Goal: Information Seeking & Learning: Learn about a topic

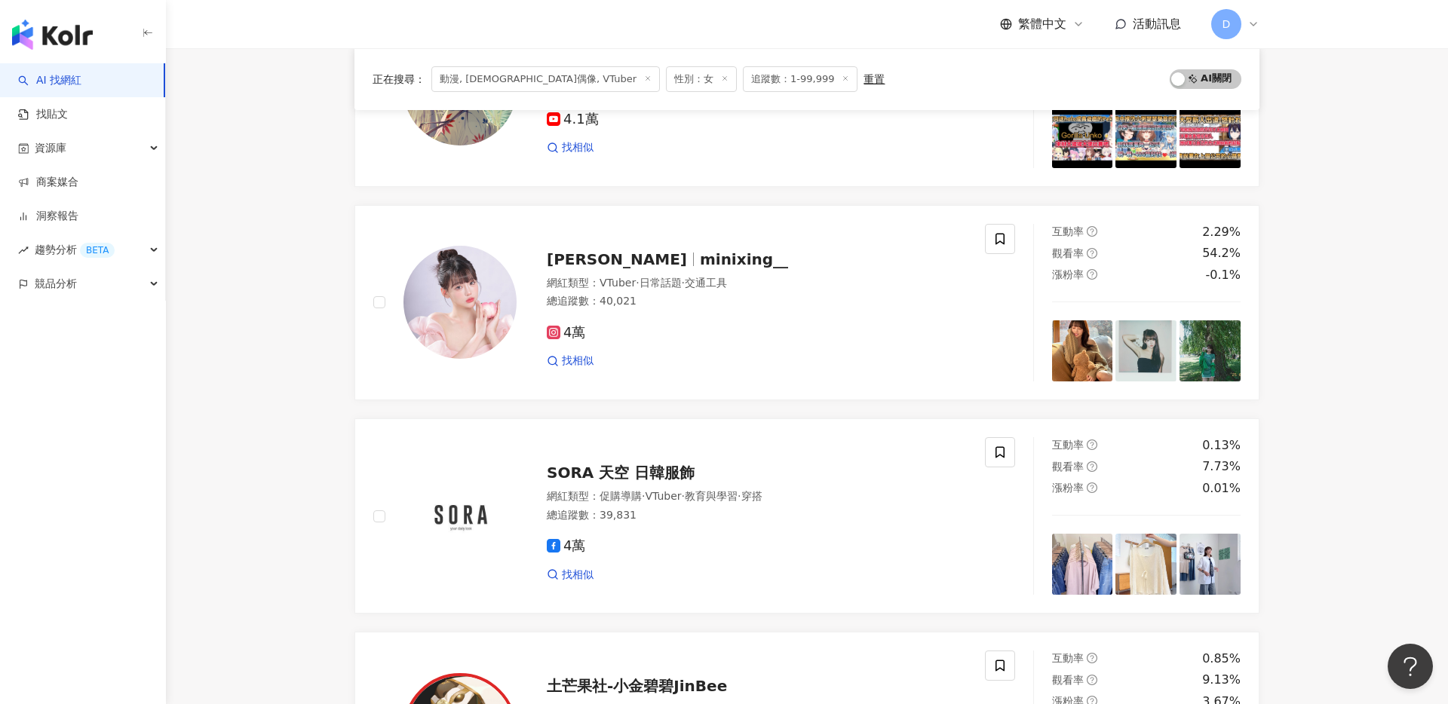
scroll to position [955, 0]
click at [596, 255] on span "李星遙" at bounding box center [623, 259] width 153 height 18
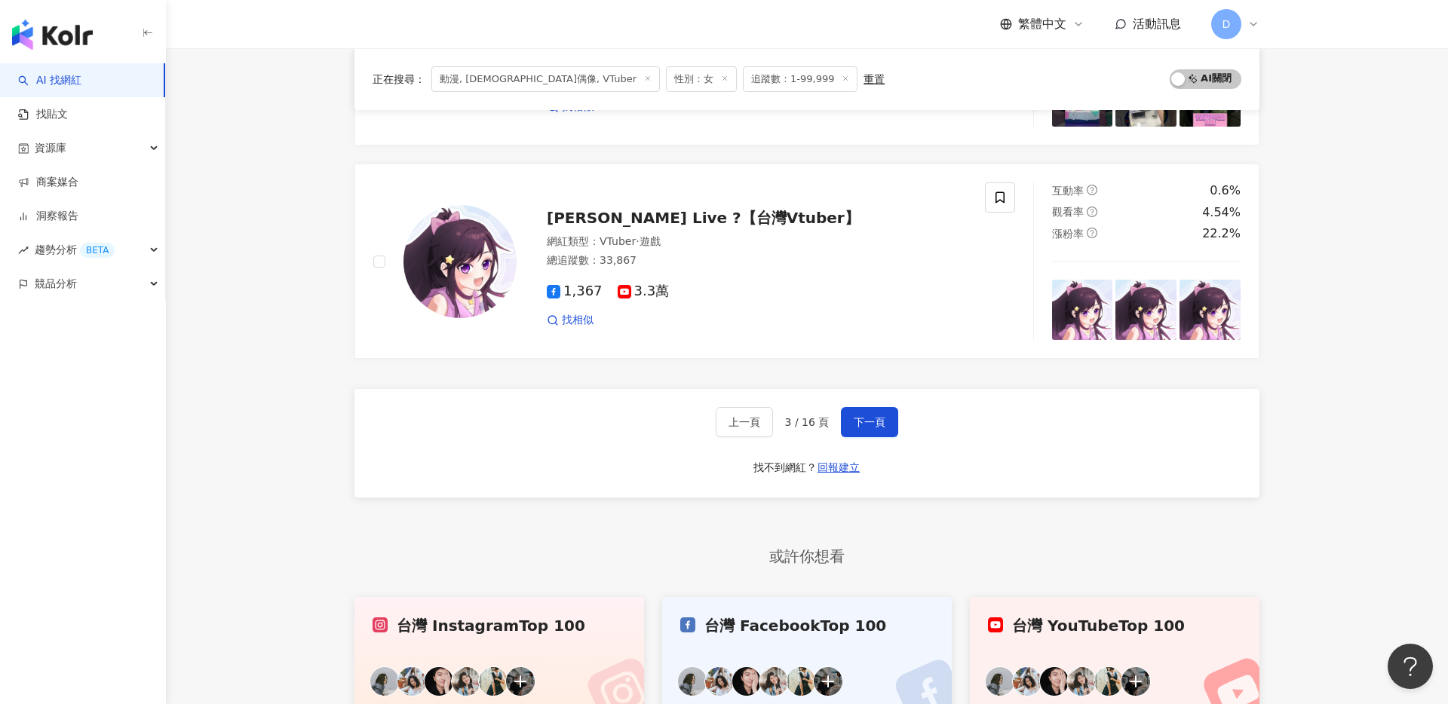
scroll to position [2493, 0]
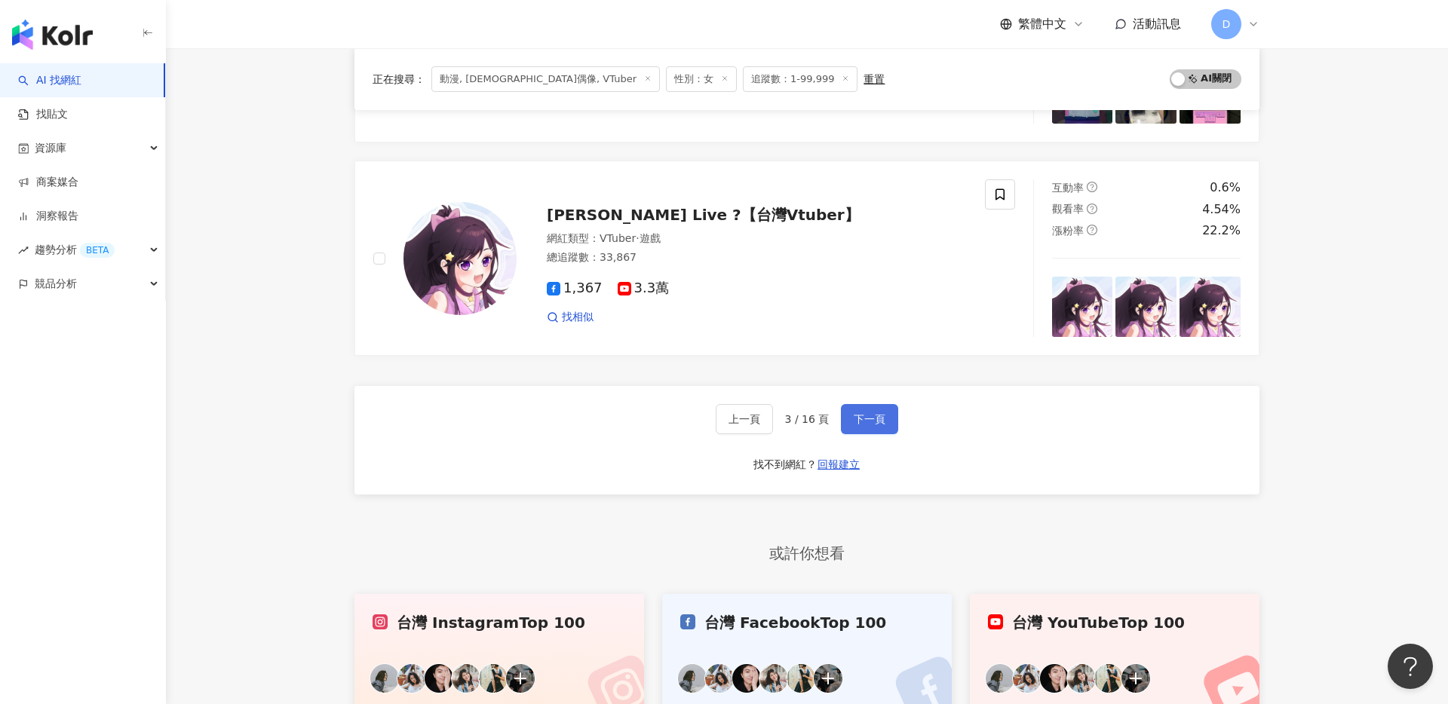
click at [857, 419] on span "下一頁" at bounding box center [869, 419] width 32 height 12
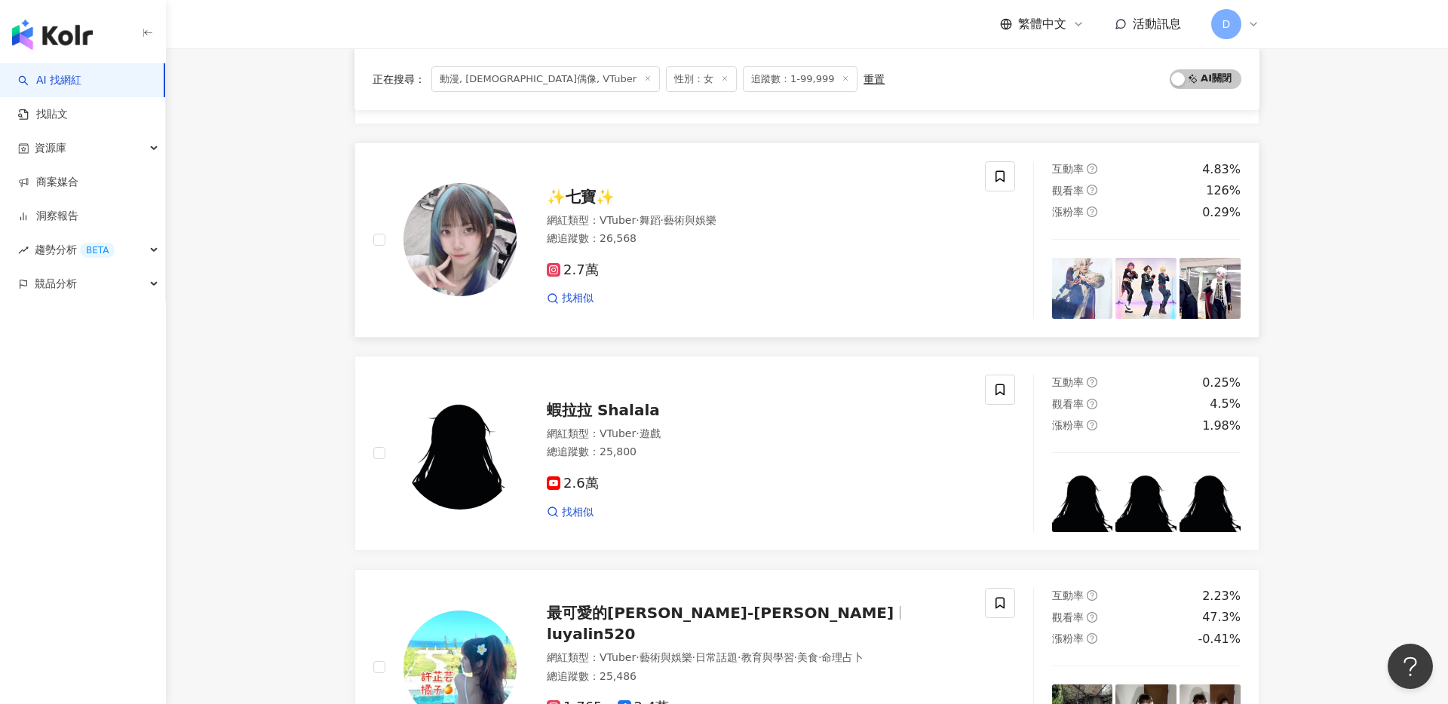
scroll to position [1610, 0]
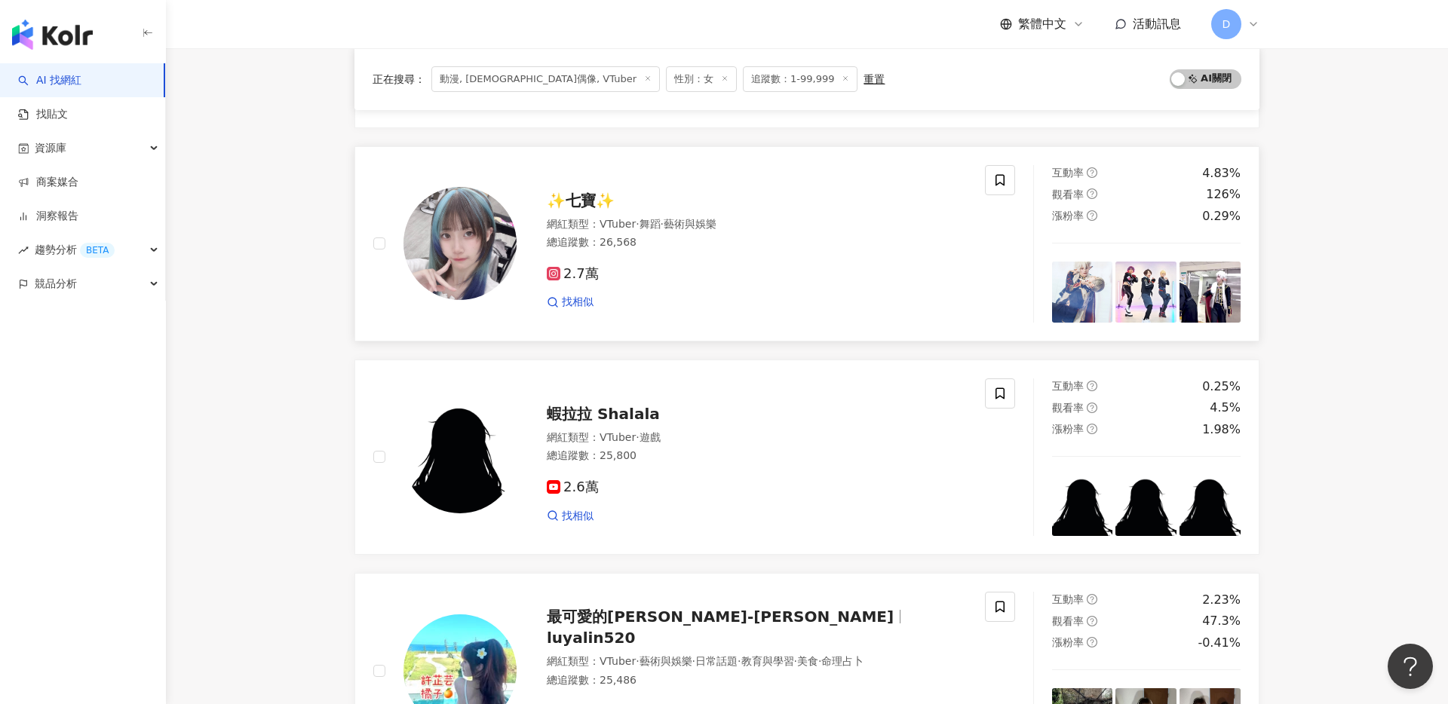
click at [590, 204] on span "✨七寶✨" at bounding box center [581, 201] width 68 height 18
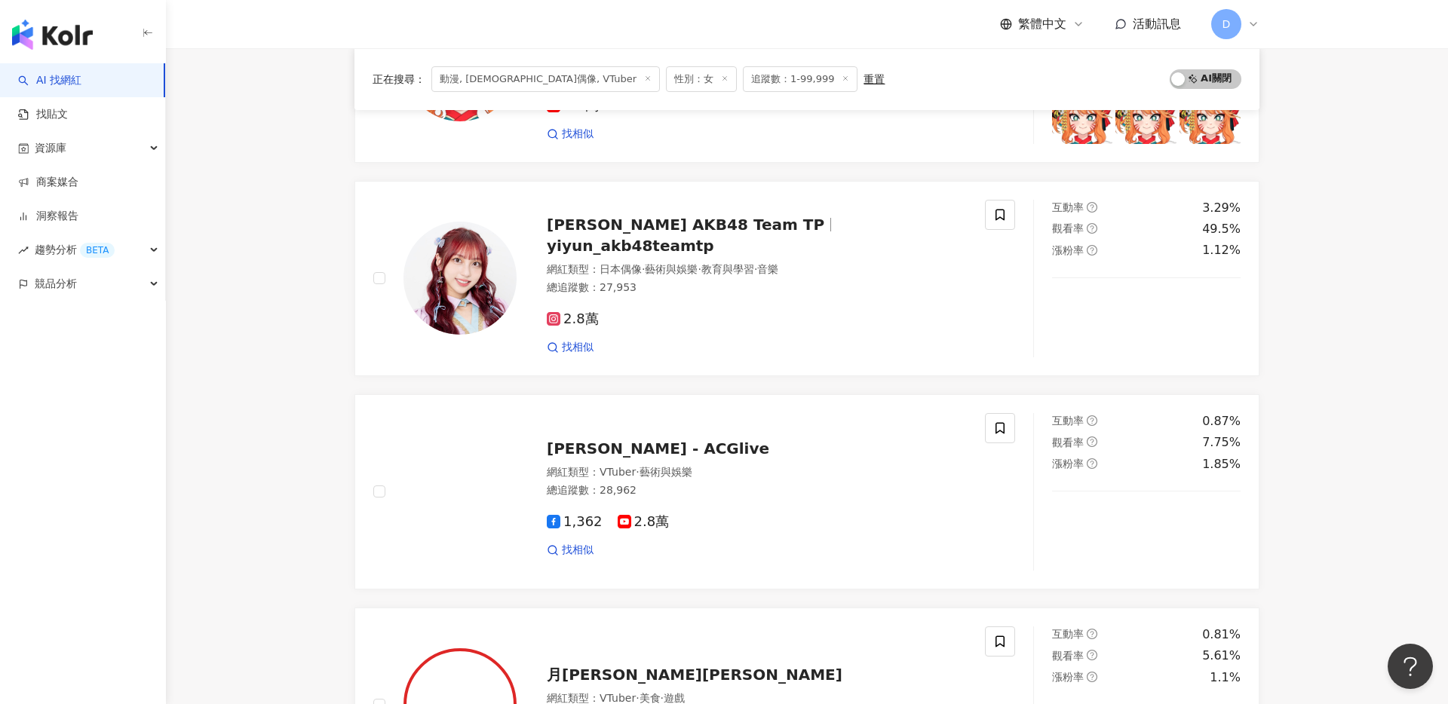
scroll to position [294, 0]
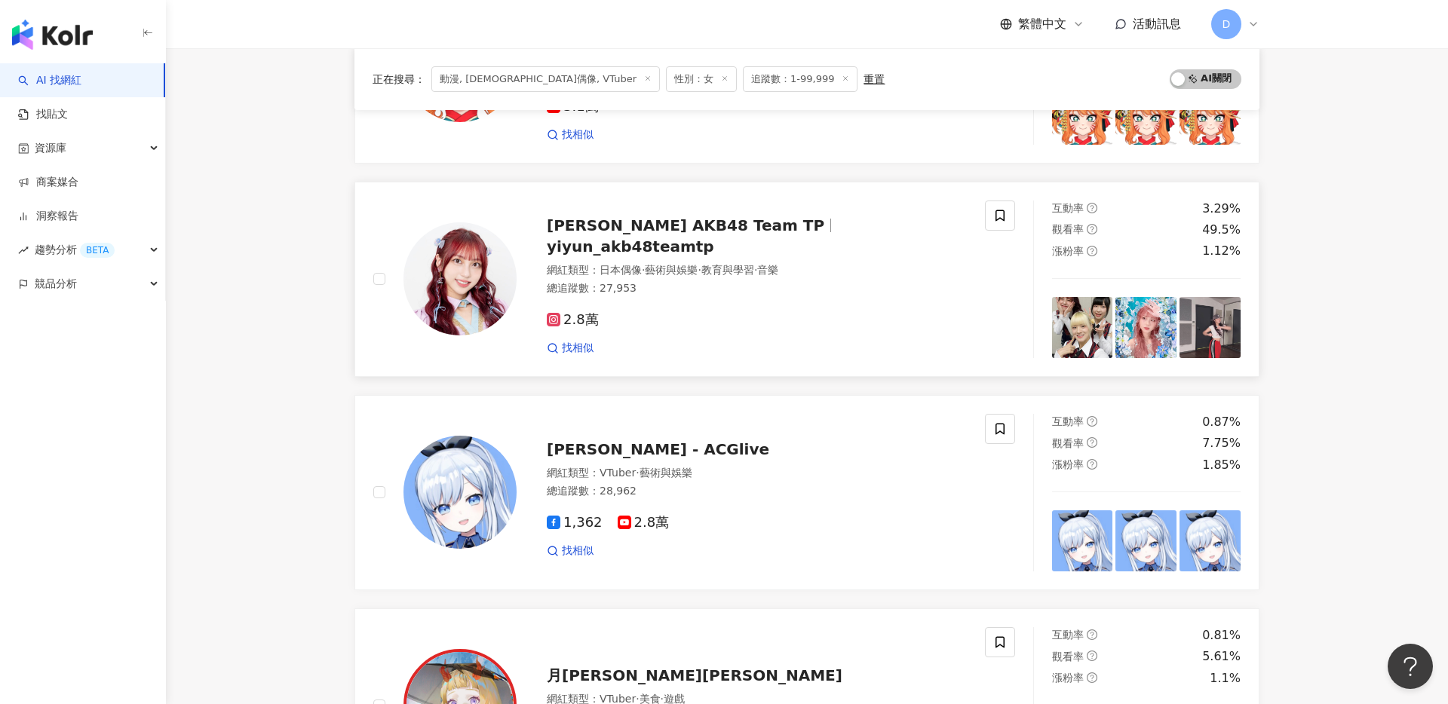
click at [610, 231] on span "林易沄 LIN YI-YUN AKB48 Team TP" at bounding box center [685, 225] width 277 height 18
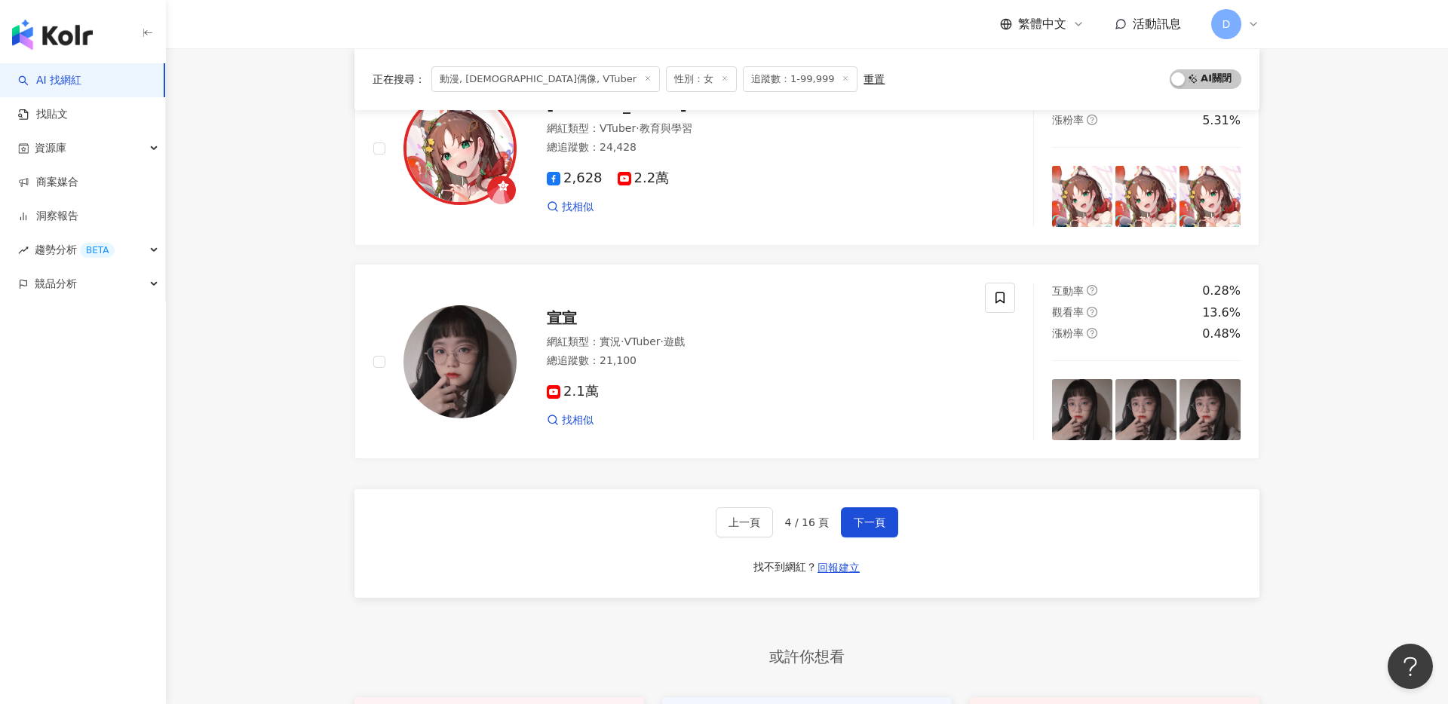
scroll to position [2624, 0]
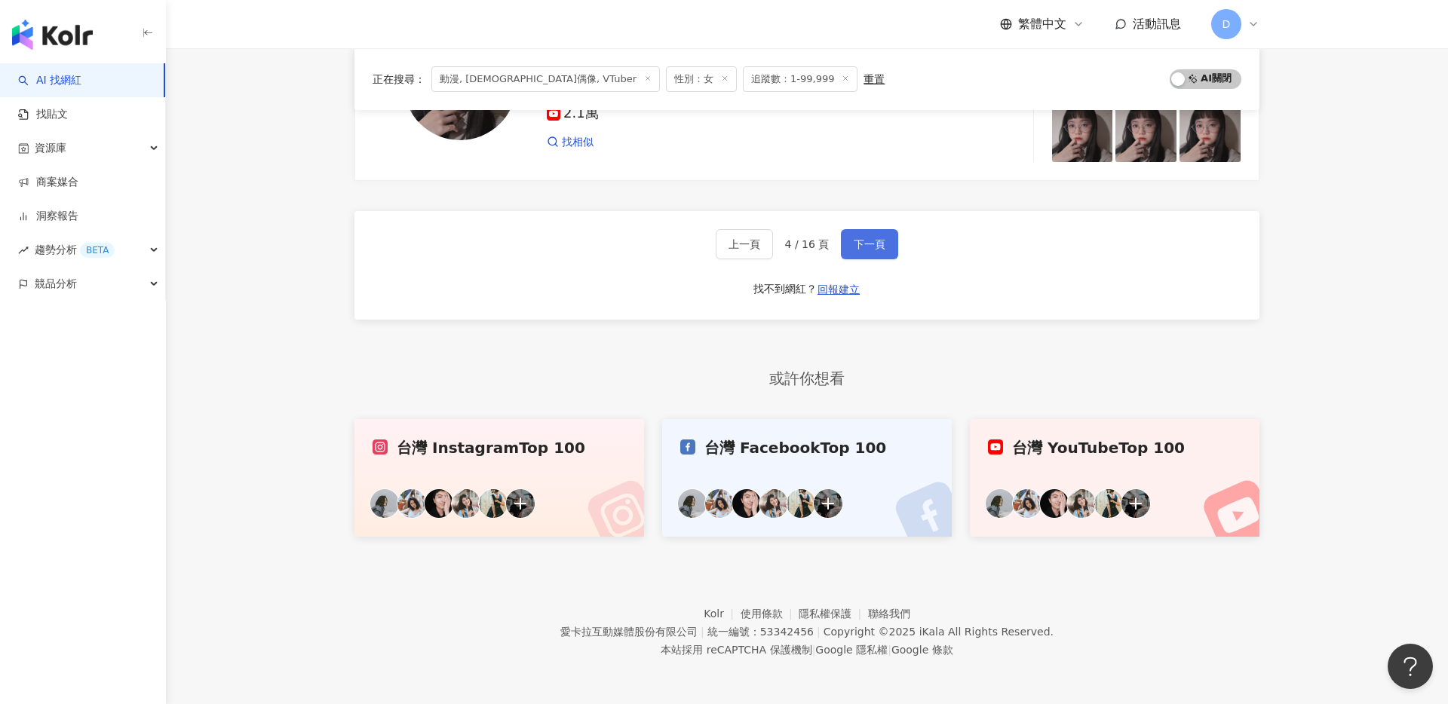
click at [878, 258] on button "下一頁" at bounding box center [869, 244] width 57 height 30
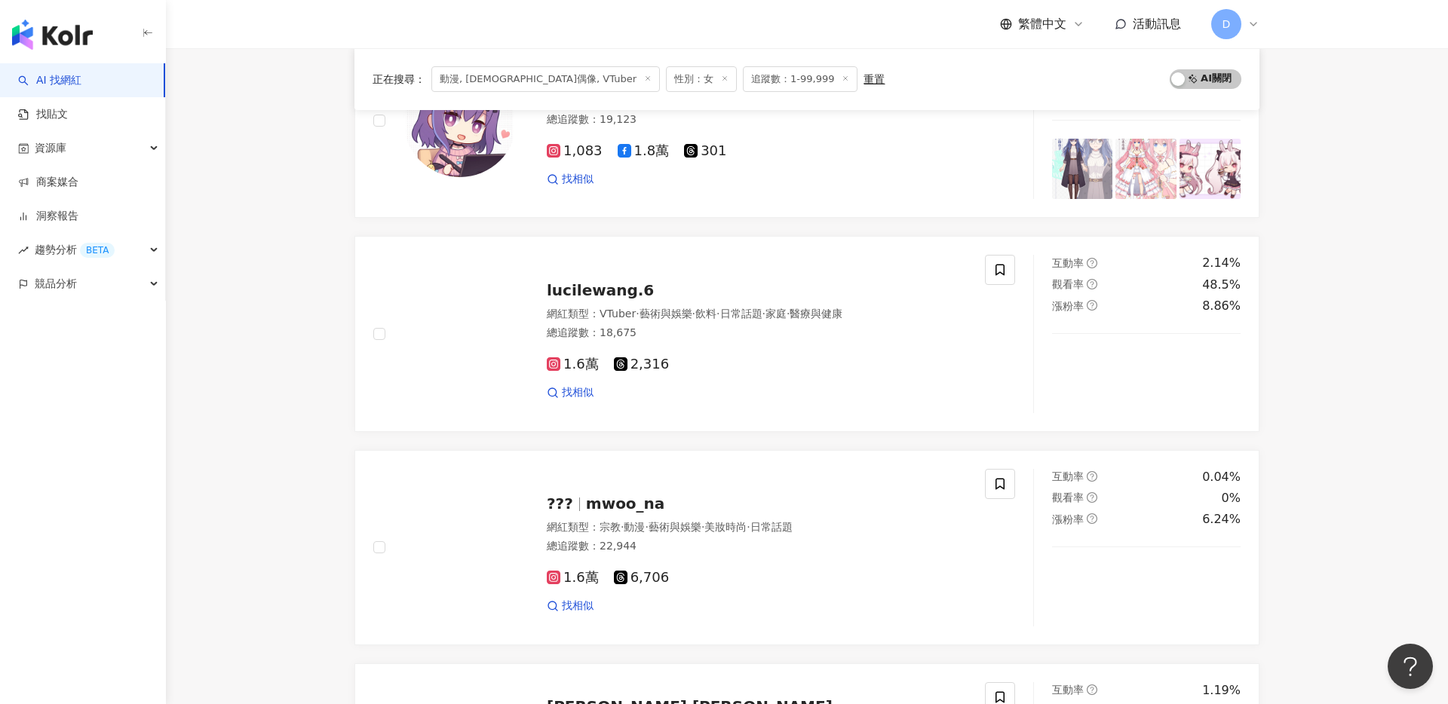
scroll to position [1013, 0]
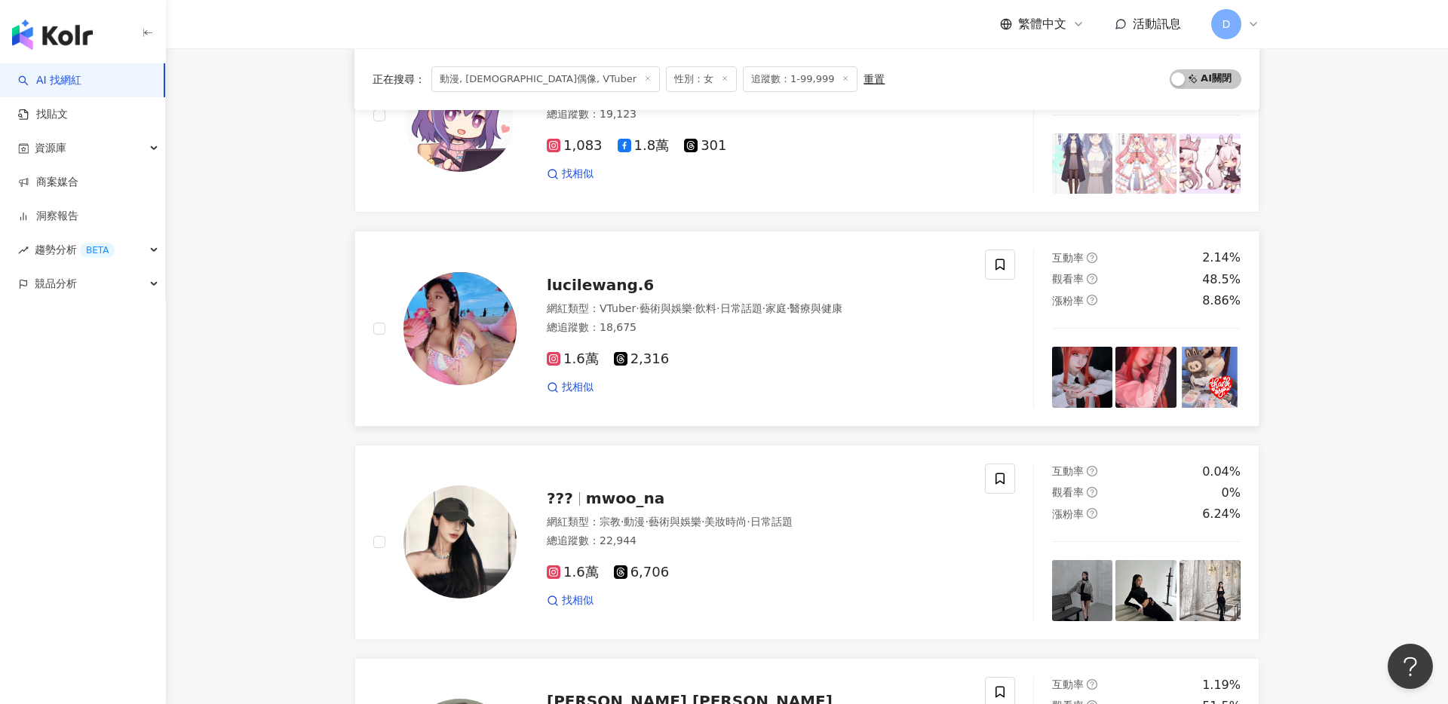
click at [623, 280] on span "lucilewang.6" at bounding box center [600, 285] width 107 height 18
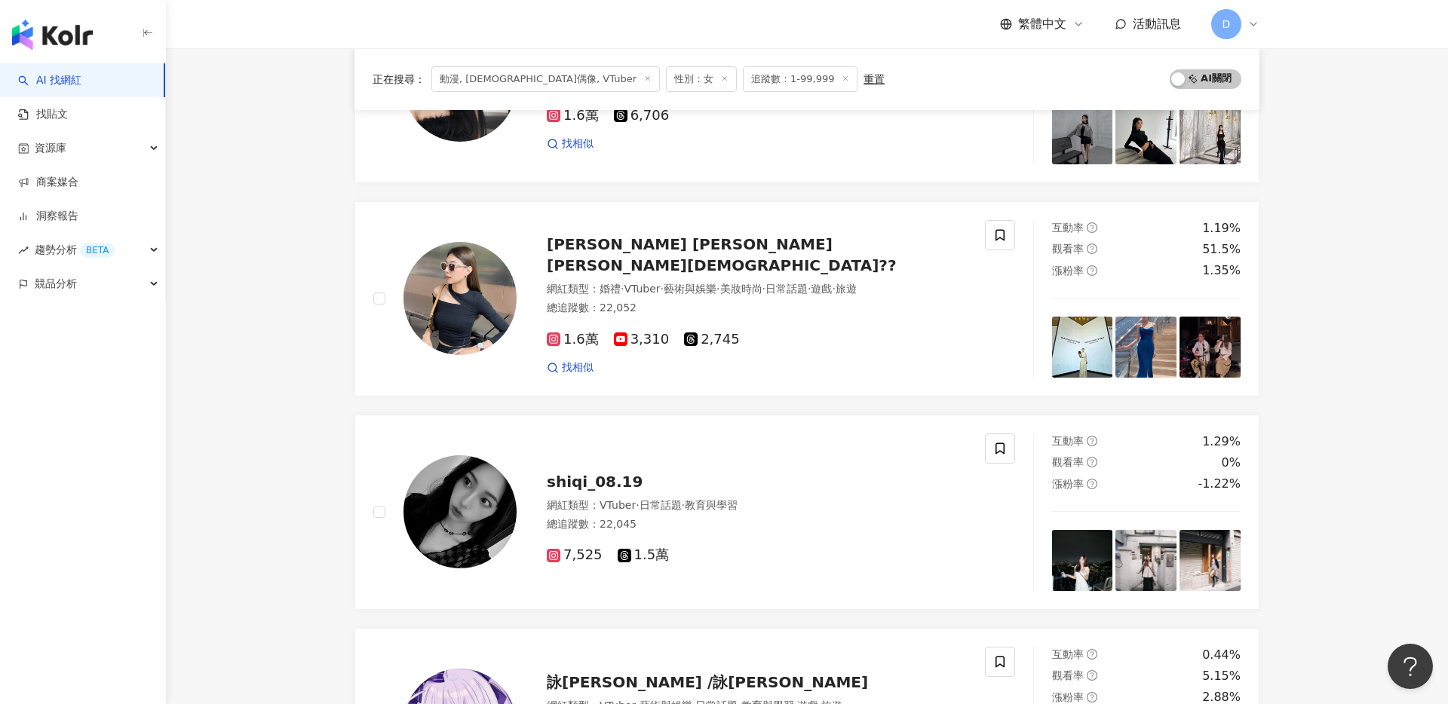
scroll to position [1464, 0]
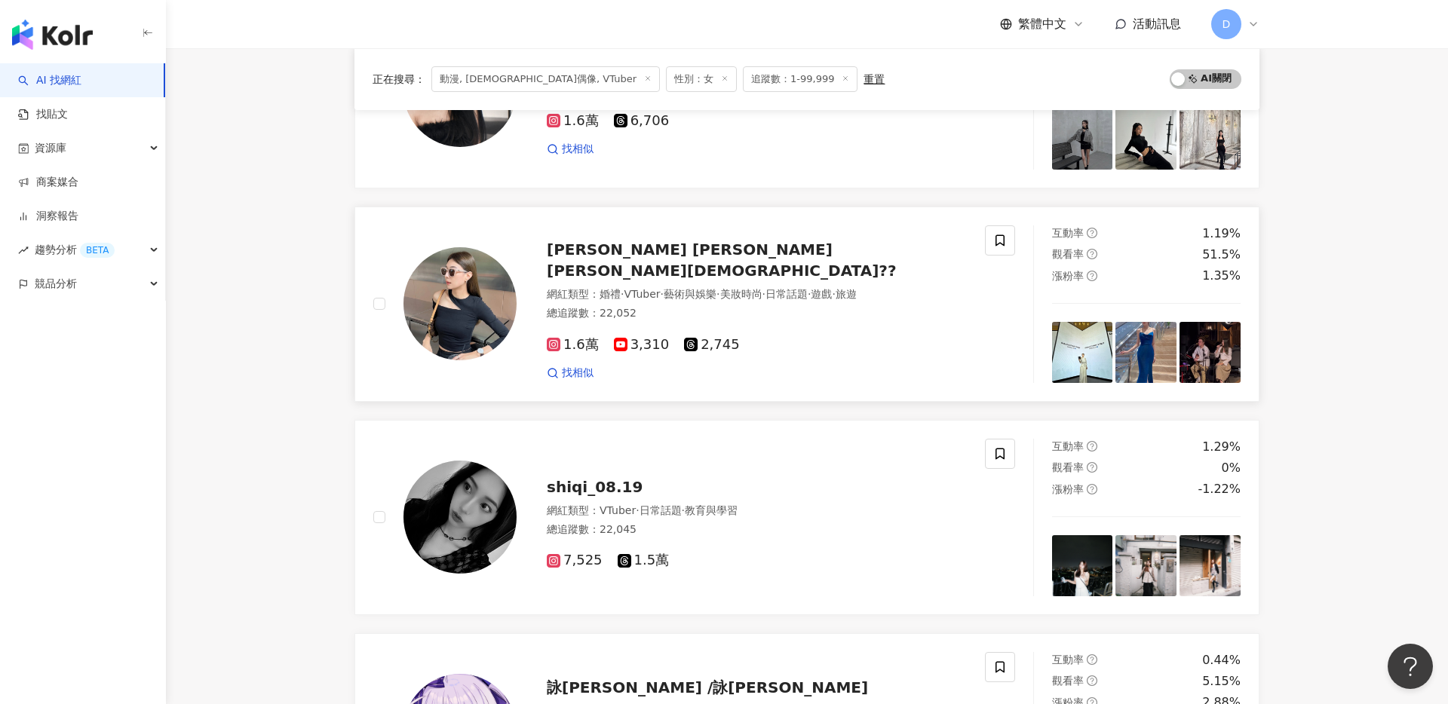
click at [612, 265] on span "Kate Chan 曾• 塏婷??" at bounding box center [722, 260] width 350 height 39
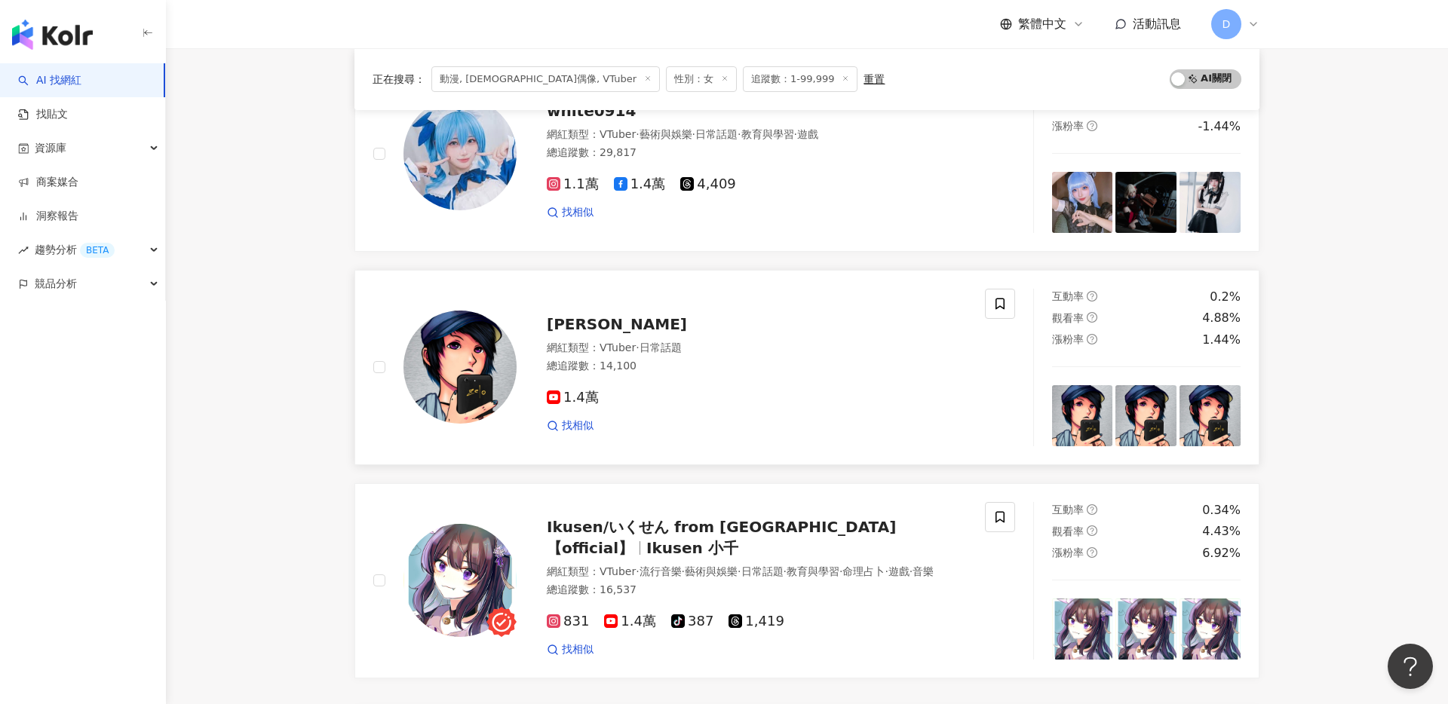
scroll to position [2751, 0]
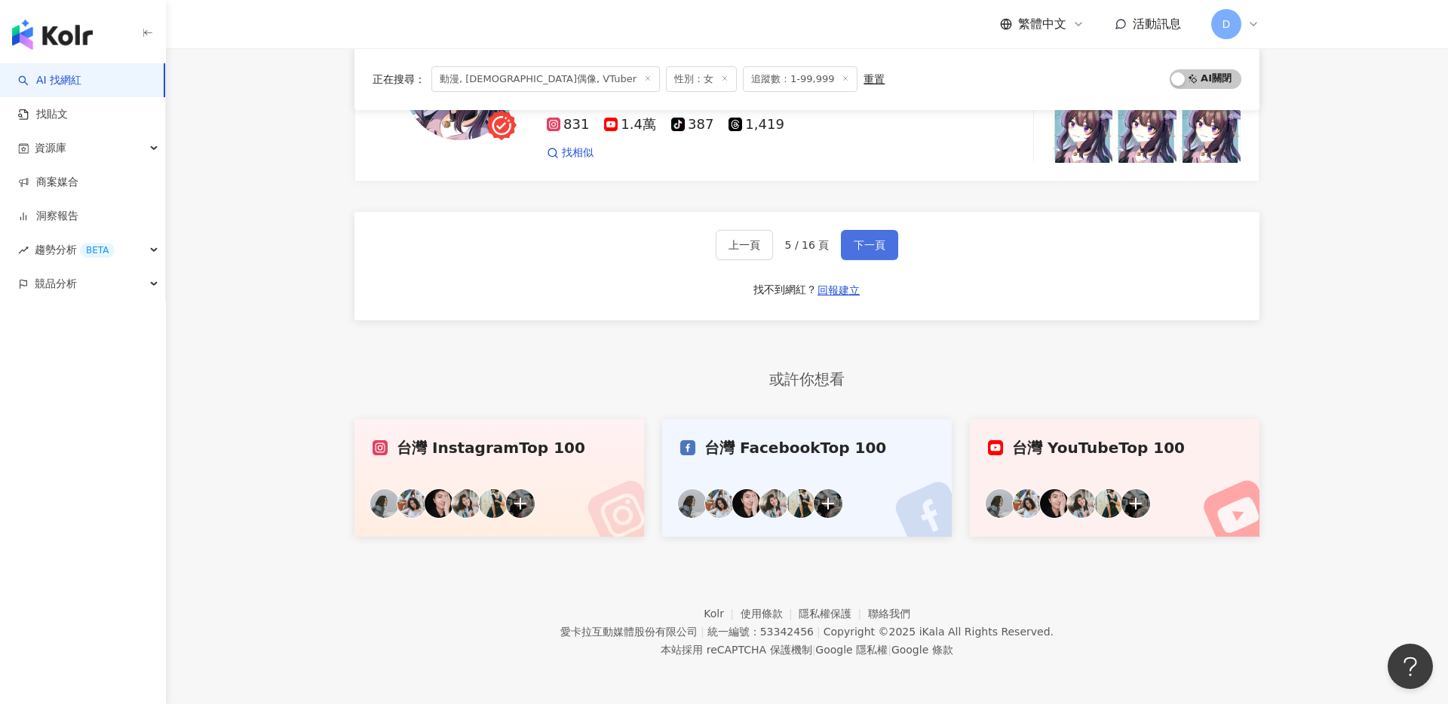
click at [878, 248] on span "下一頁" at bounding box center [869, 245] width 32 height 12
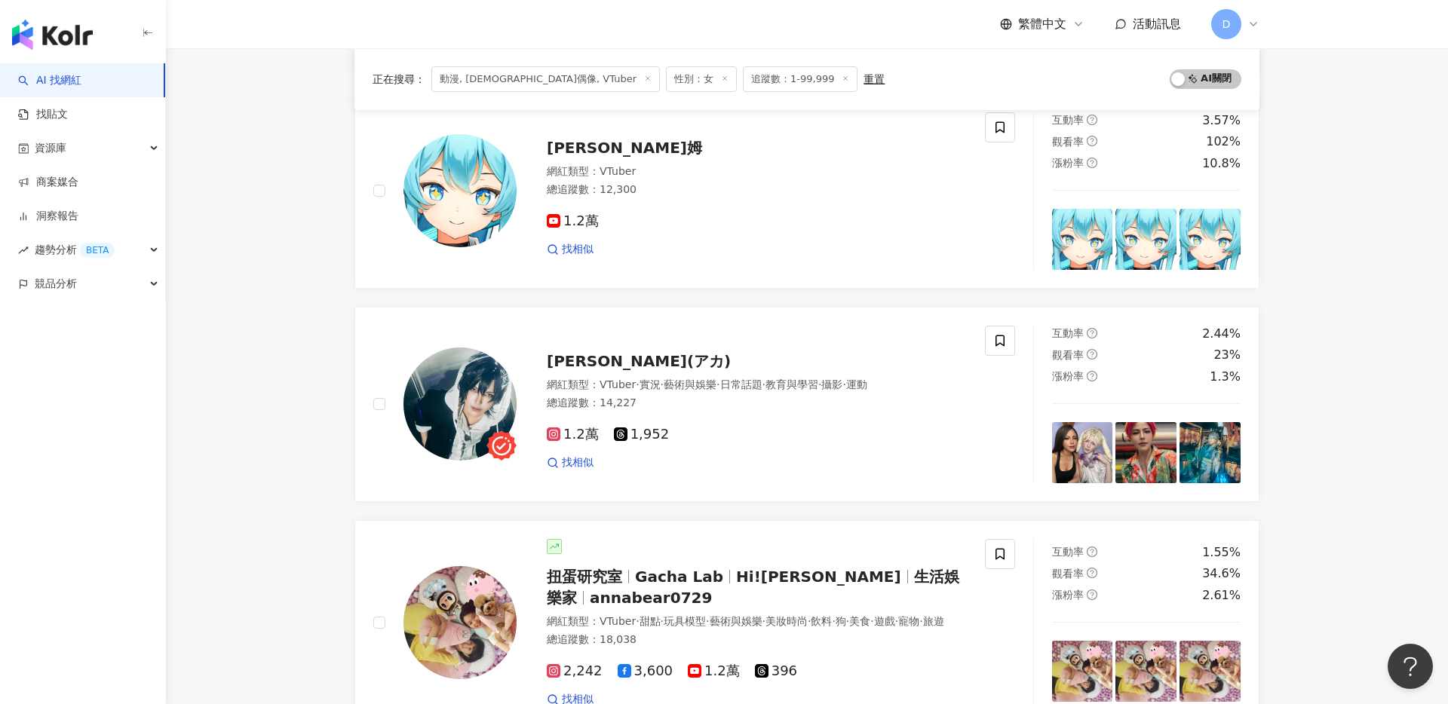
scroll to position [811, 0]
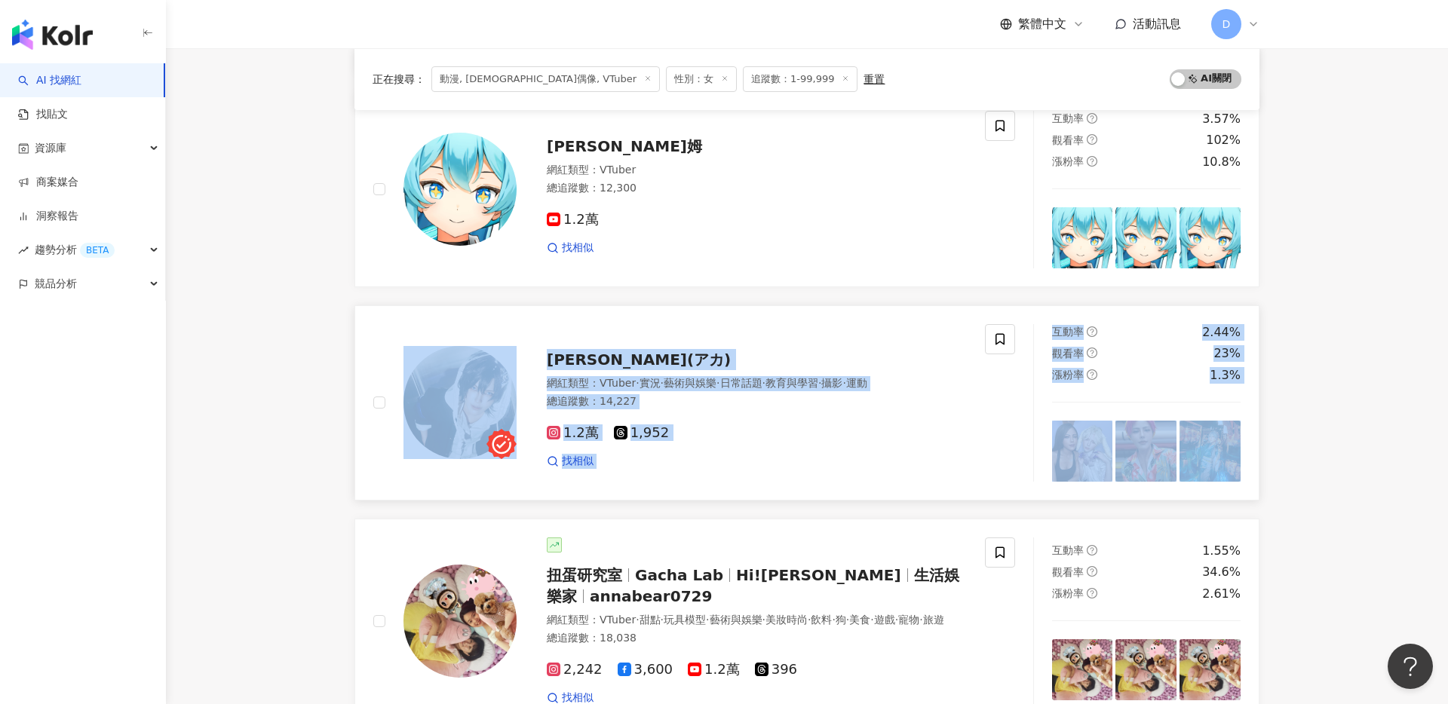
click at [635, 353] on span "亞可 Aka(アカ)" at bounding box center [639, 360] width 184 height 18
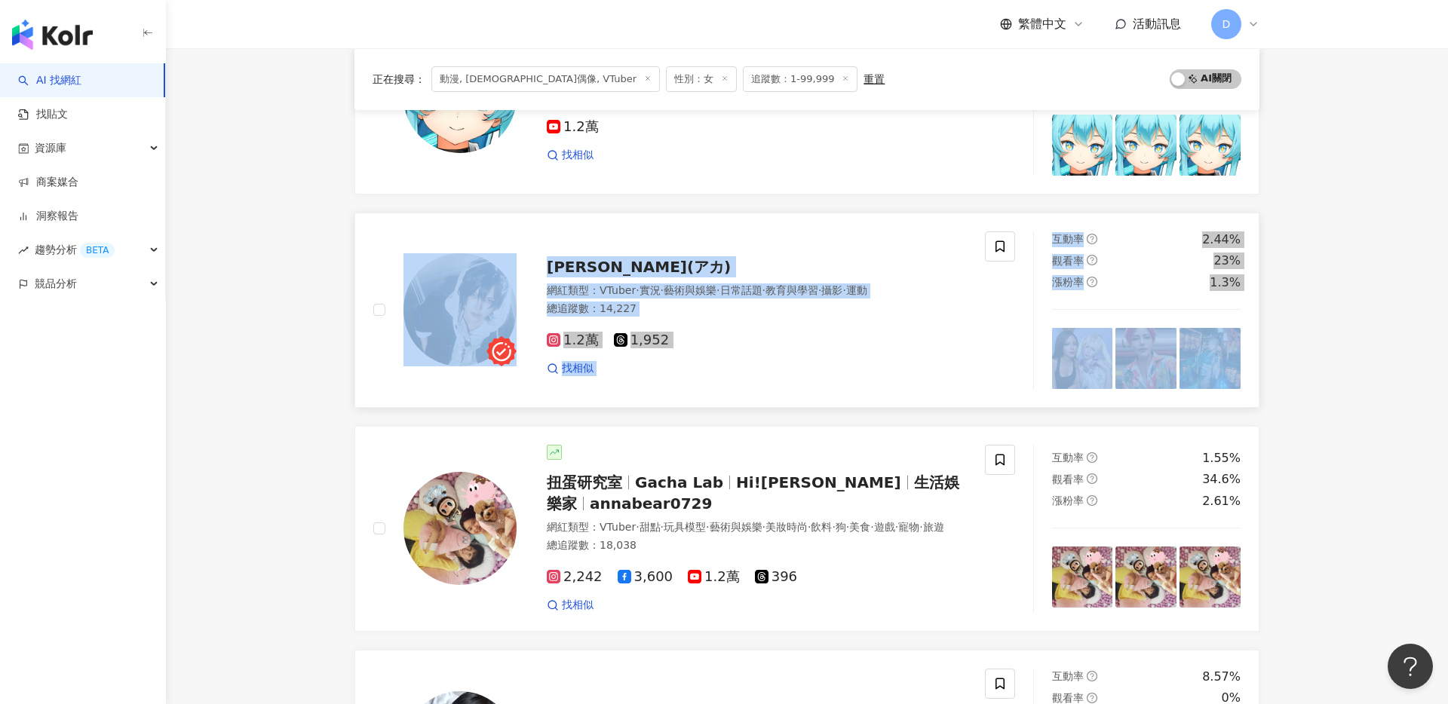
scroll to position [944, 0]
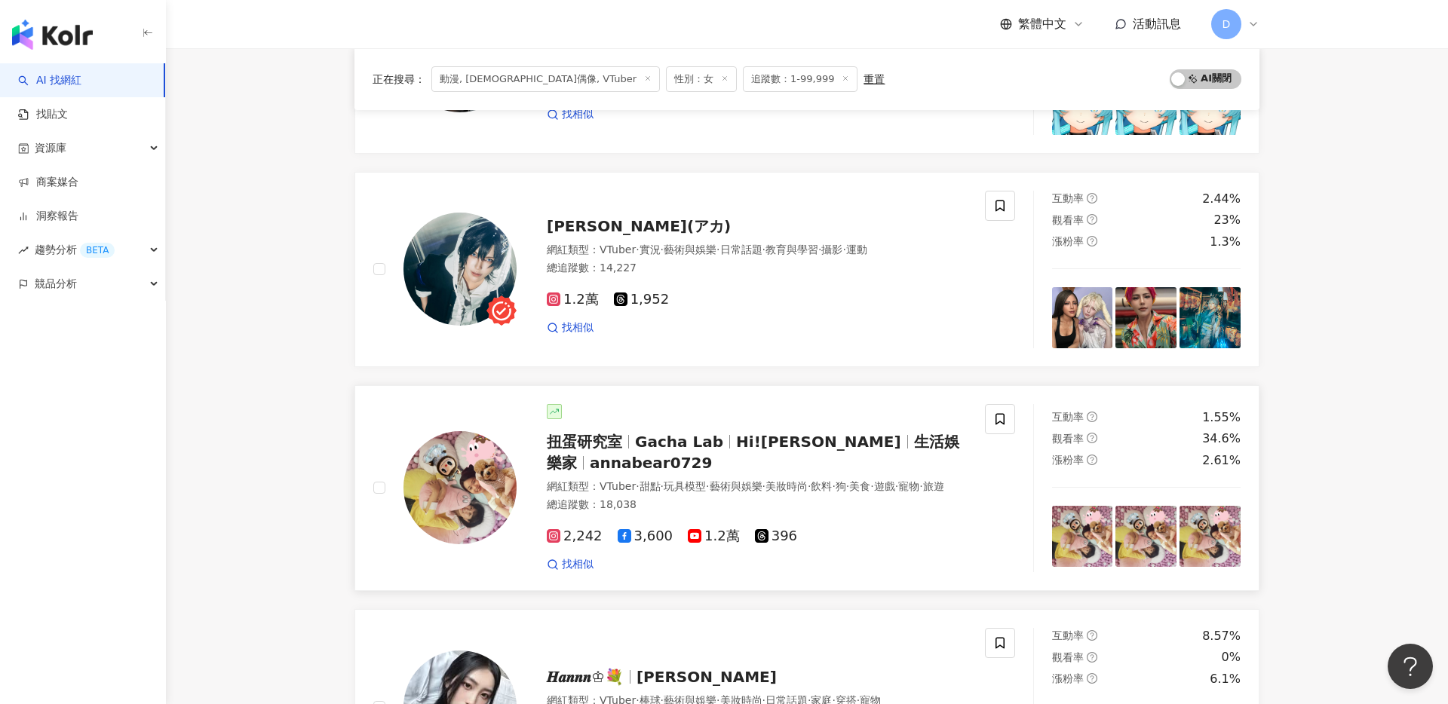
click at [637, 446] on span "Gacha Lab" at bounding box center [679, 442] width 88 height 18
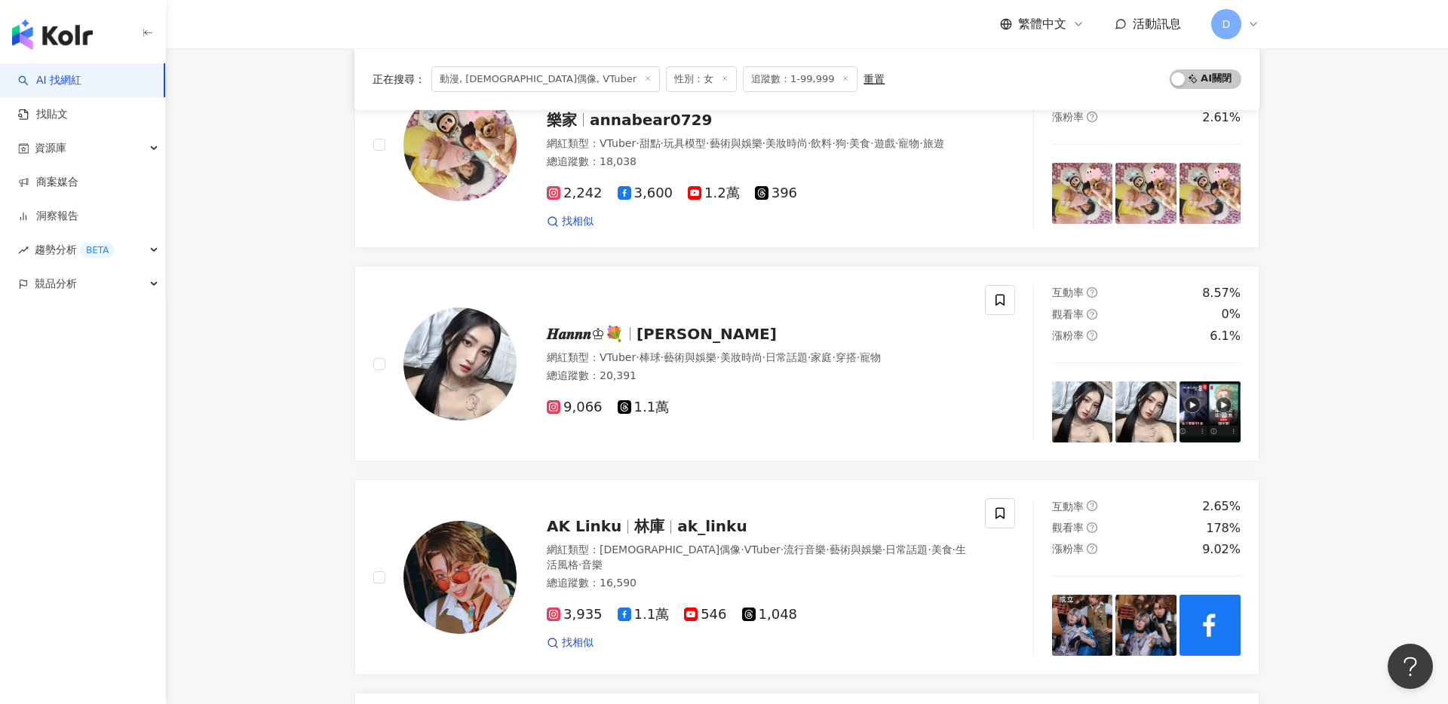
scroll to position [1368, 0]
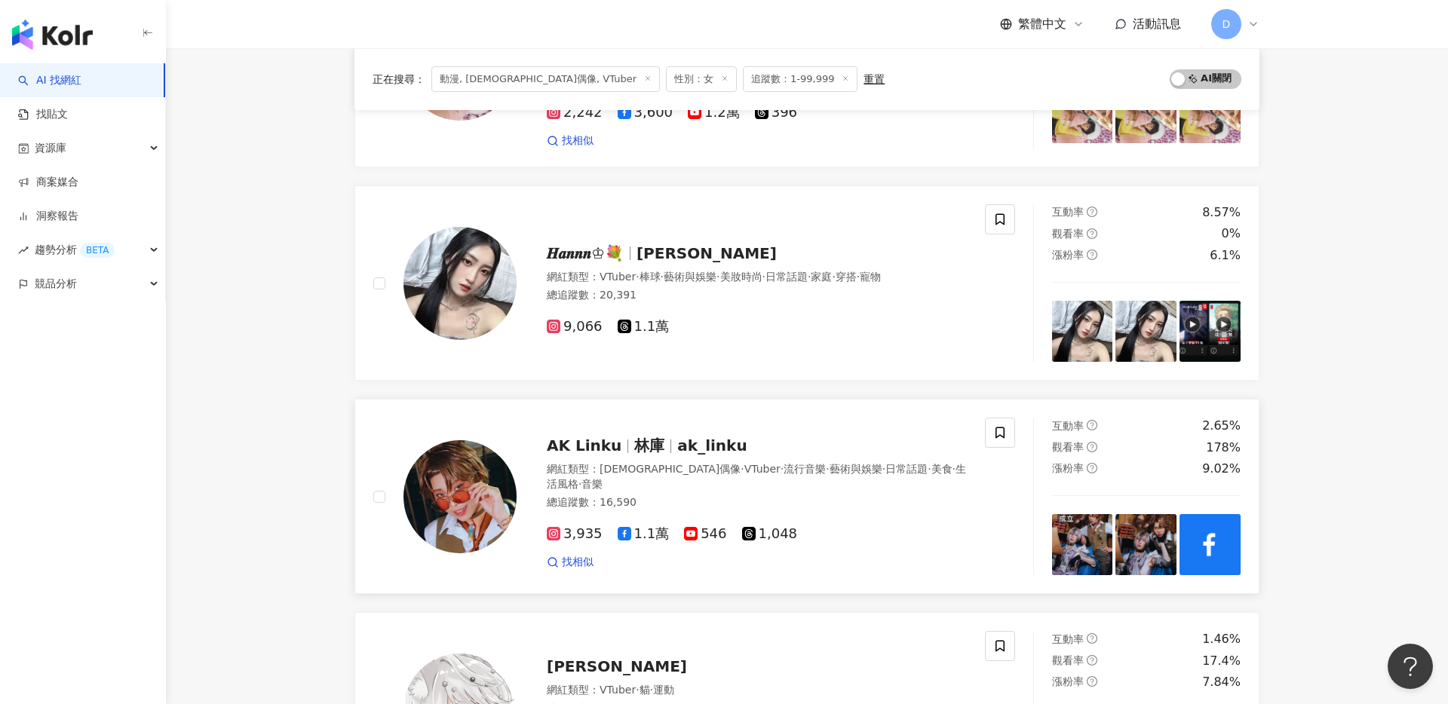
click at [654, 455] on span "林庫" at bounding box center [649, 446] width 30 height 18
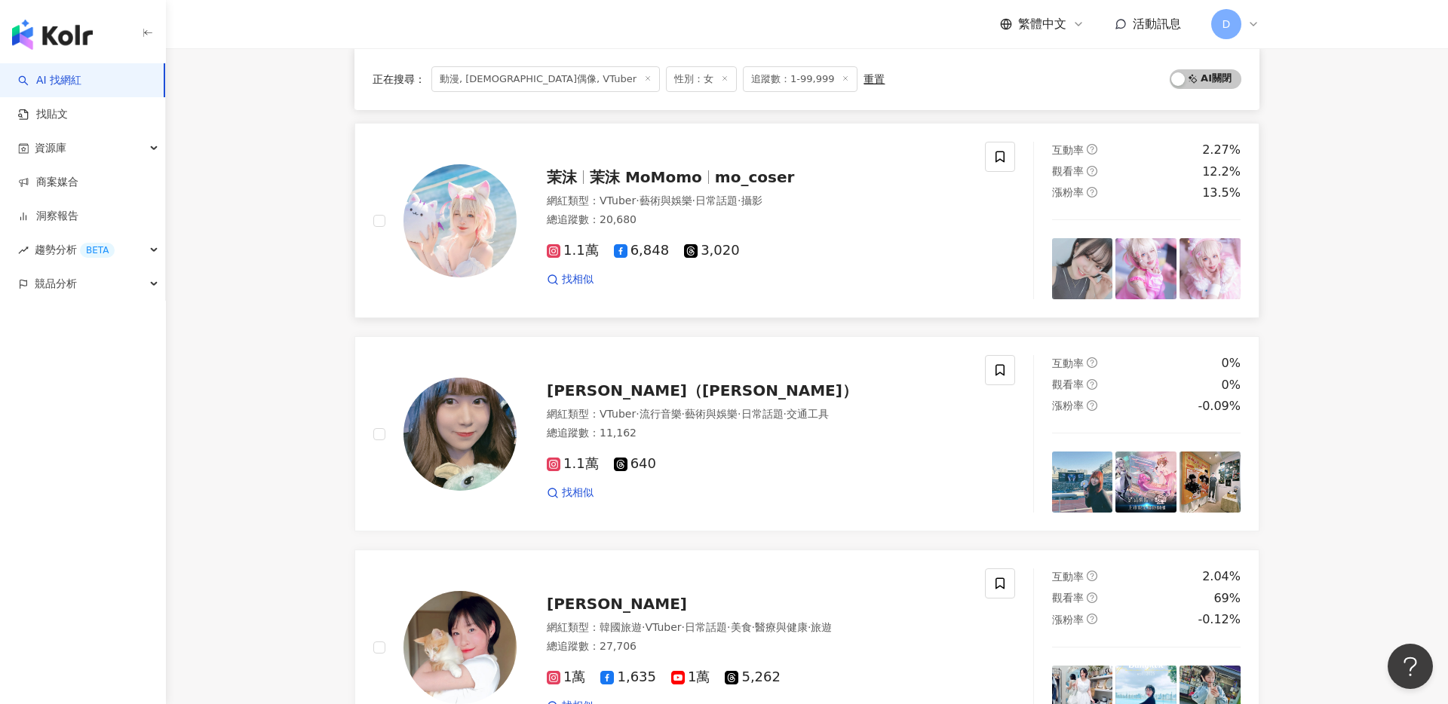
scroll to position [2075, 0]
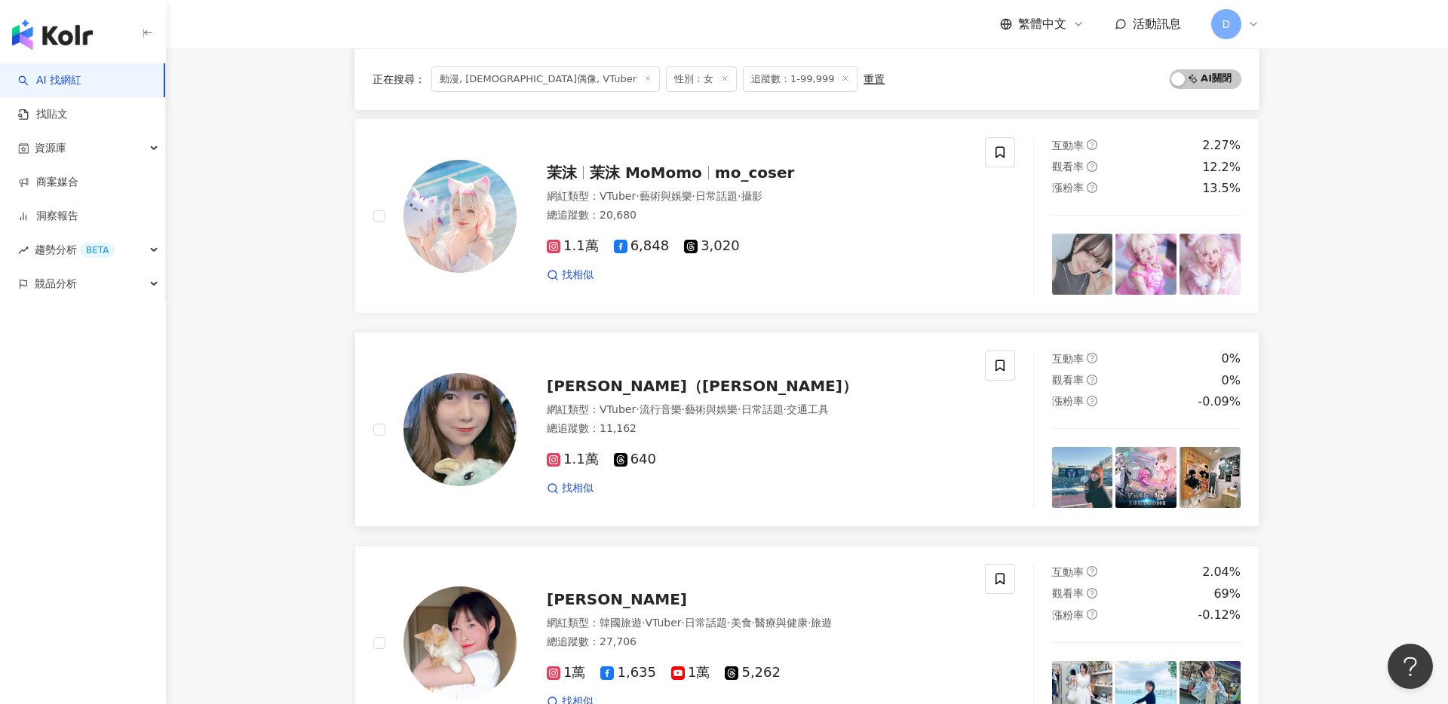
click at [623, 395] on span "羽薇（宜妤 Yiyu）" at bounding box center [702, 386] width 311 height 18
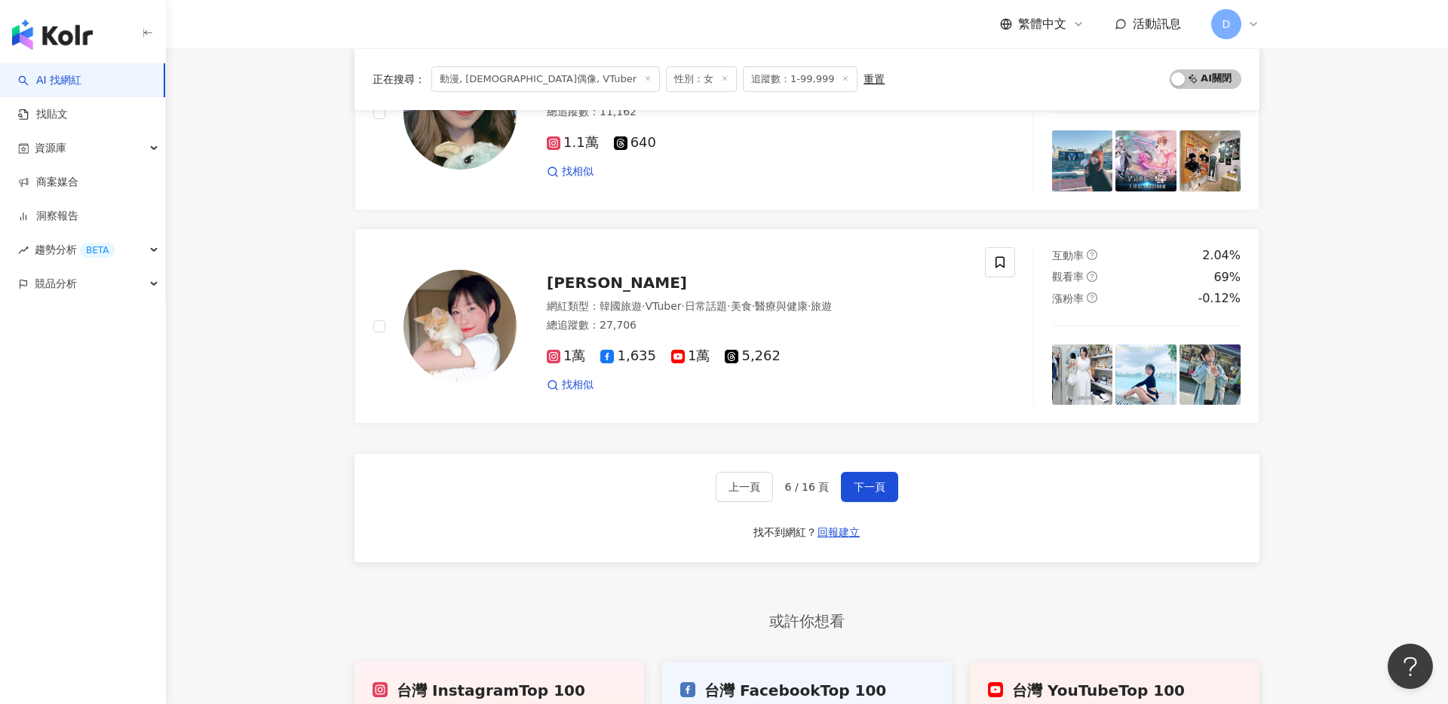
scroll to position [2393, 0]
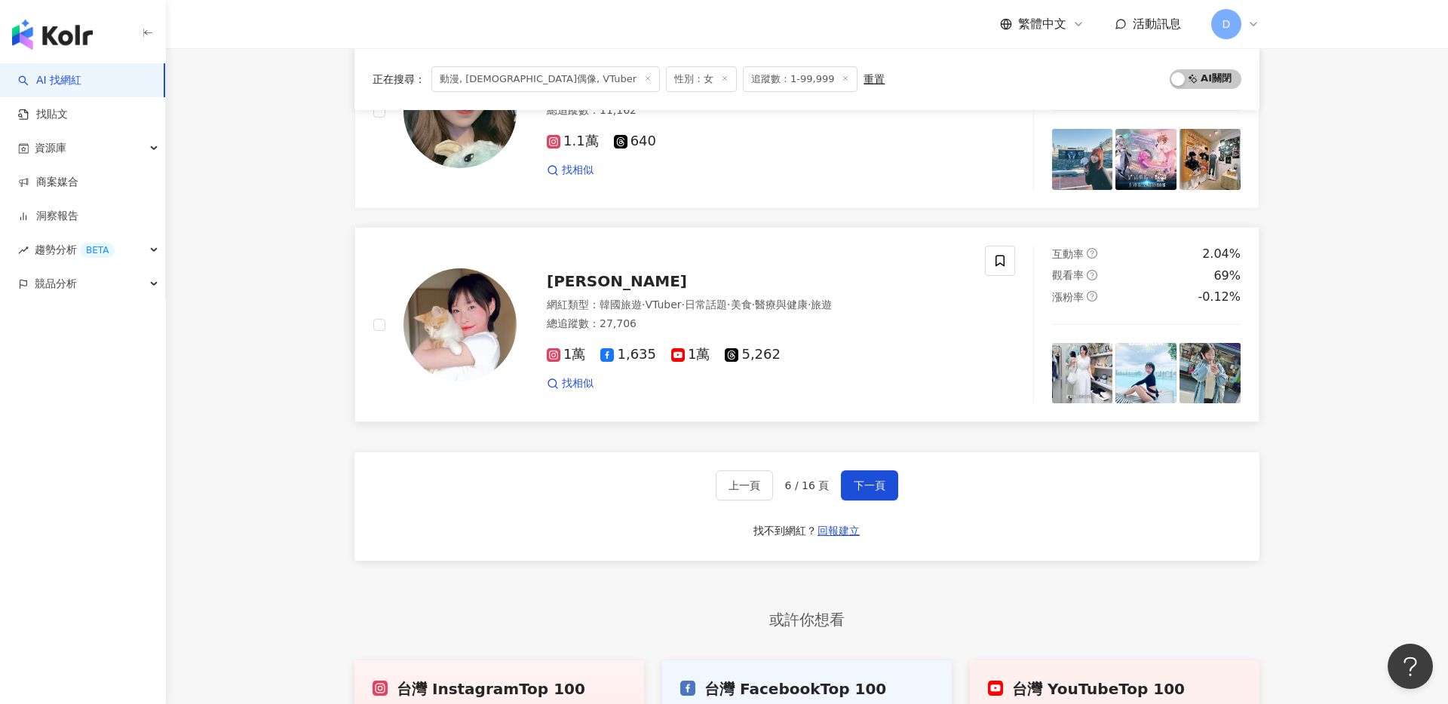
click at [565, 290] on span "ISA依莎" at bounding box center [617, 281] width 140 height 18
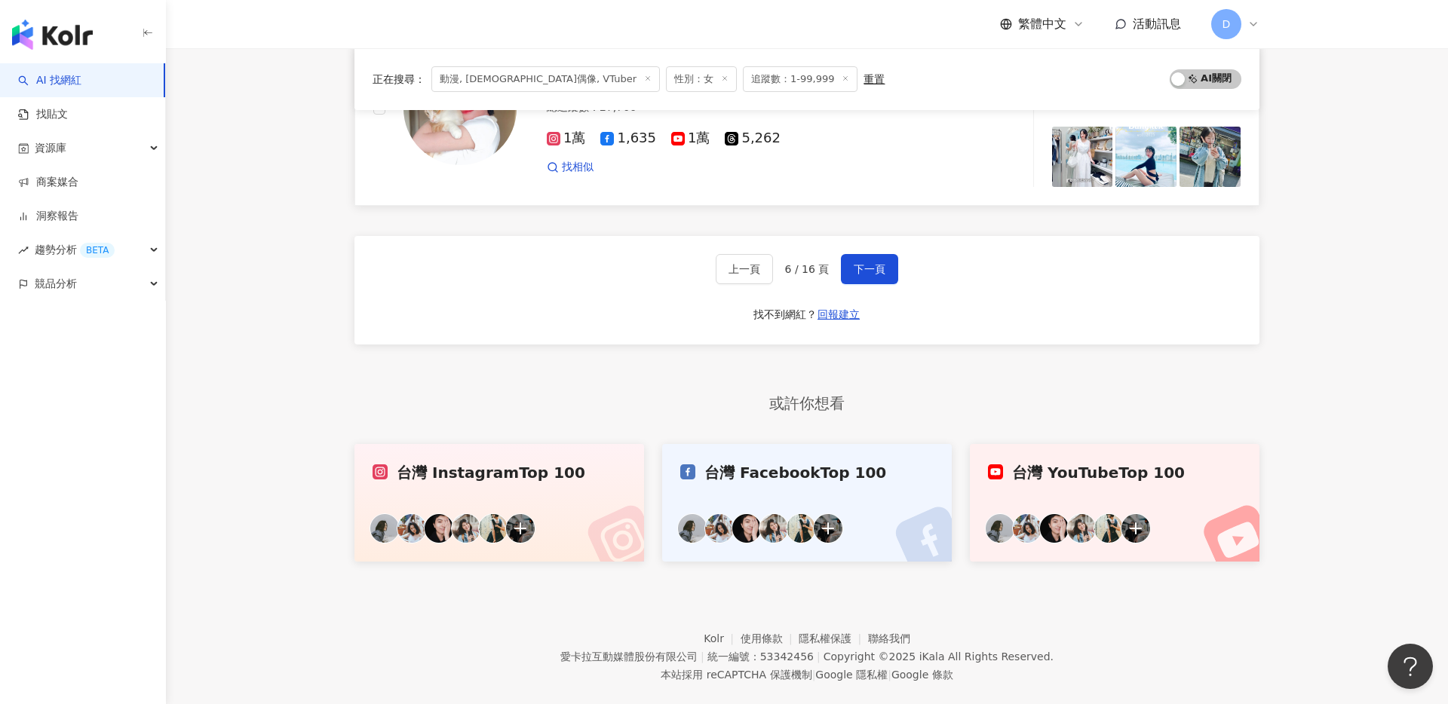
scroll to position [2649, 0]
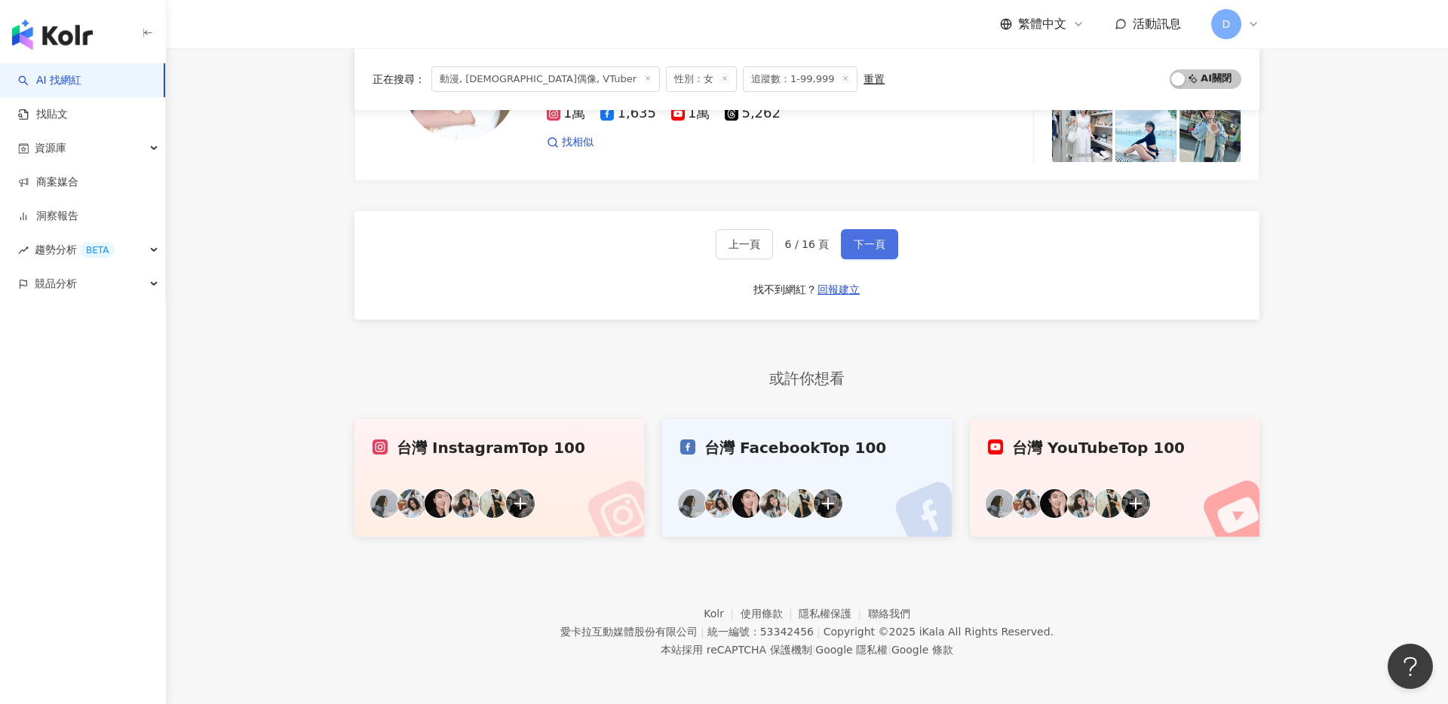
click at [887, 243] on button "下一頁" at bounding box center [869, 244] width 57 height 30
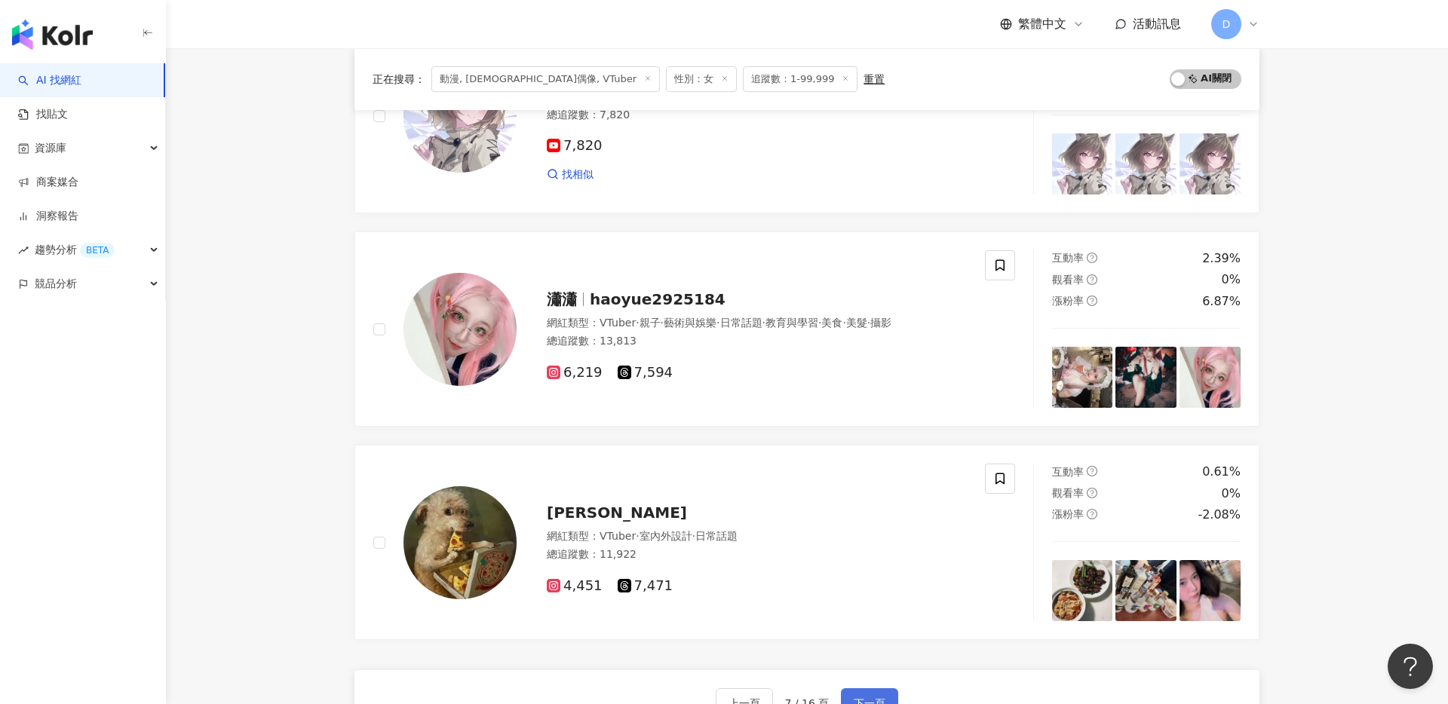
scroll to position [2155, 0]
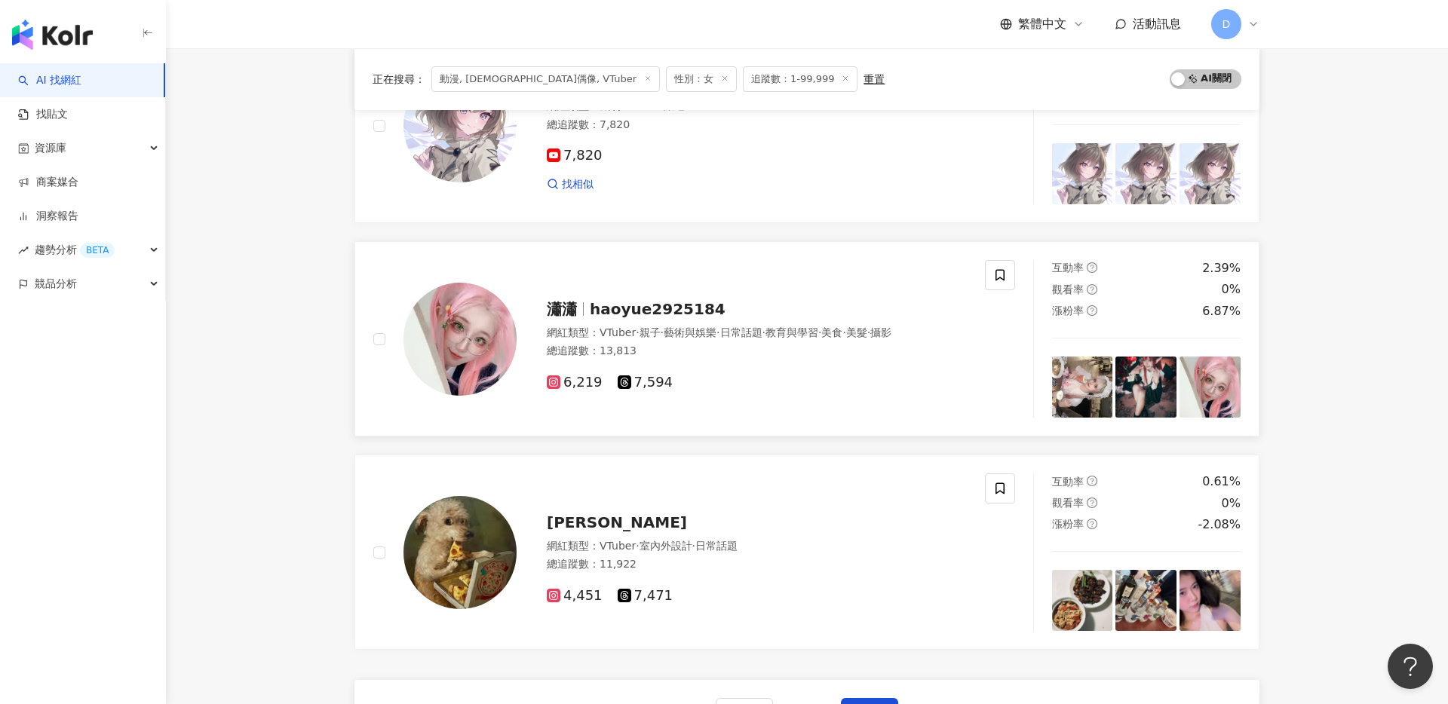
click at [684, 311] on span "haoyue2925184" at bounding box center [658, 309] width 136 height 18
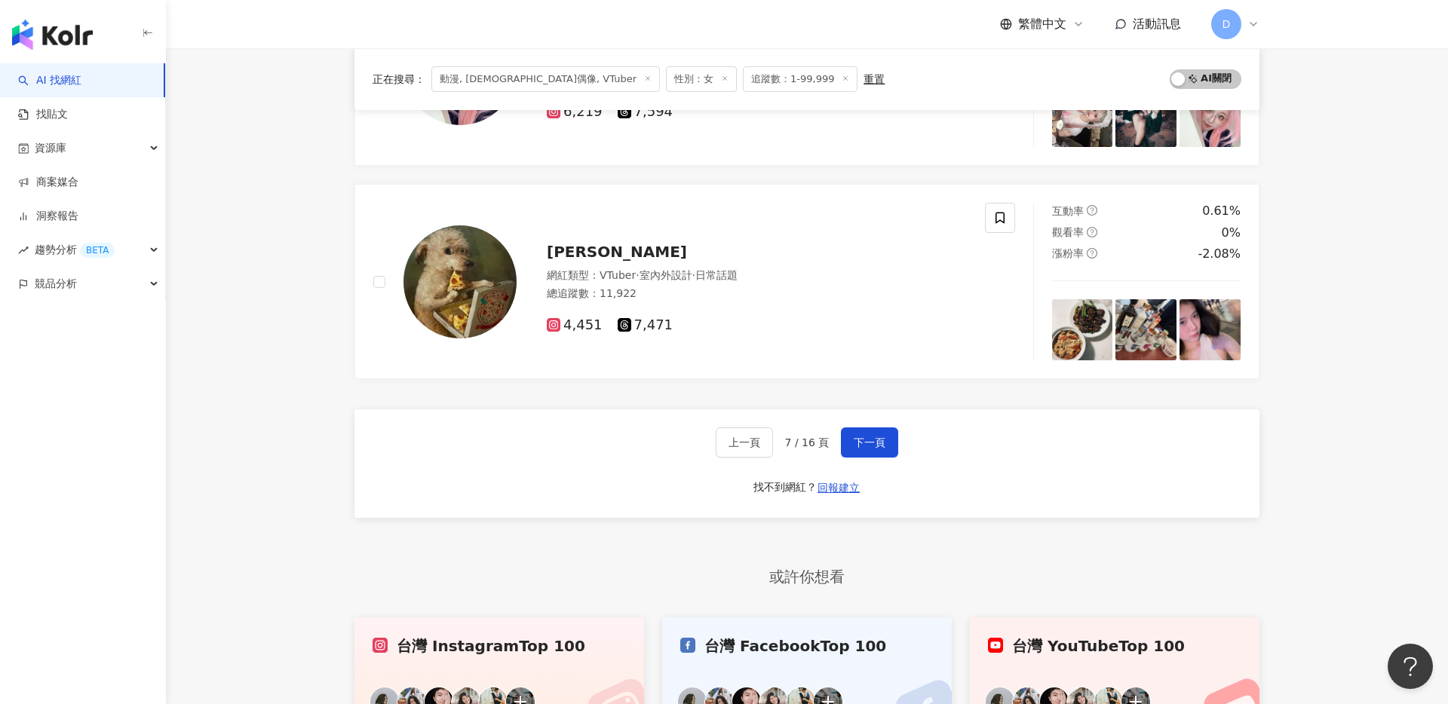
scroll to position [2428, 0]
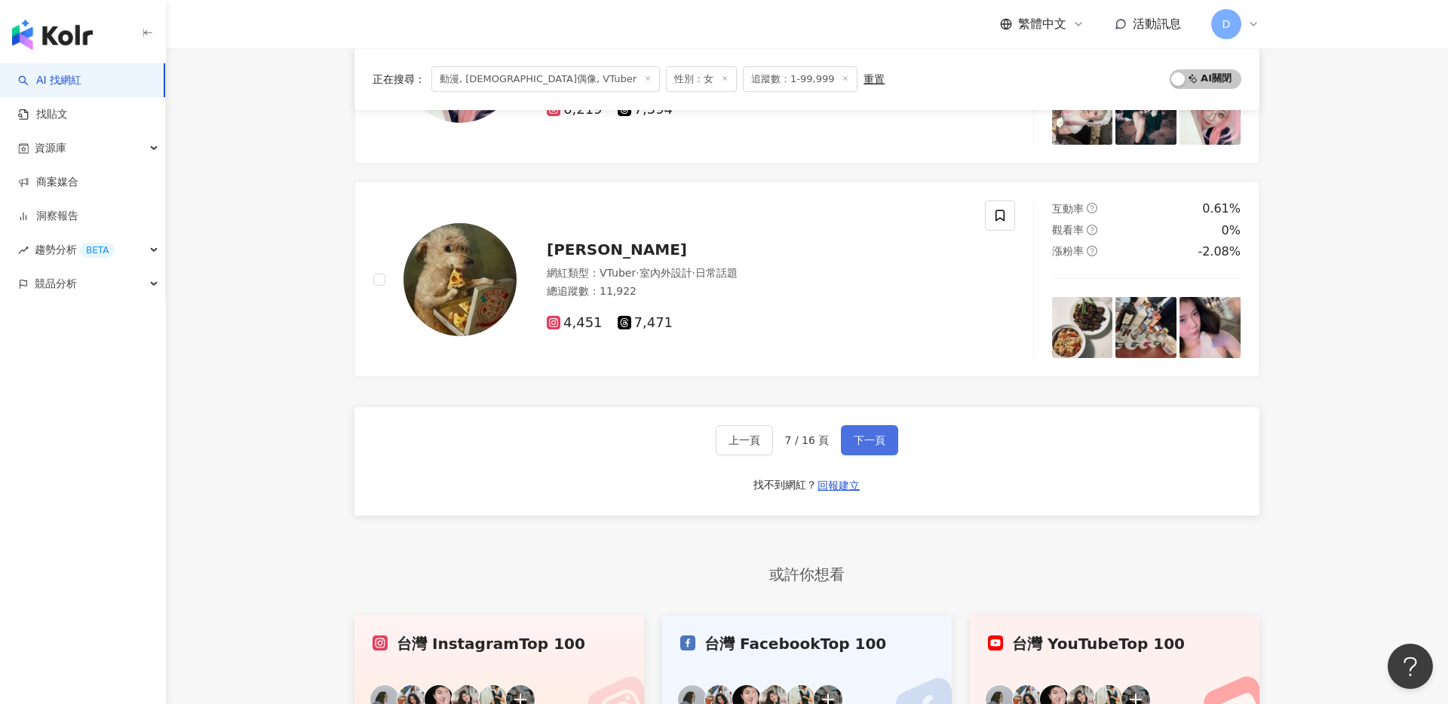
click at [849, 439] on button "下一頁" at bounding box center [869, 440] width 57 height 30
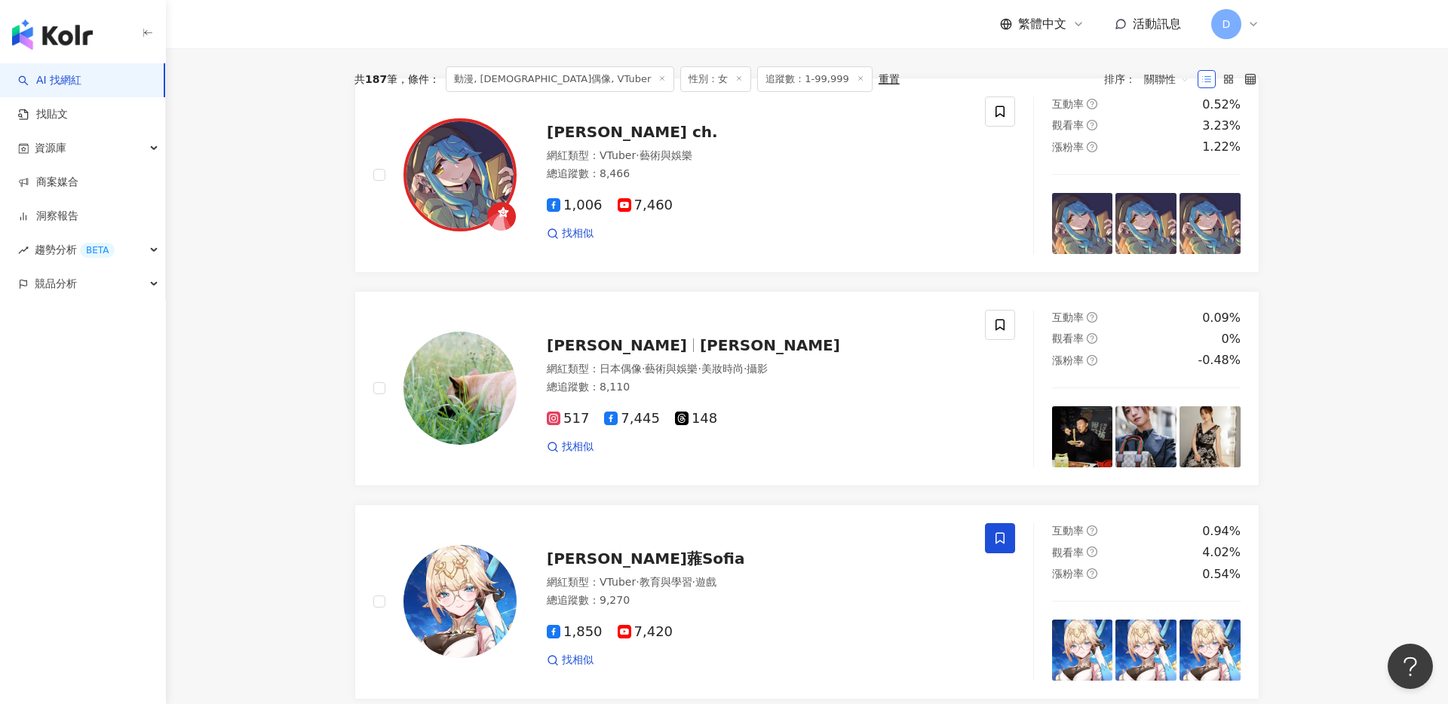
scroll to position [0, 0]
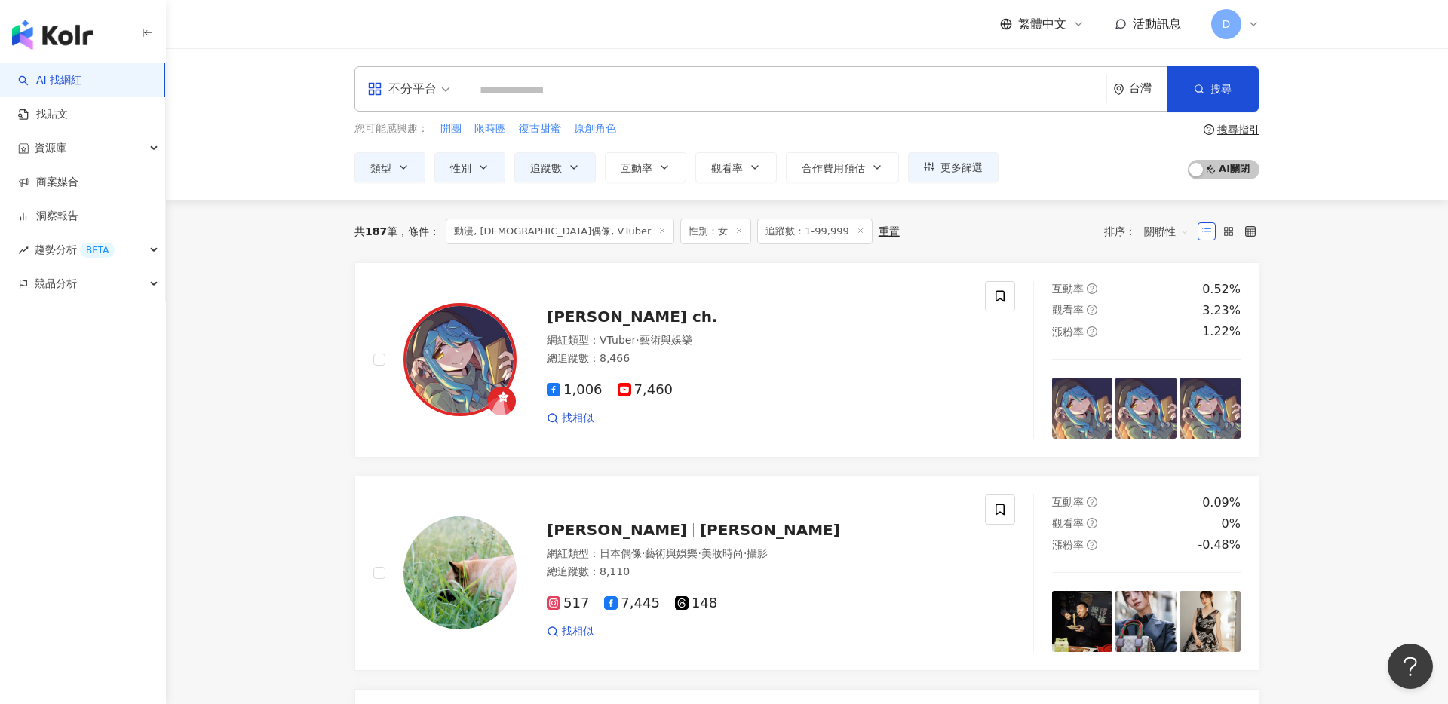
click at [584, 93] on input "search" at bounding box center [785, 90] width 629 height 29
paste input "**********"
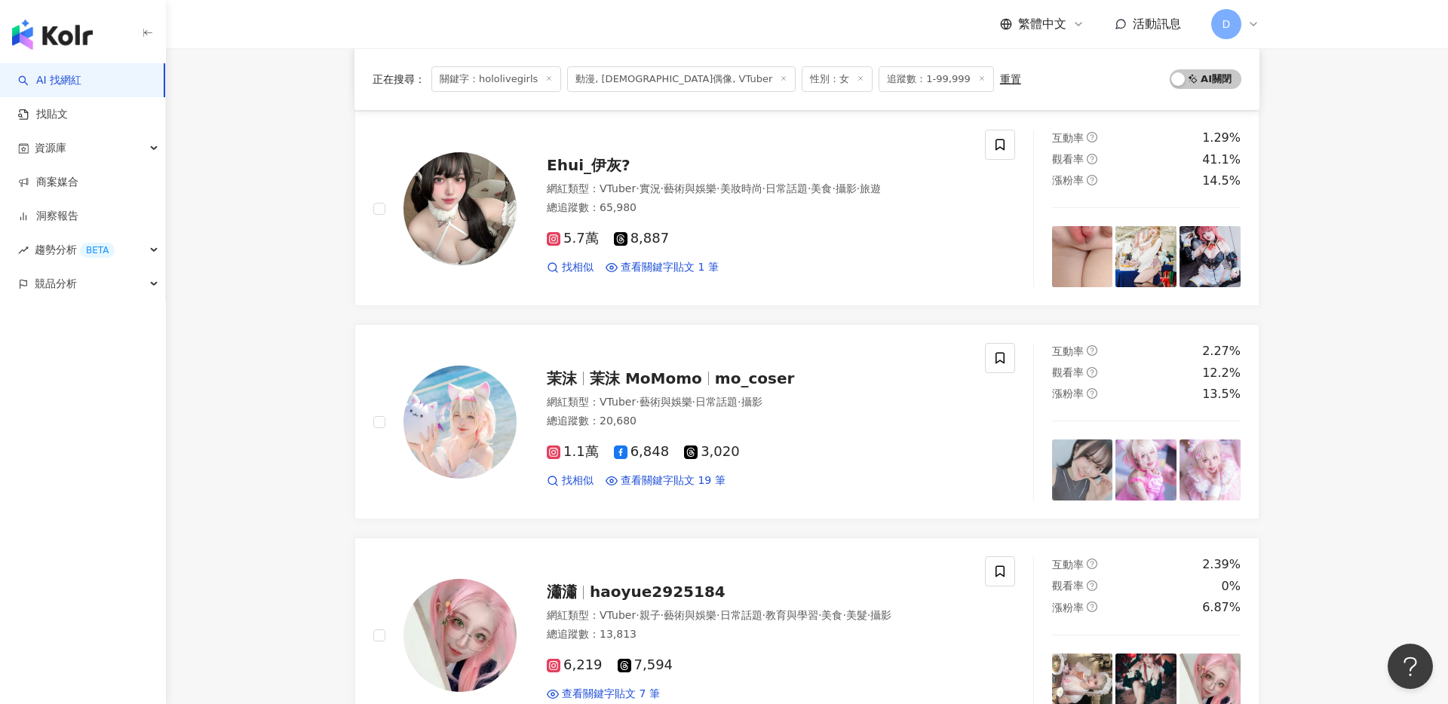
scroll to position [574, 0]
type input "**********"
click at [581, 381] on span "茉沫" at bounding box center [568, 377] width 43 height 18
click at [558, 168] on span "Ehui_伊灰?" at bounding box center [589, 164] width 84 height 18
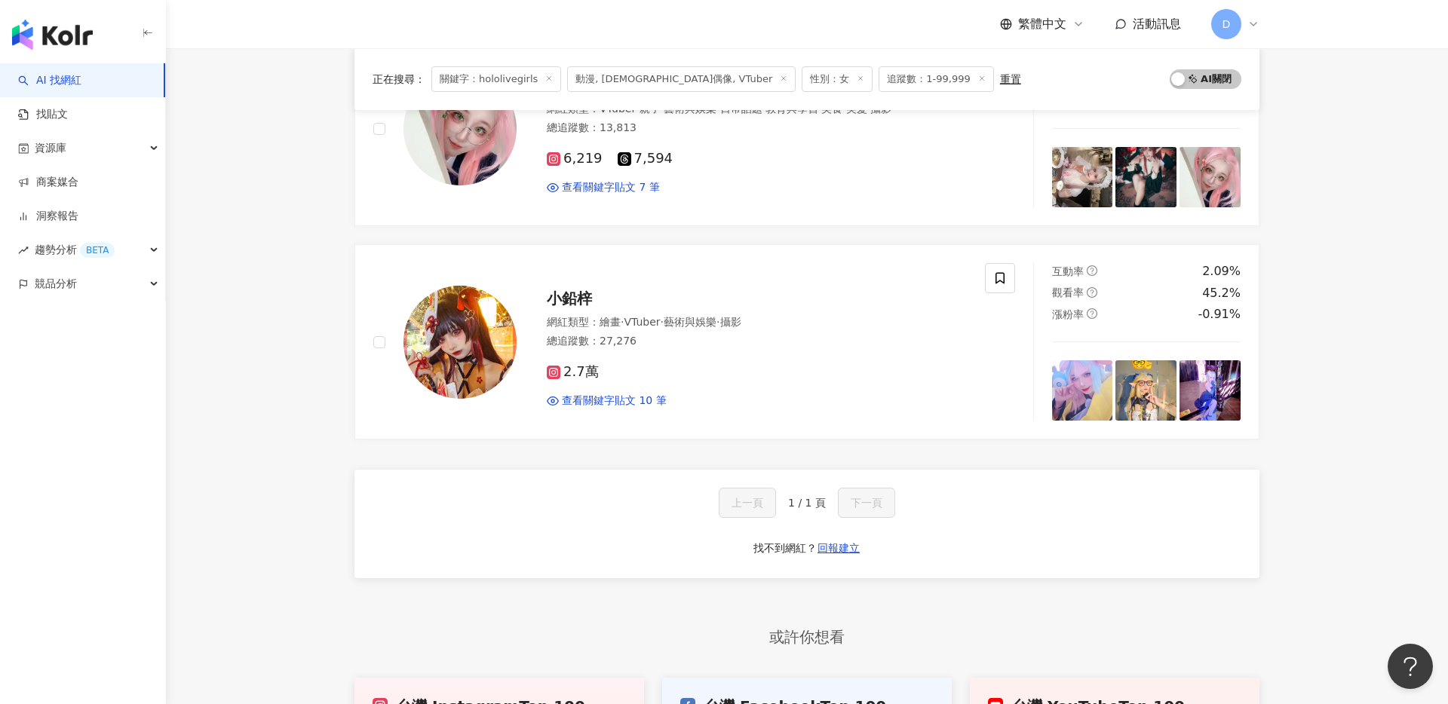
scroll to position [1083, 0]
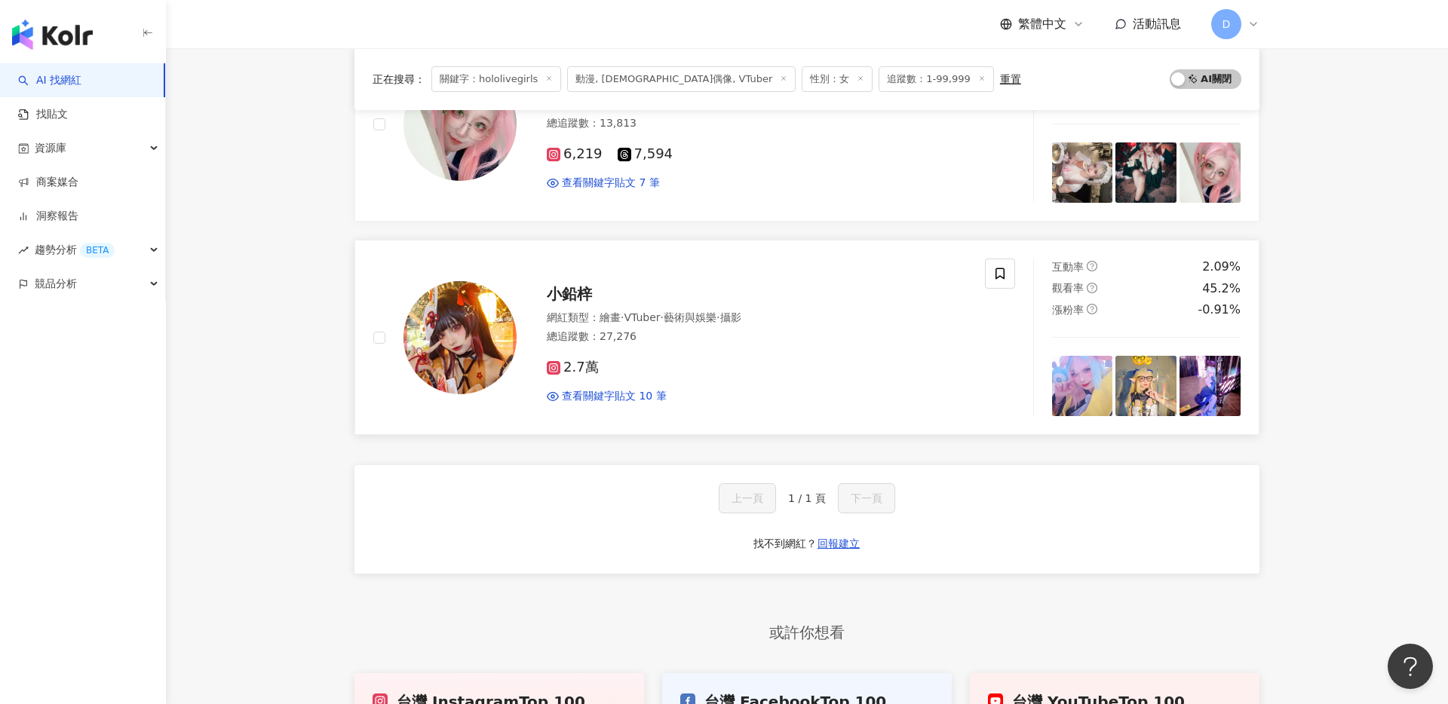
click at [567, 290] on span "小鉛梓" at bounding box center [569, 294] width 45 height 18
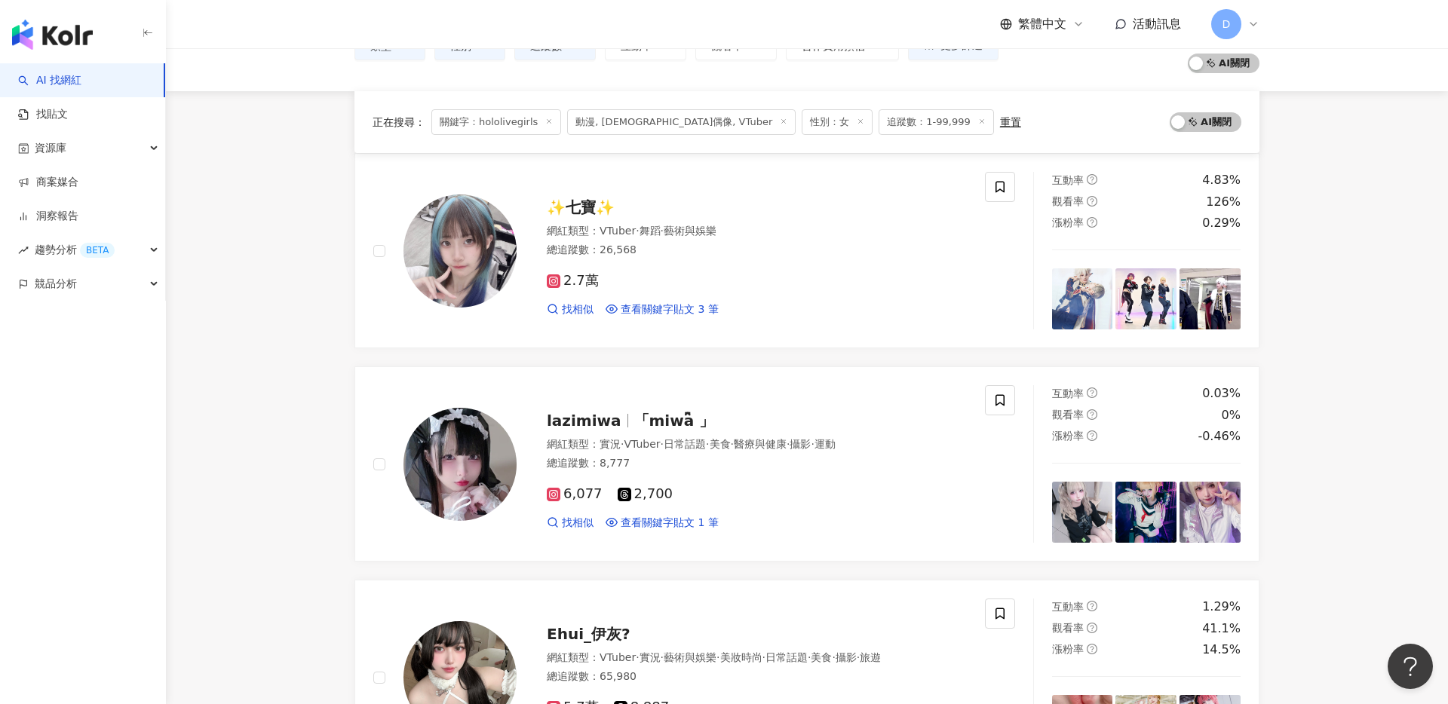
scroll to position [0, 0]
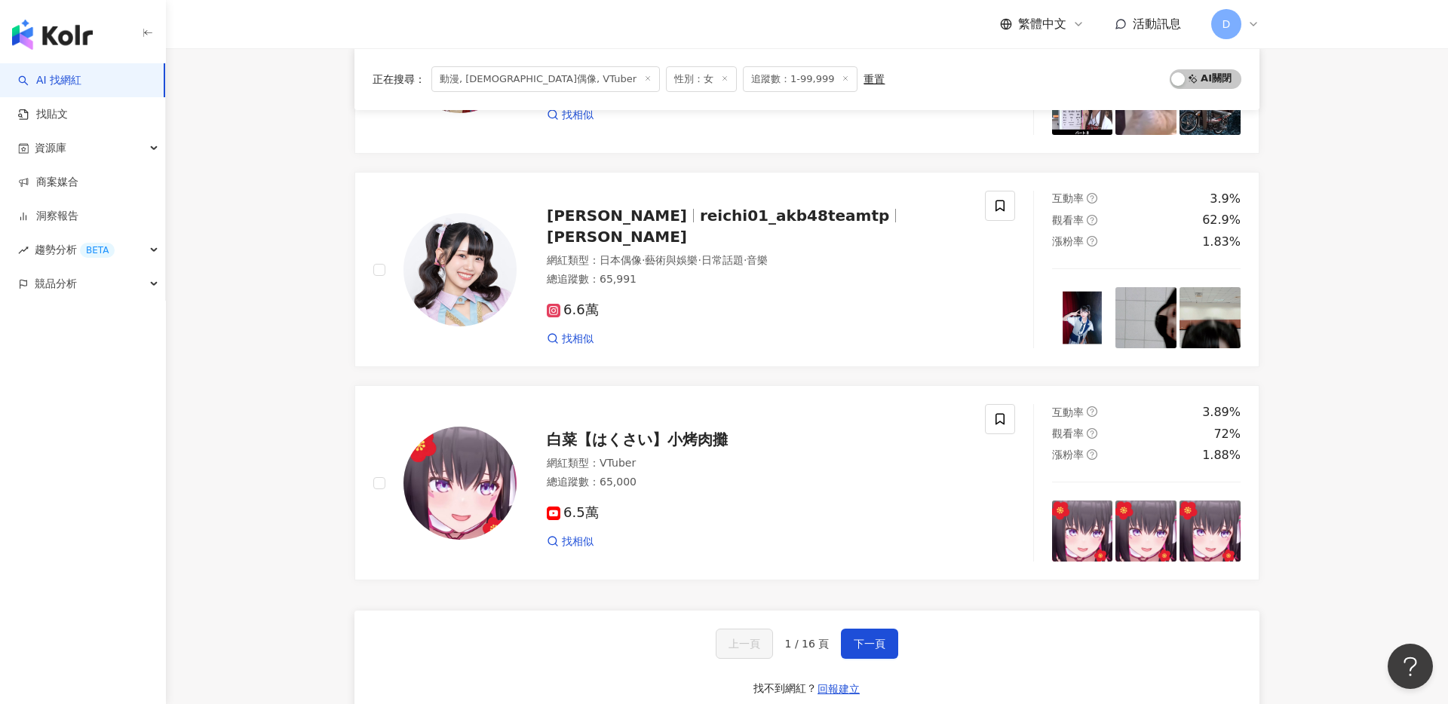
scroll to position [2624, 0]
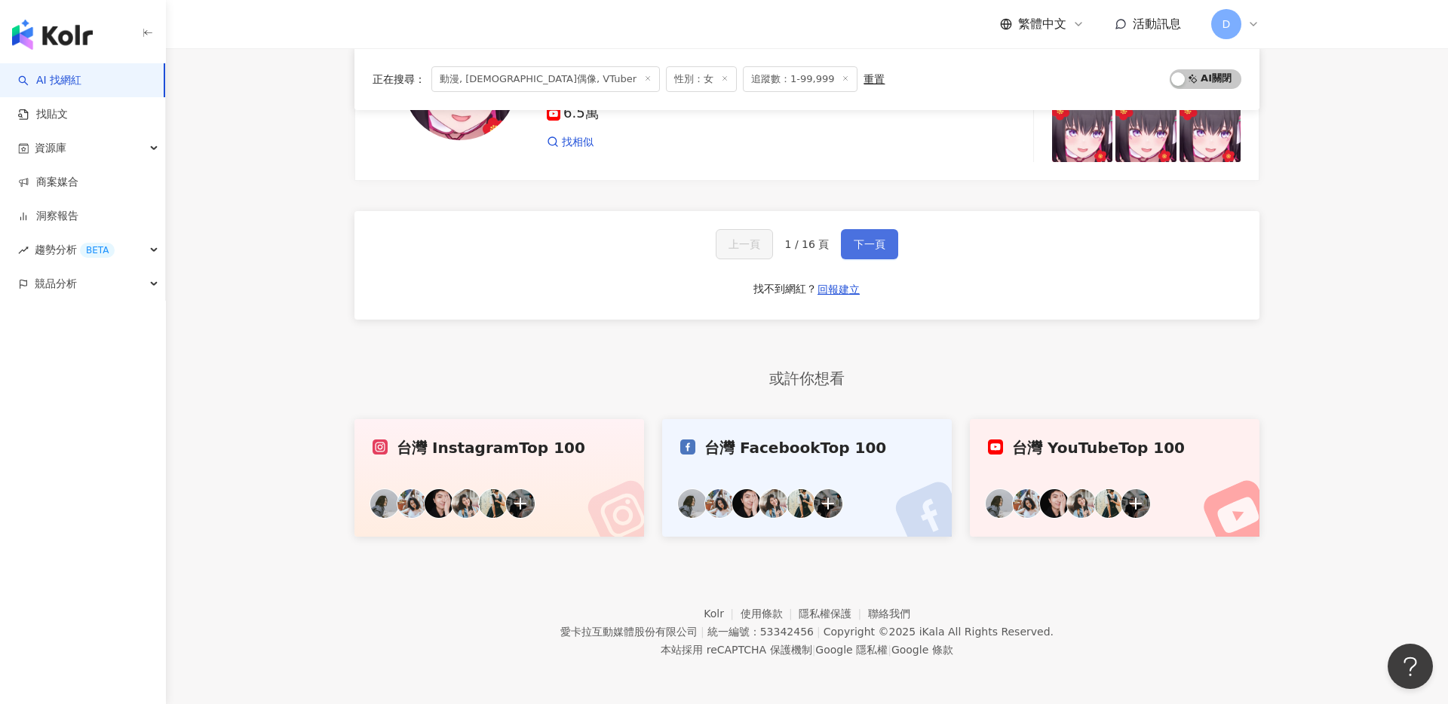
click at [859, 240] on span "下一頁" at bounding box center [869, 244] width 32 height 12
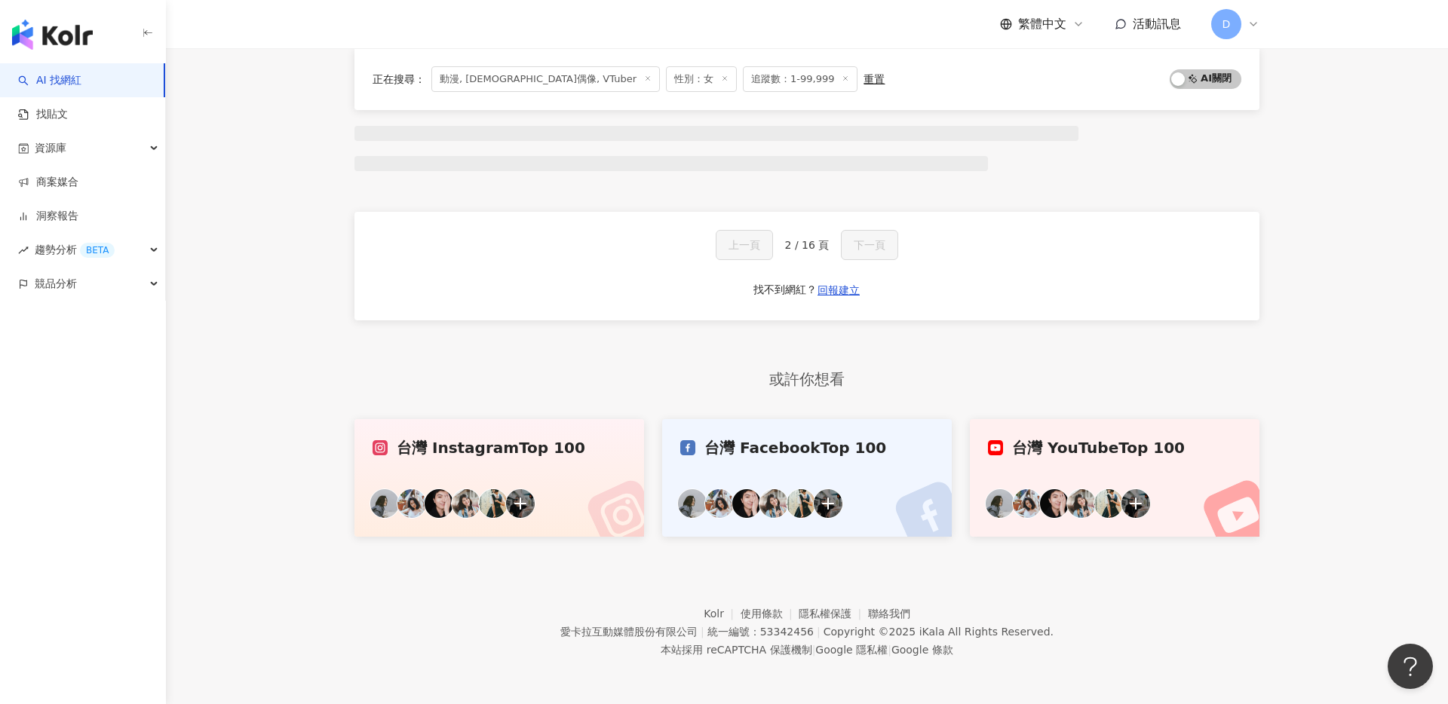
scroll to position [976, 0]
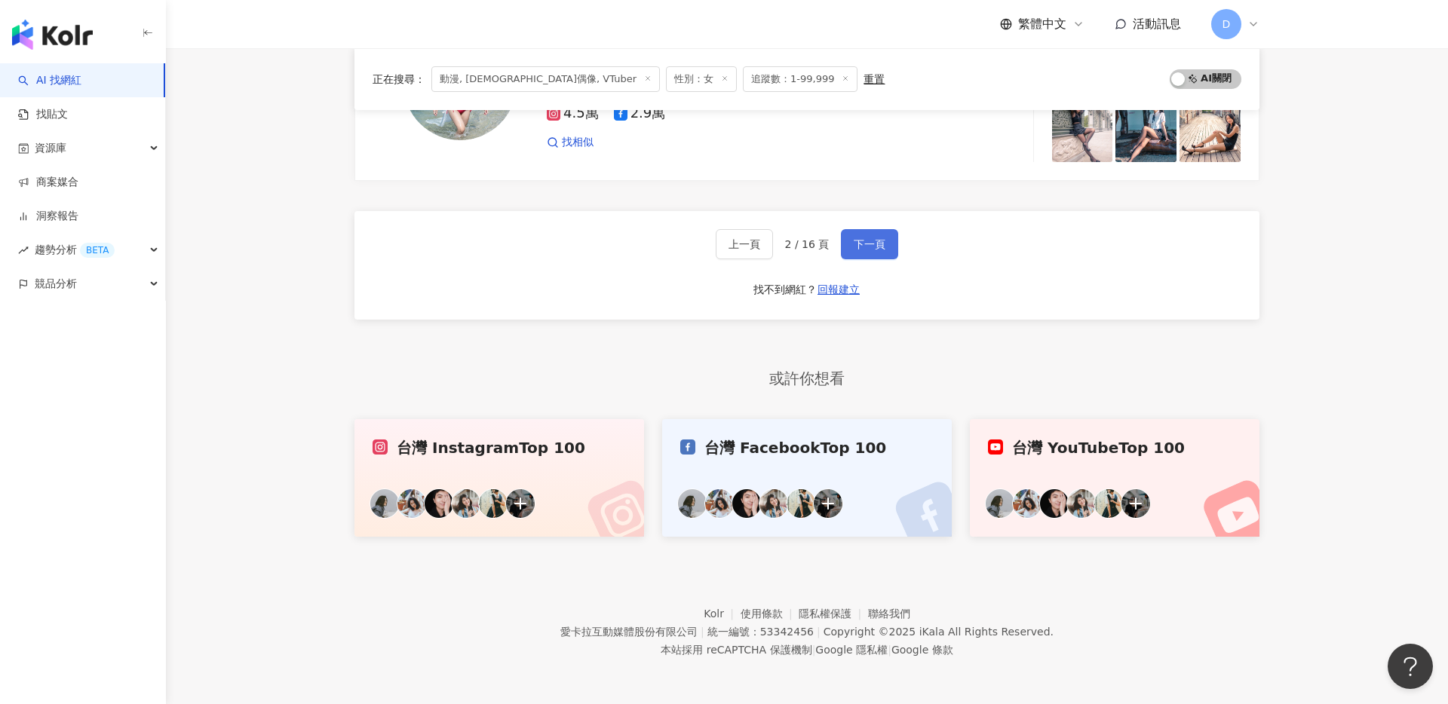
click at [859, 240] on span "下一頁" at bounding box center [869, 244] width 32 height 12
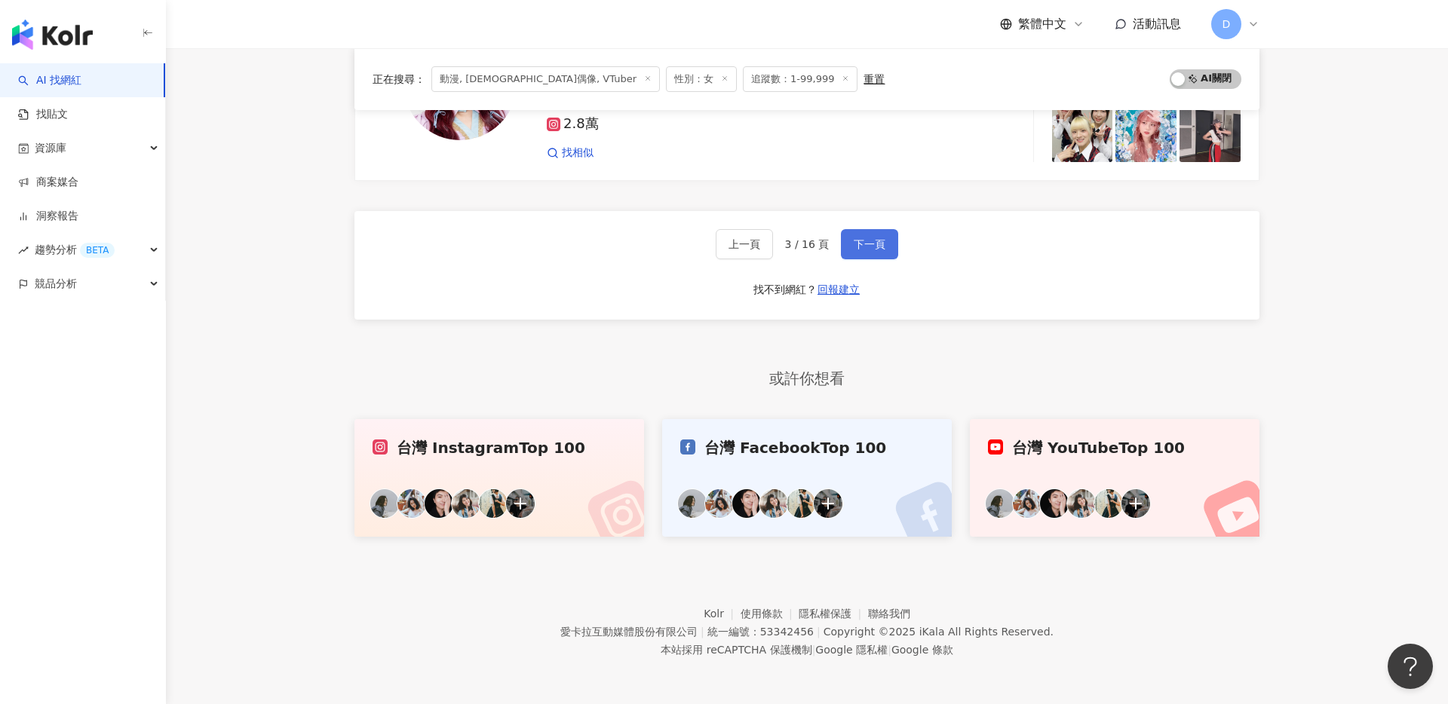
click at [859, 240] on button "下一頁" at bounding box center [869, 244] width 57 height 30
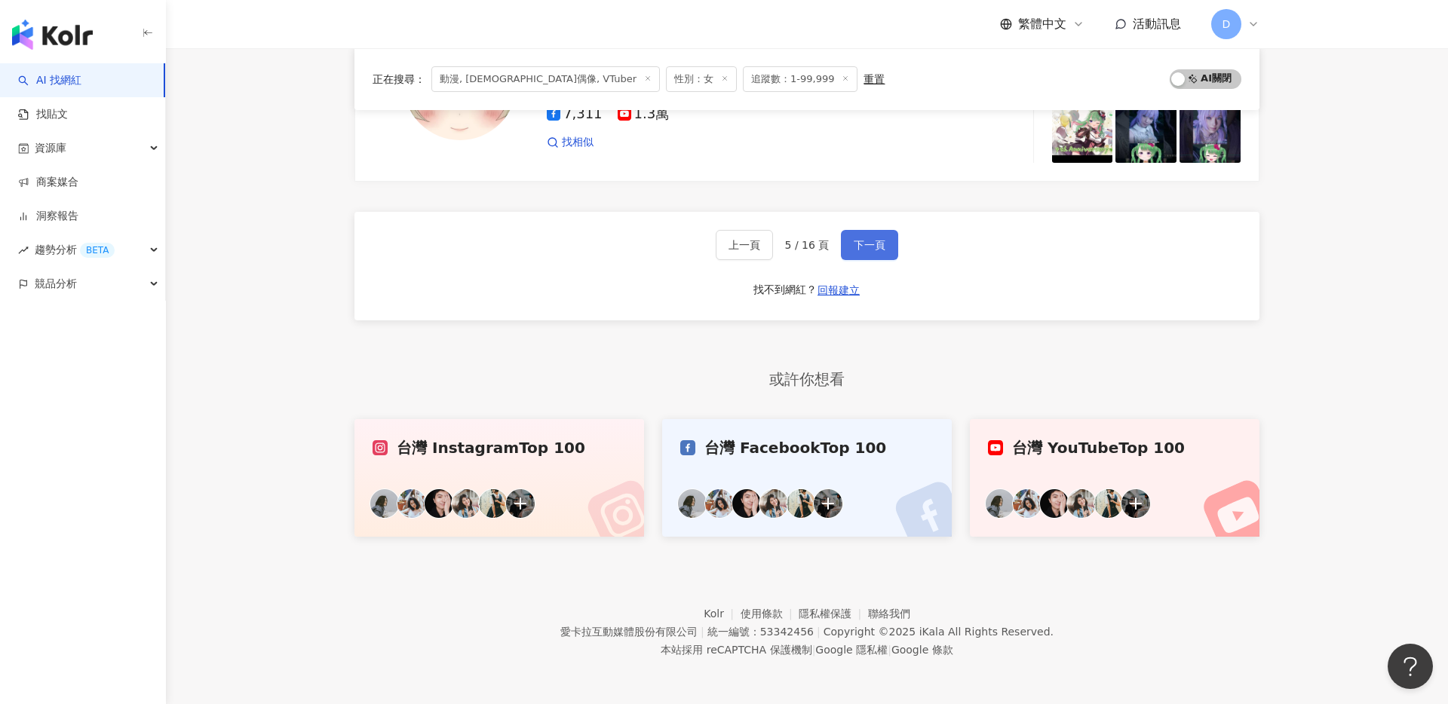
click at [859, 240] on span "下一頁" at bounding box center [869, 245] width 32 height 12
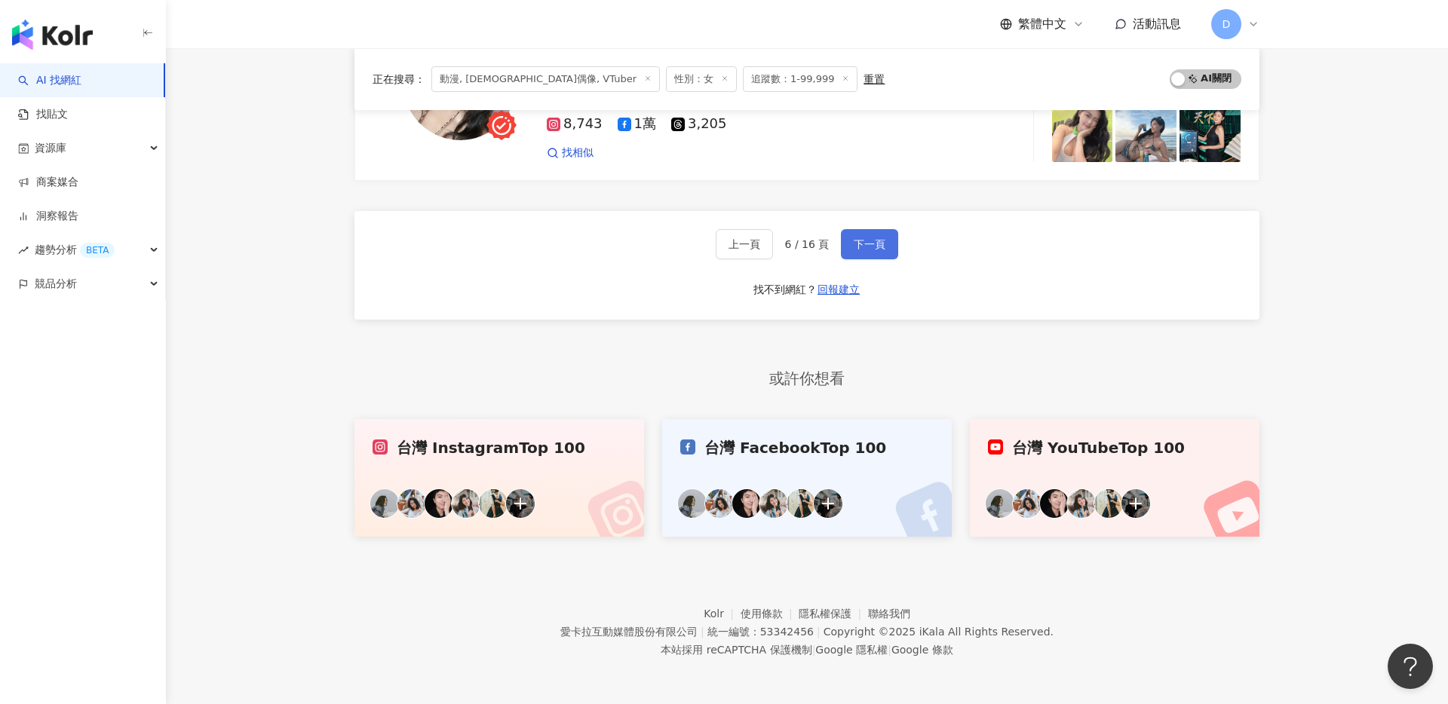
click at [859, 240] on span "下一頁" at bounding box center [869, 244] width 32 height 12
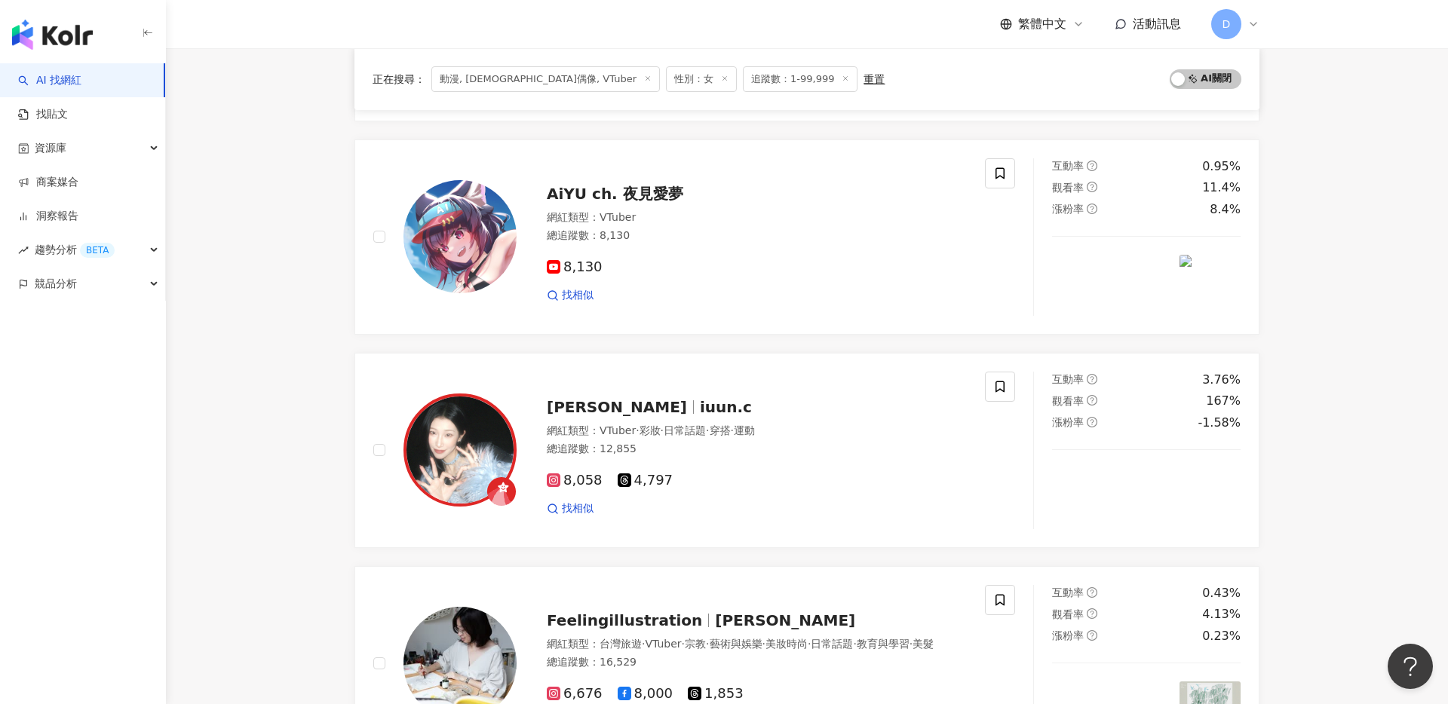
scroll to position [2623, 0]
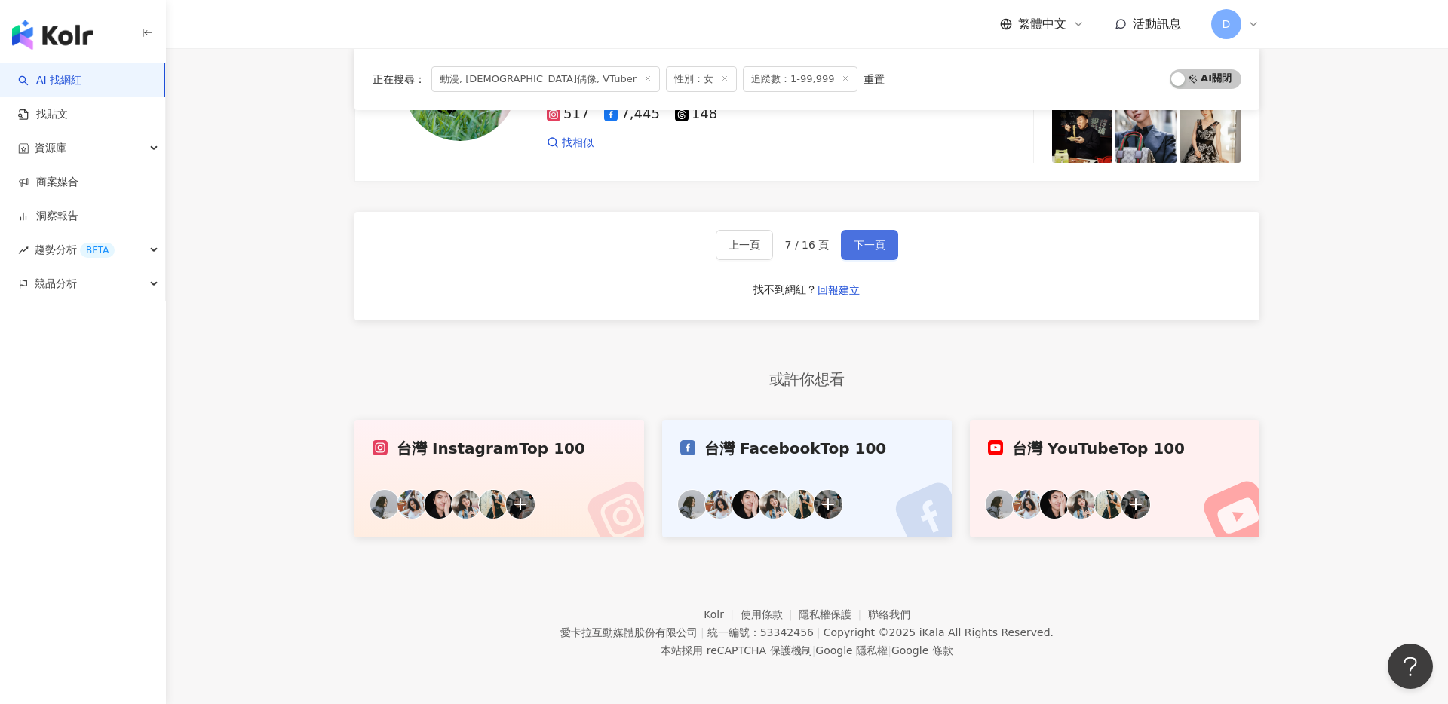
click at [859, 240] on span "下一頁" at bounding box center [869, 245] width 32 height 12
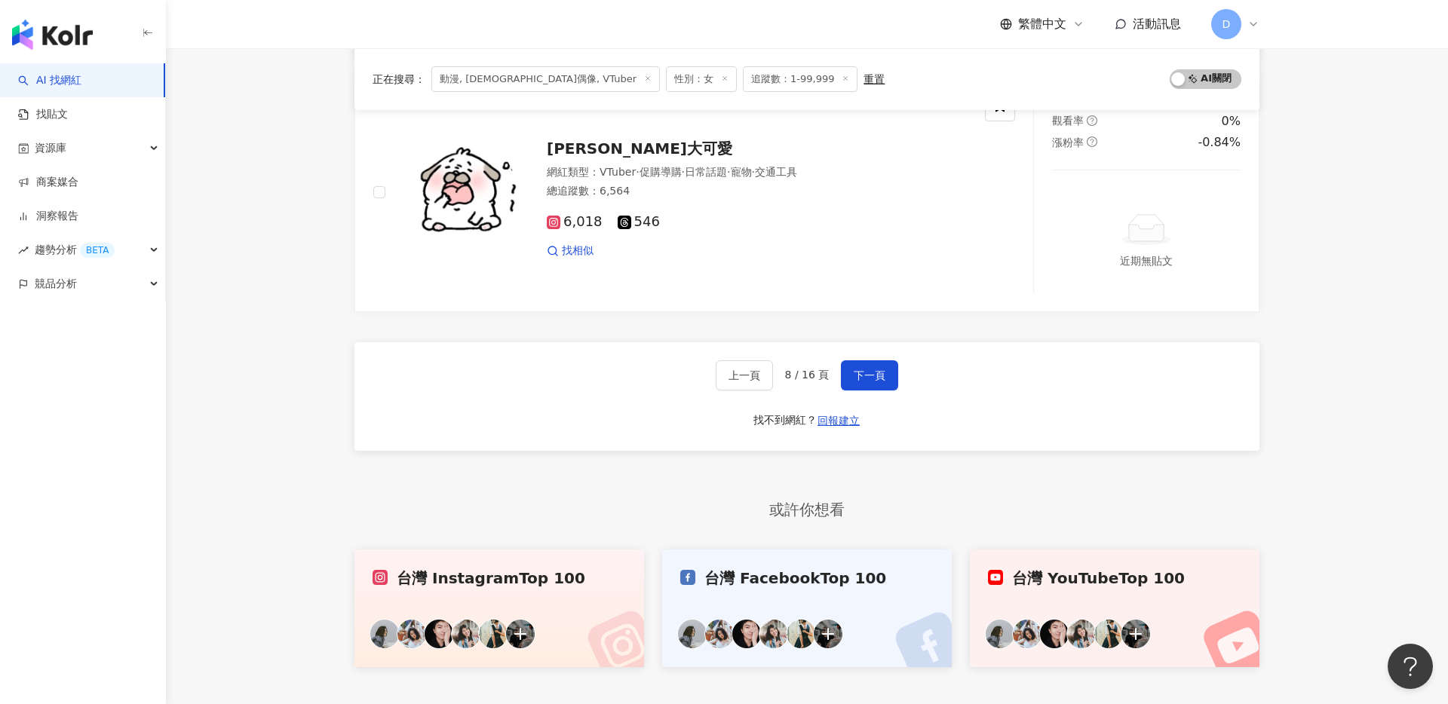
scroll to position [2668, 0]
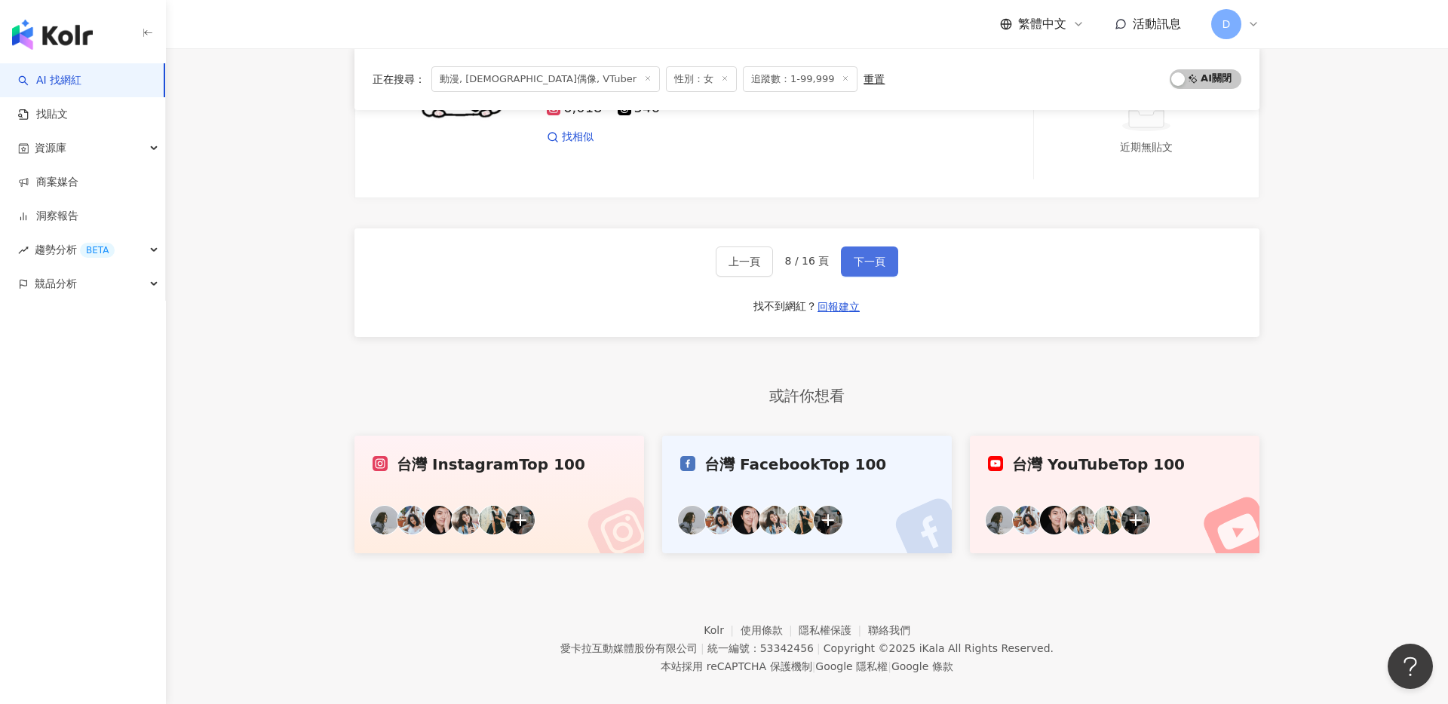
click at [875, 256] on span "下一頁" at bounding box center [869, 262] width 32 height 12
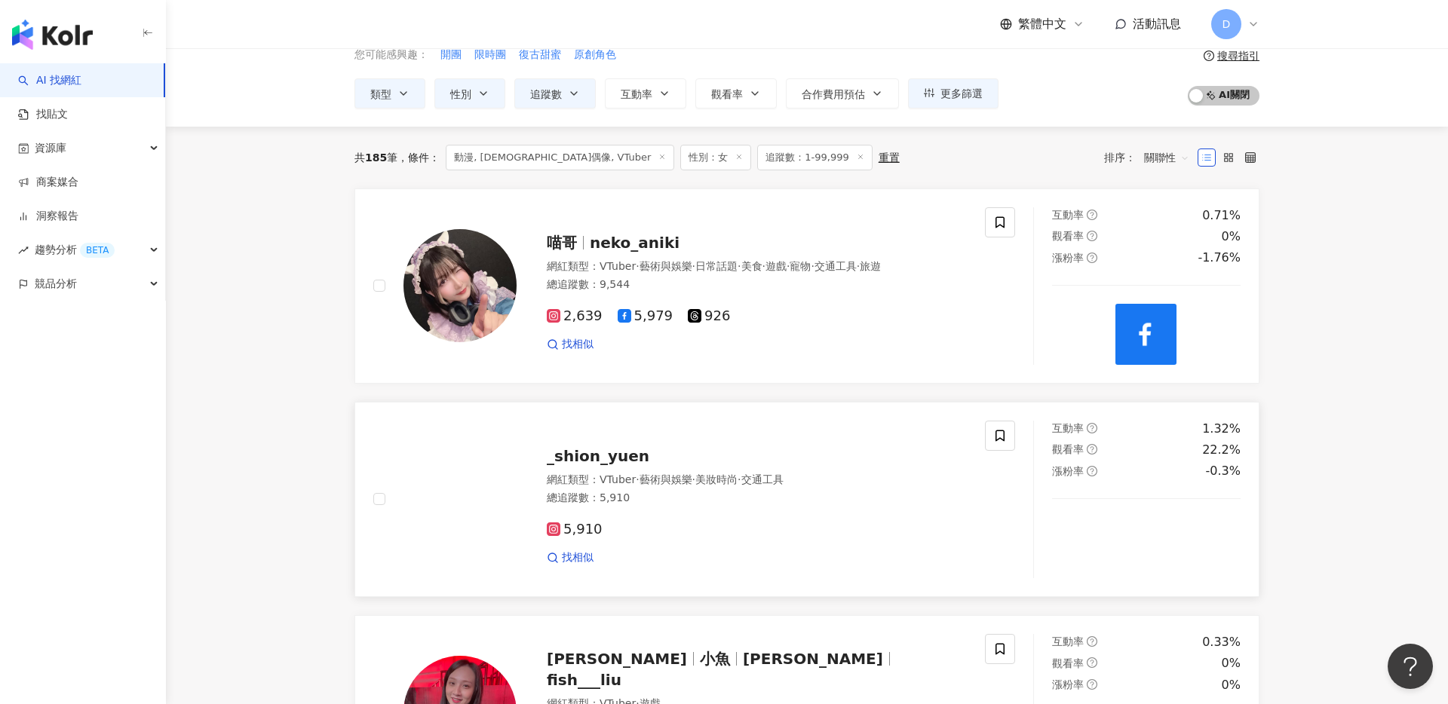
scroll to position [75, 0]
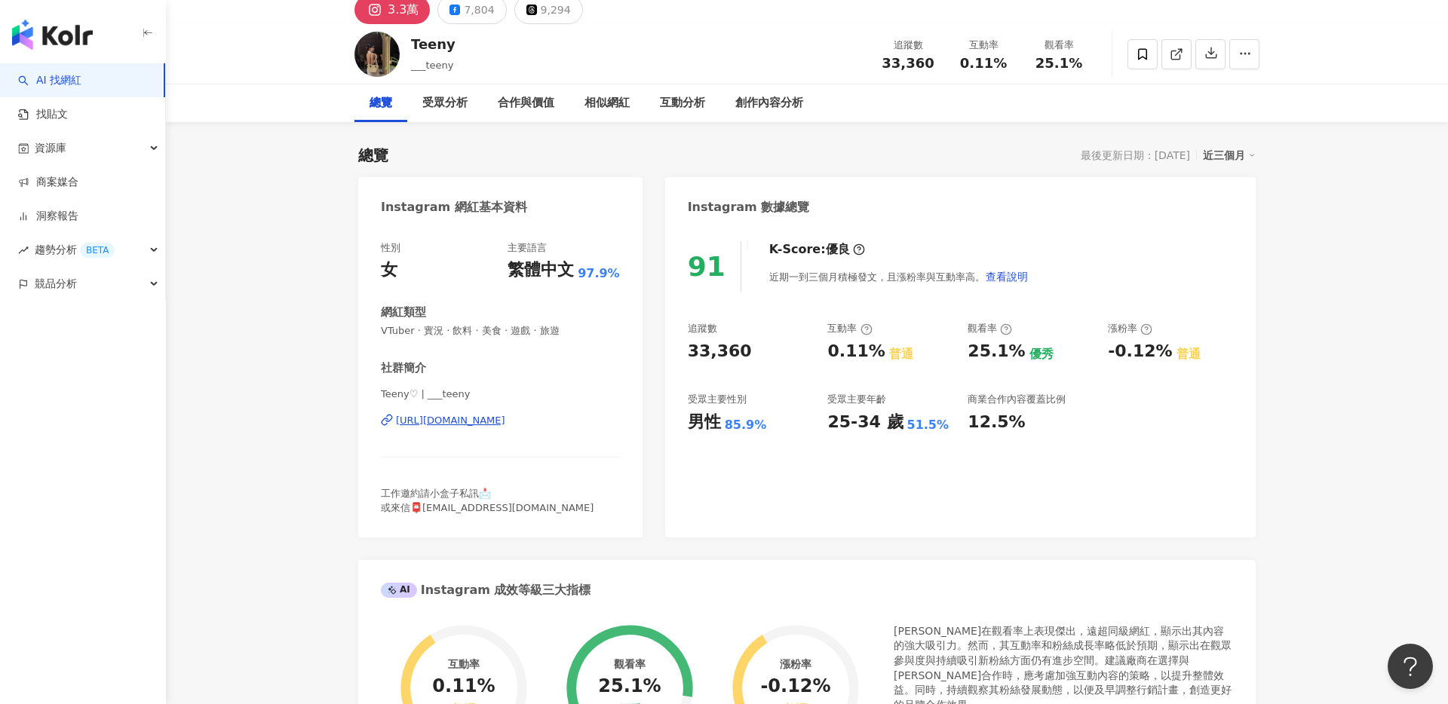
scroll to position [39, 0]
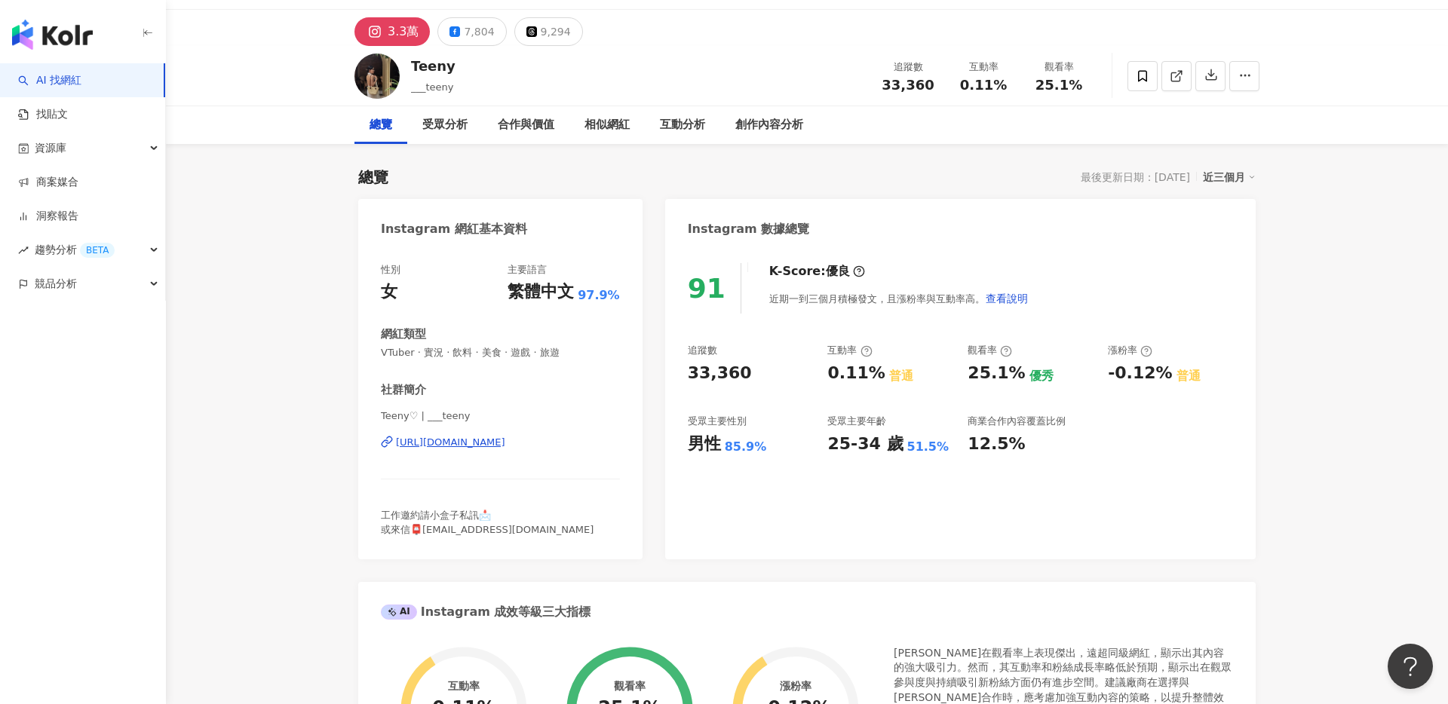
click at [477, 452] on div "Teeny♡ | ___teeny https://www.instagram.com/___teeny/" at bounding box center [500, 453] width 239 height 88
click at [478, 449] on div "https://www.instagram.com/___teeny/" at bounding box center [450, 443] width 109 height 14
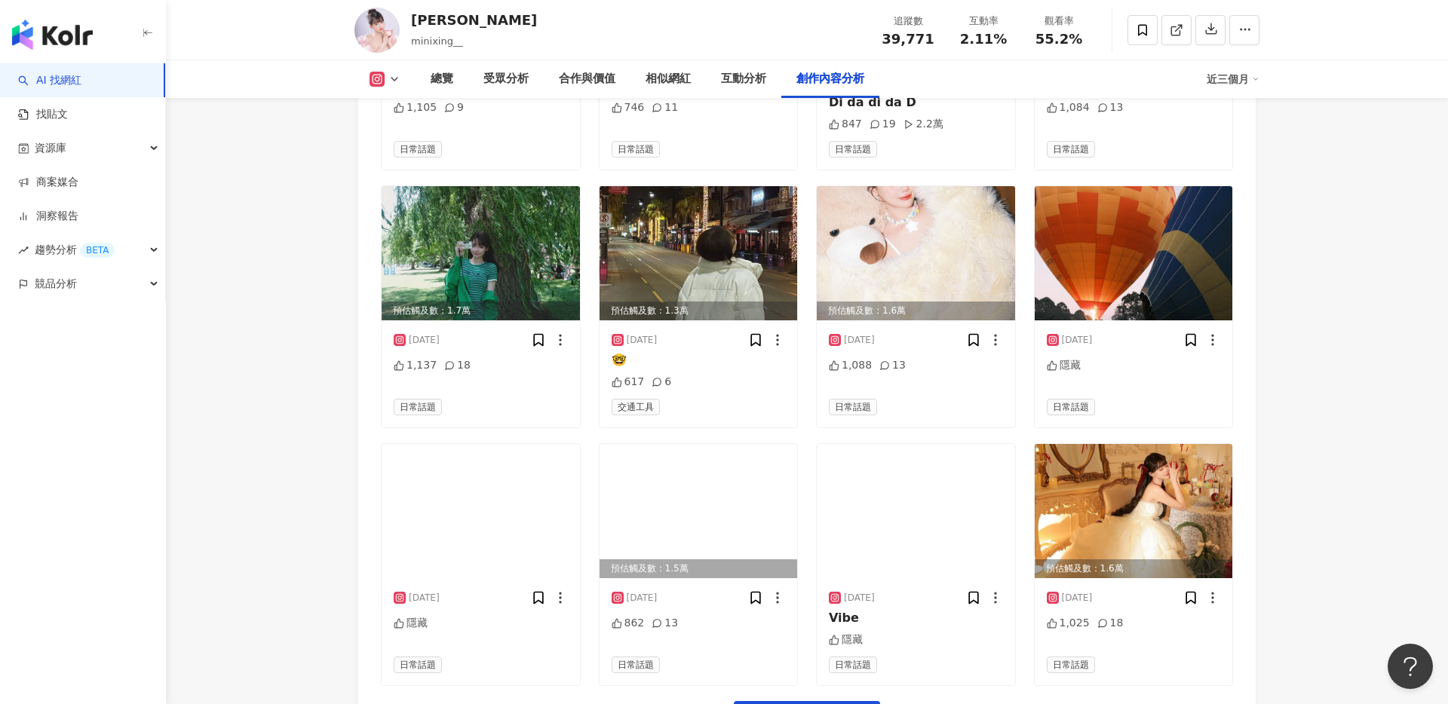
scroll to position [4929, 0]
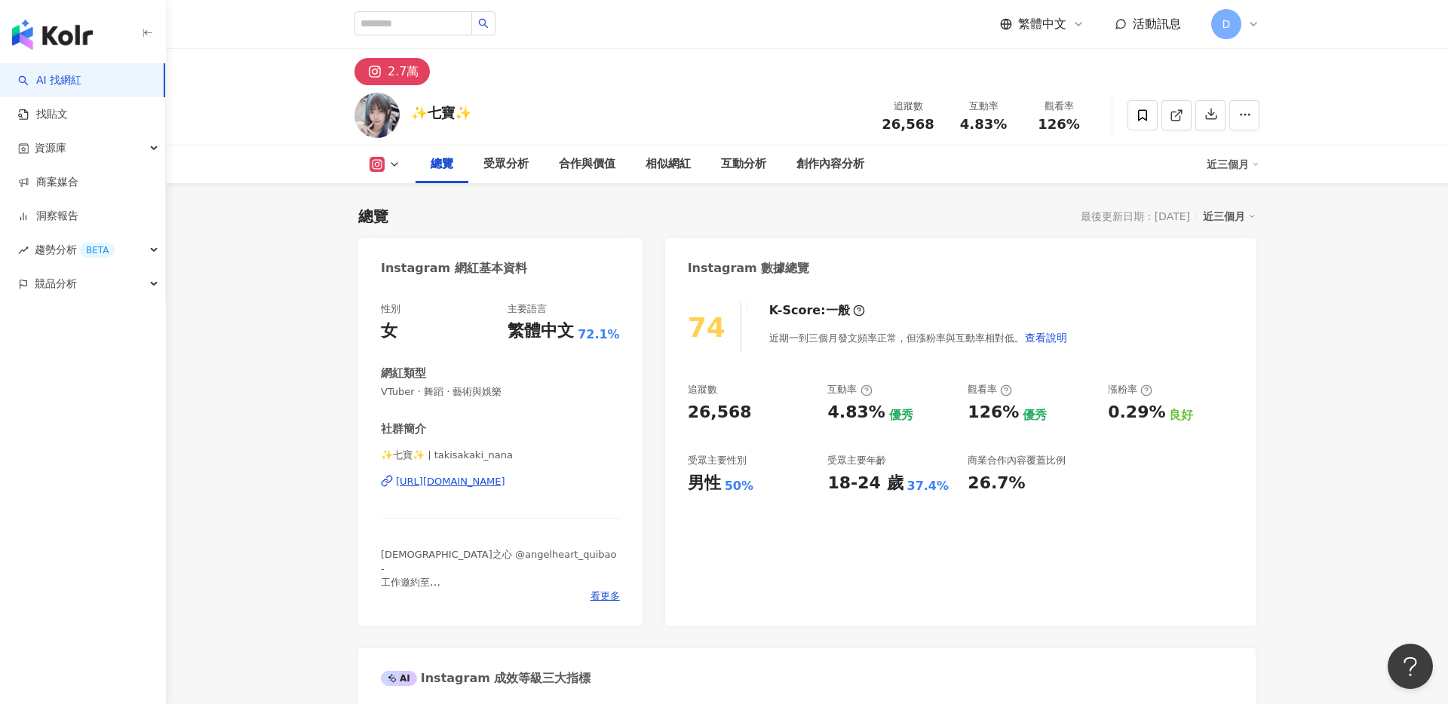
click at [518, 473] on div "✨七寶✨ | takisakaki_nana https://www.instagram.com/takisakaki_nana/" at bounding box center [500, 493] width 239 height 88
click at [505, 483] on div "https://www.instagram.com/takisakaki_nana/" at bounding box center [450, 482] width 109 height 14
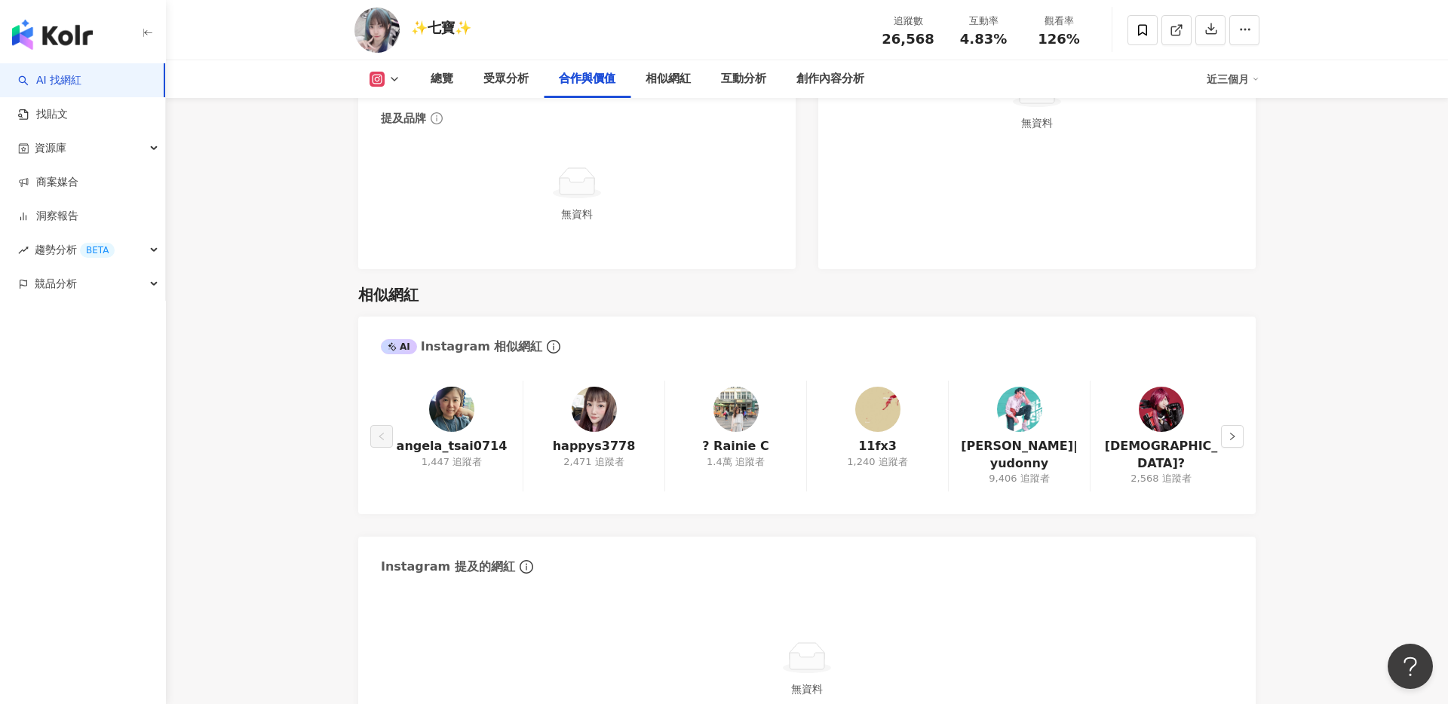
scroll to position [1512, 0]
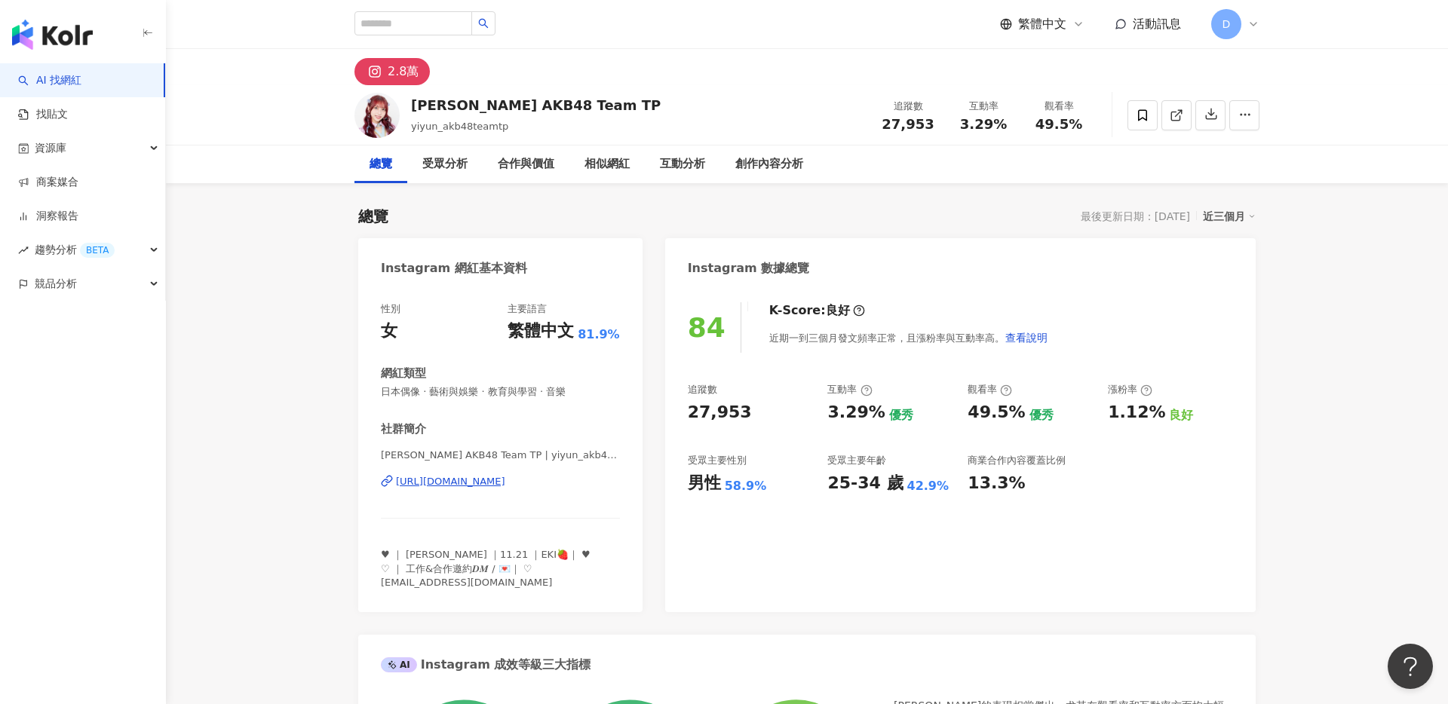
click at [505, 479] on div "https://www.instagram.com/yiyun_akb48teamtp/" at bounding box center [450, 482] width 109 height 14
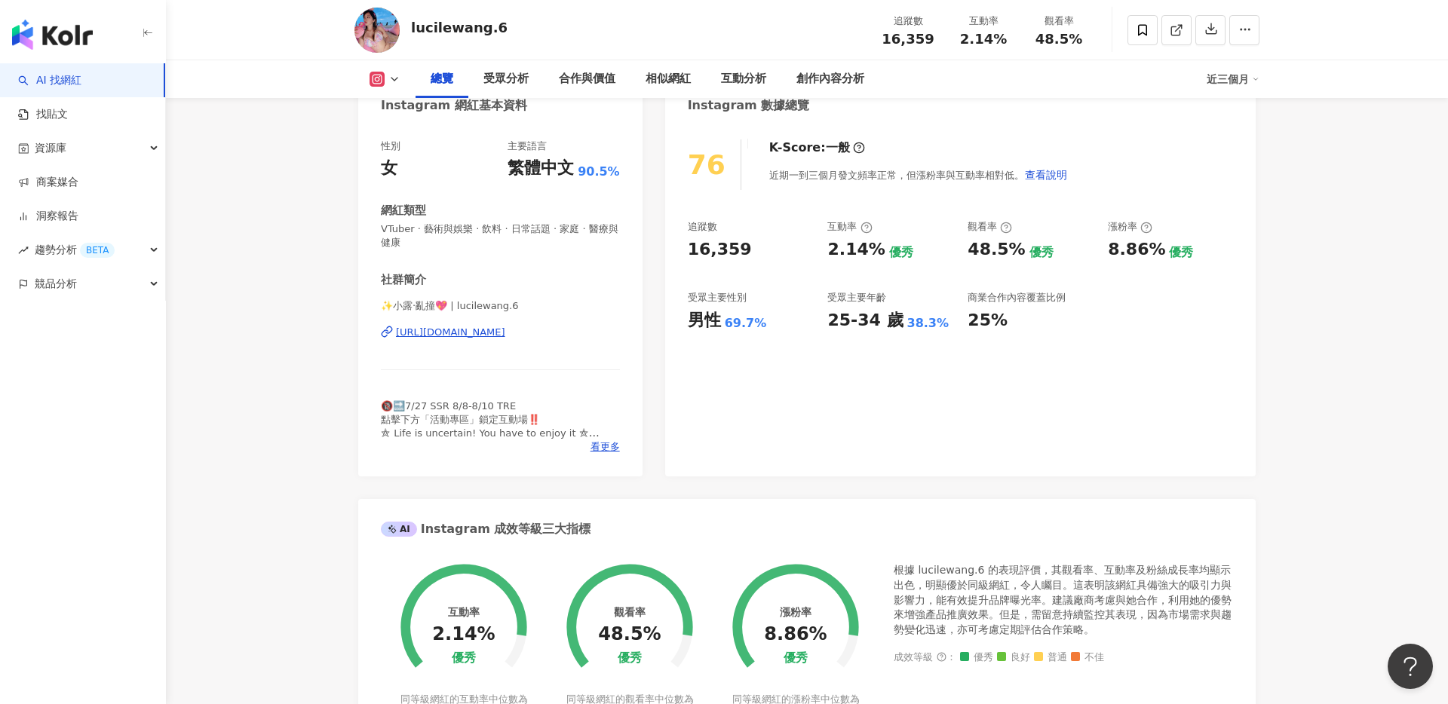
scroll to position [167, 0]
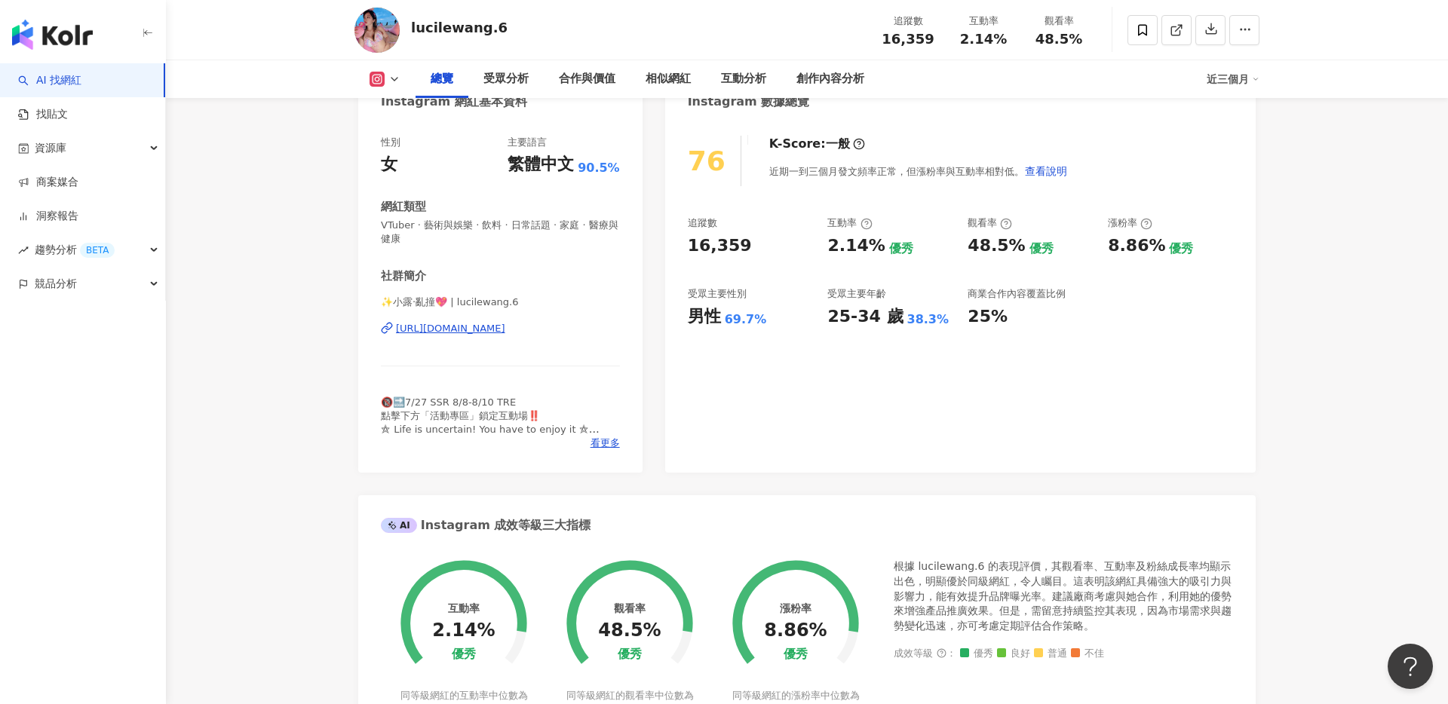
click at [505, 334] on div "[URL][DOMAIN_NAME]" at bounding box center [450, 329] width 109 height 14
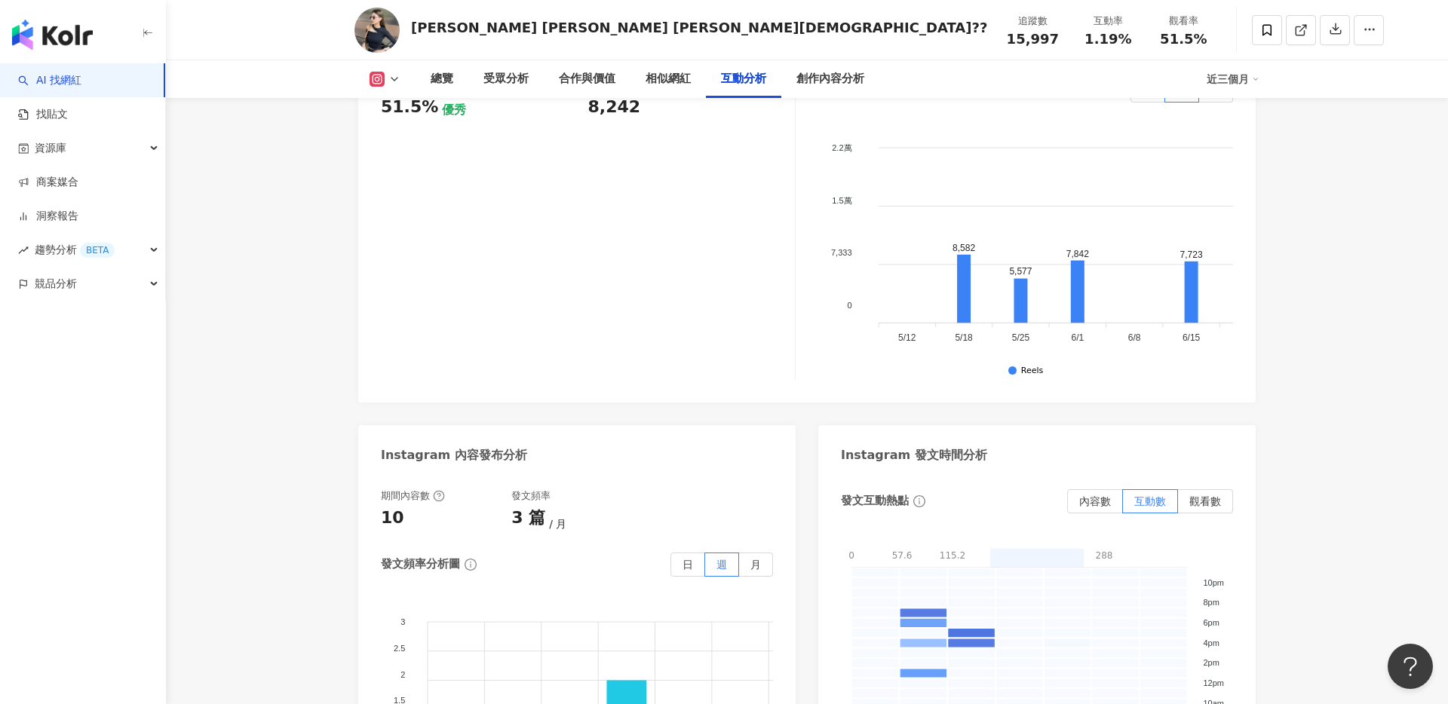
scroll to position [3412, 0]
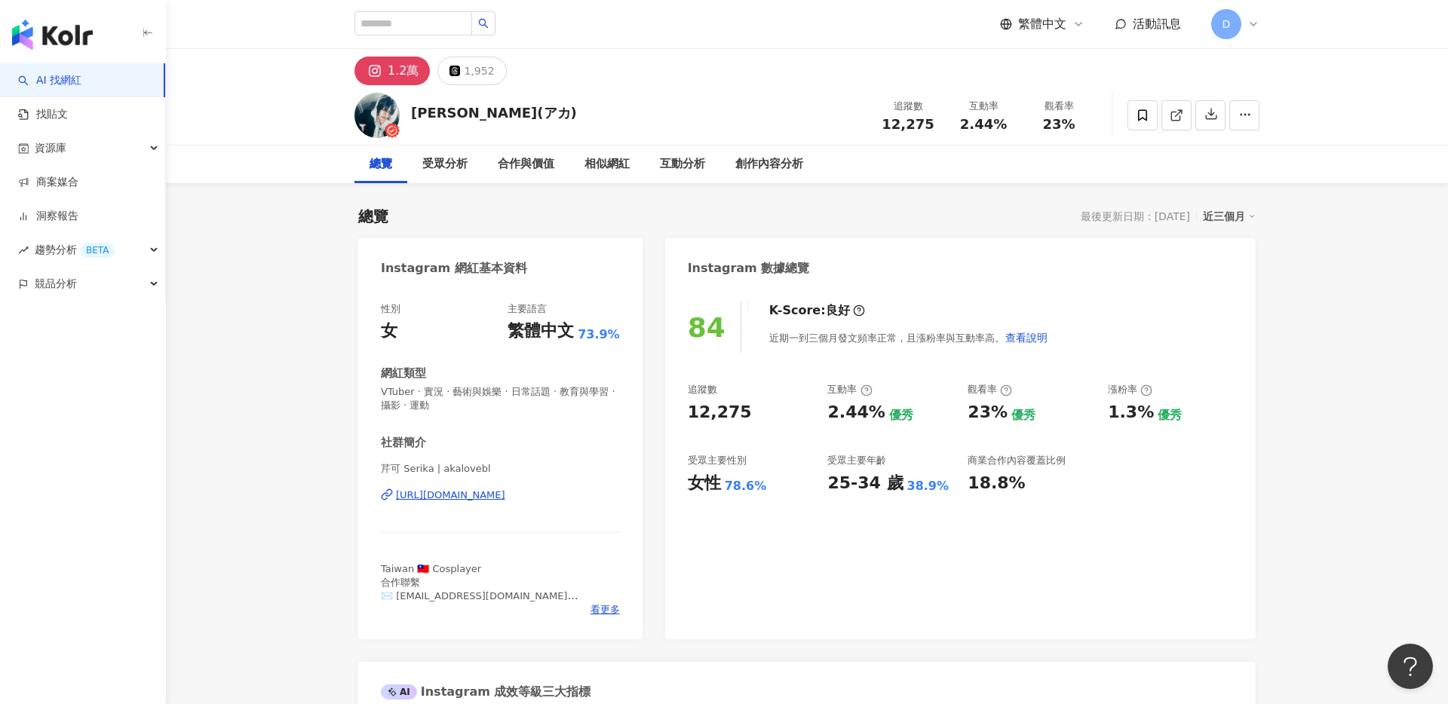
click at [441, 489] on div "https://www.instagram.com/akalovebl/" at bounding box center [450, 496] width 109 height 14
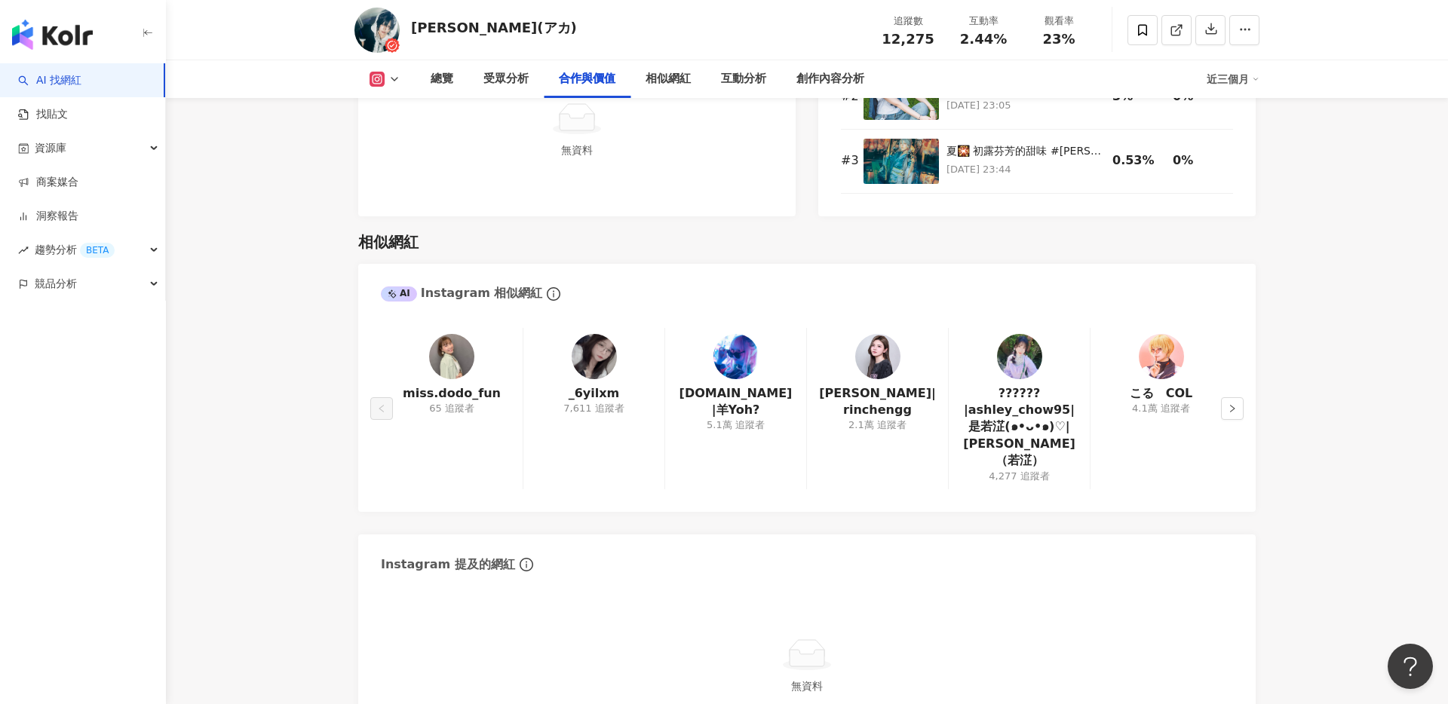
scroll to position [2367, 0]
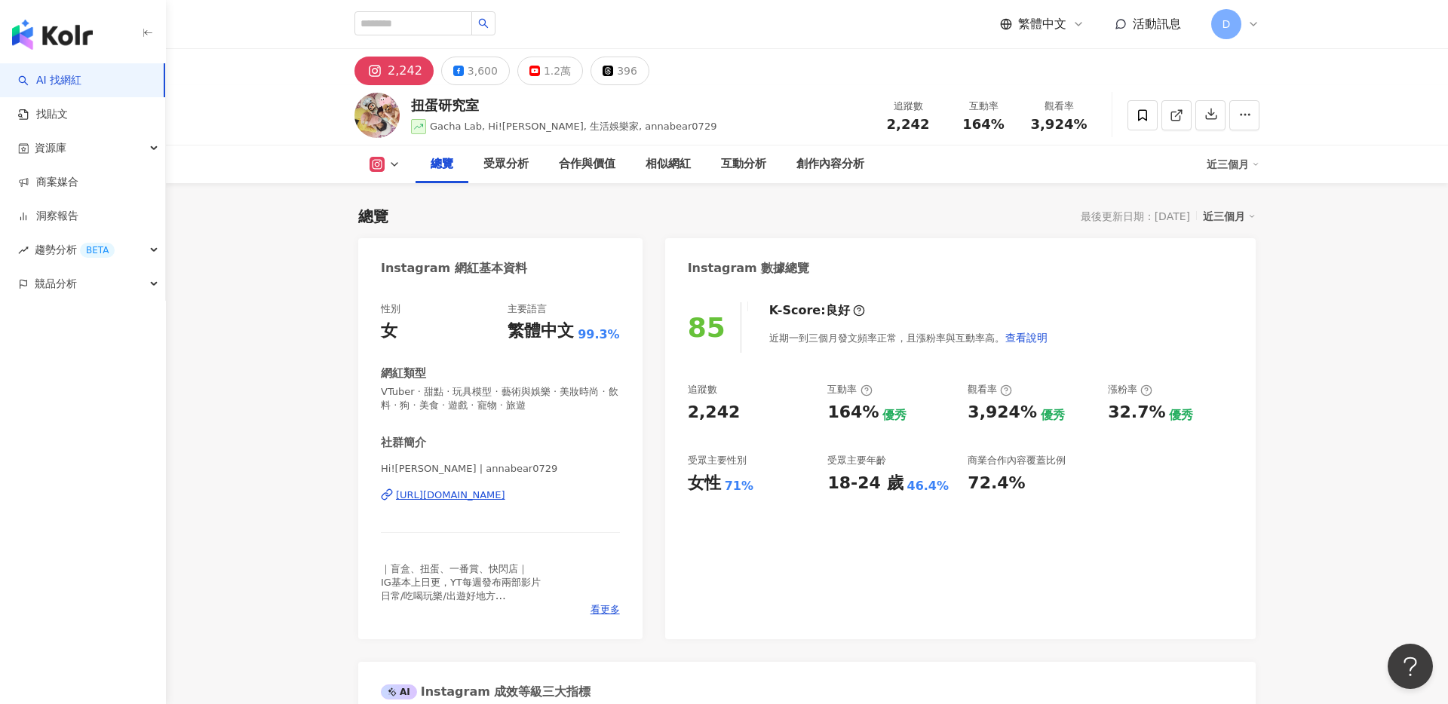
scroll to position [172, 0]
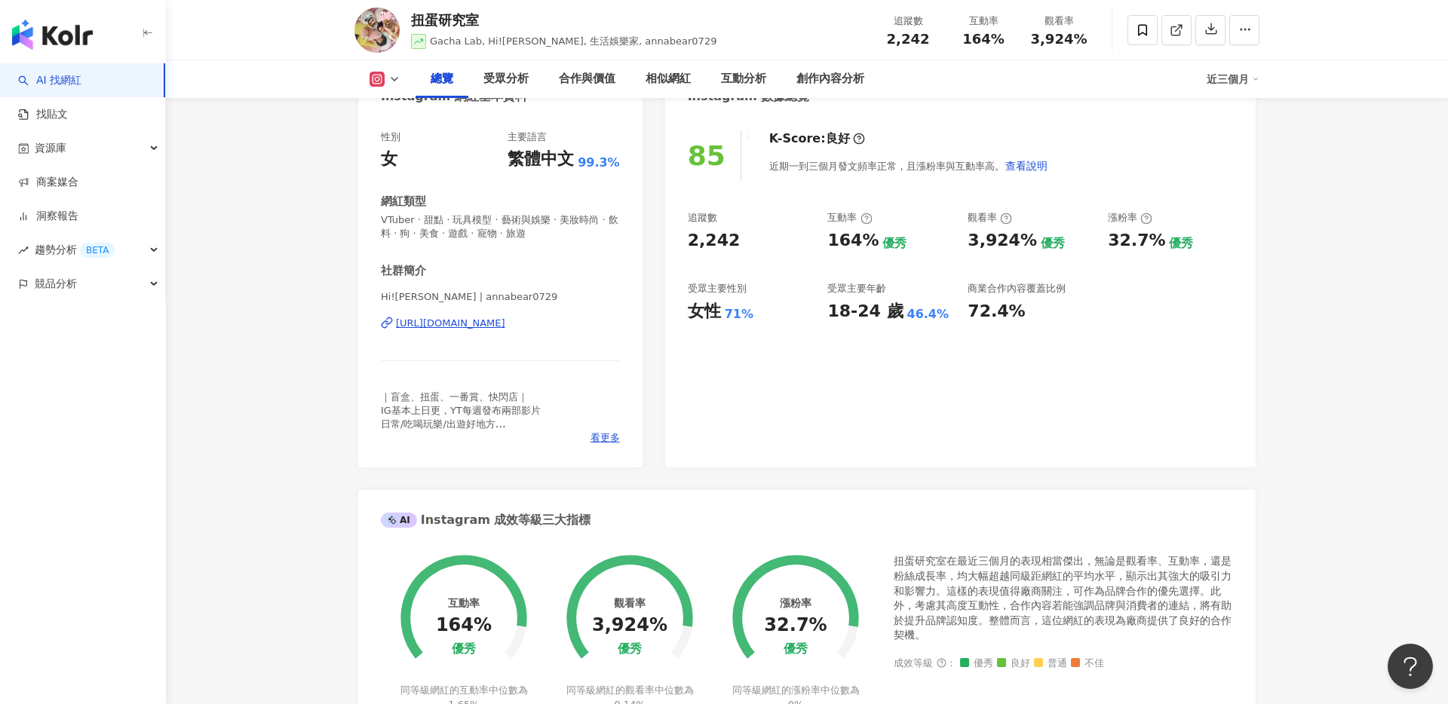
click at [443, 326] on div "[URL][DOMAIN_NAME]" at bounding box center [450, 324] width 109 height 14
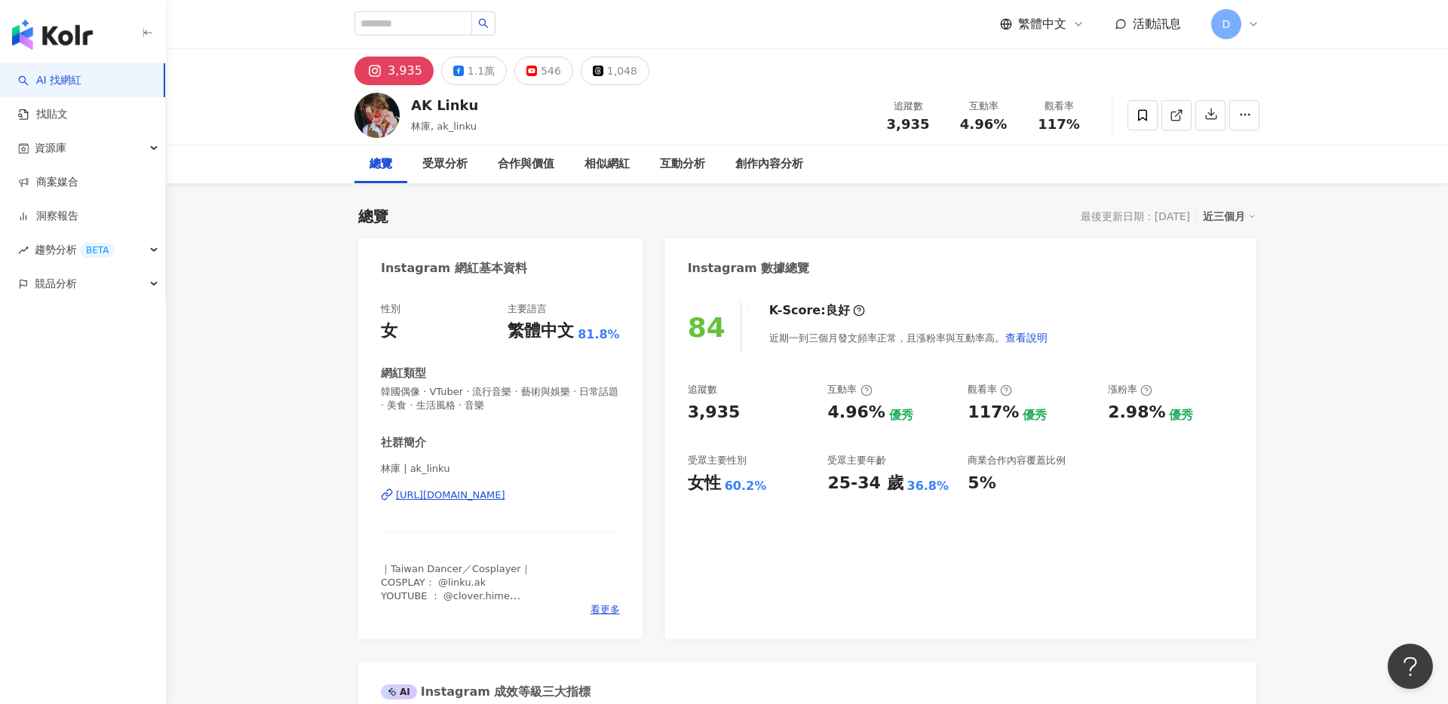
click at [483, 501] on div "https://www.instagram.com/ak_linku/" at bounding box center [450, 496] width 109 height 14
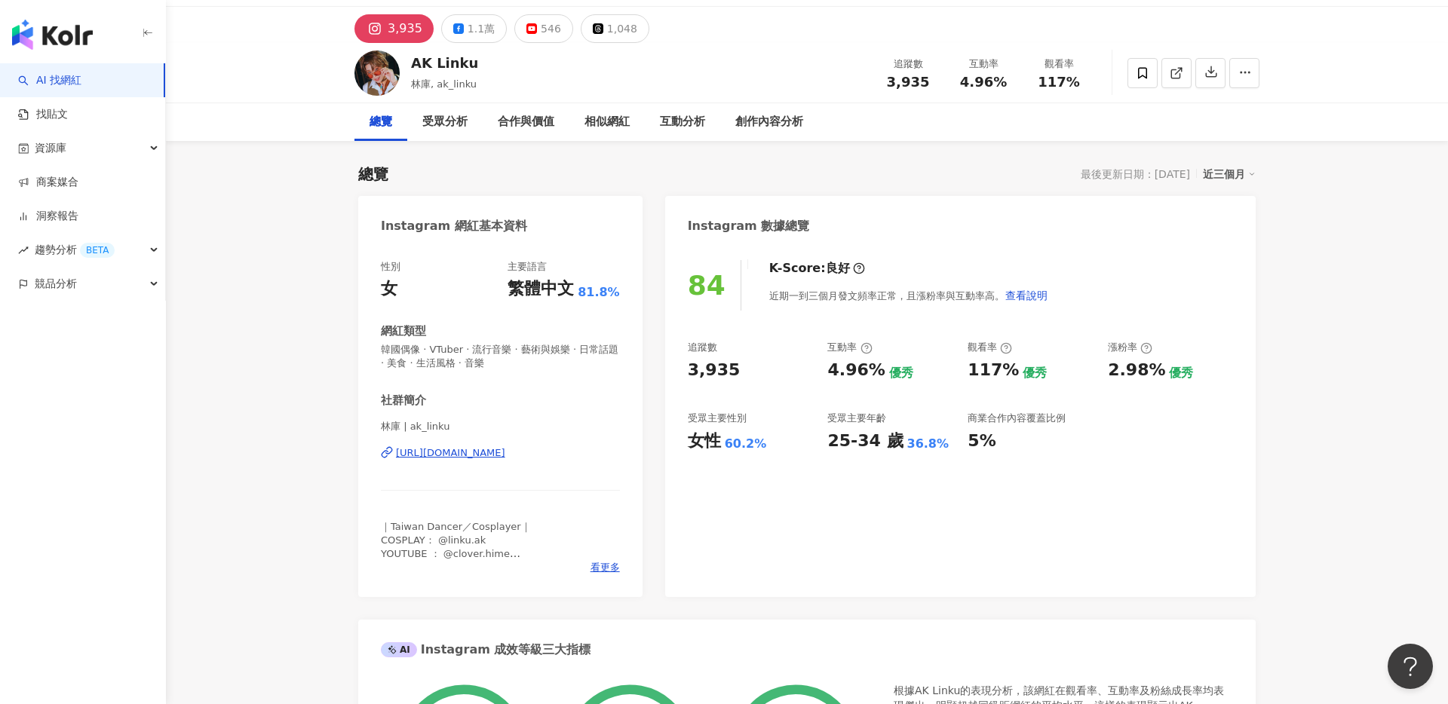
scroll to position [44, 0]
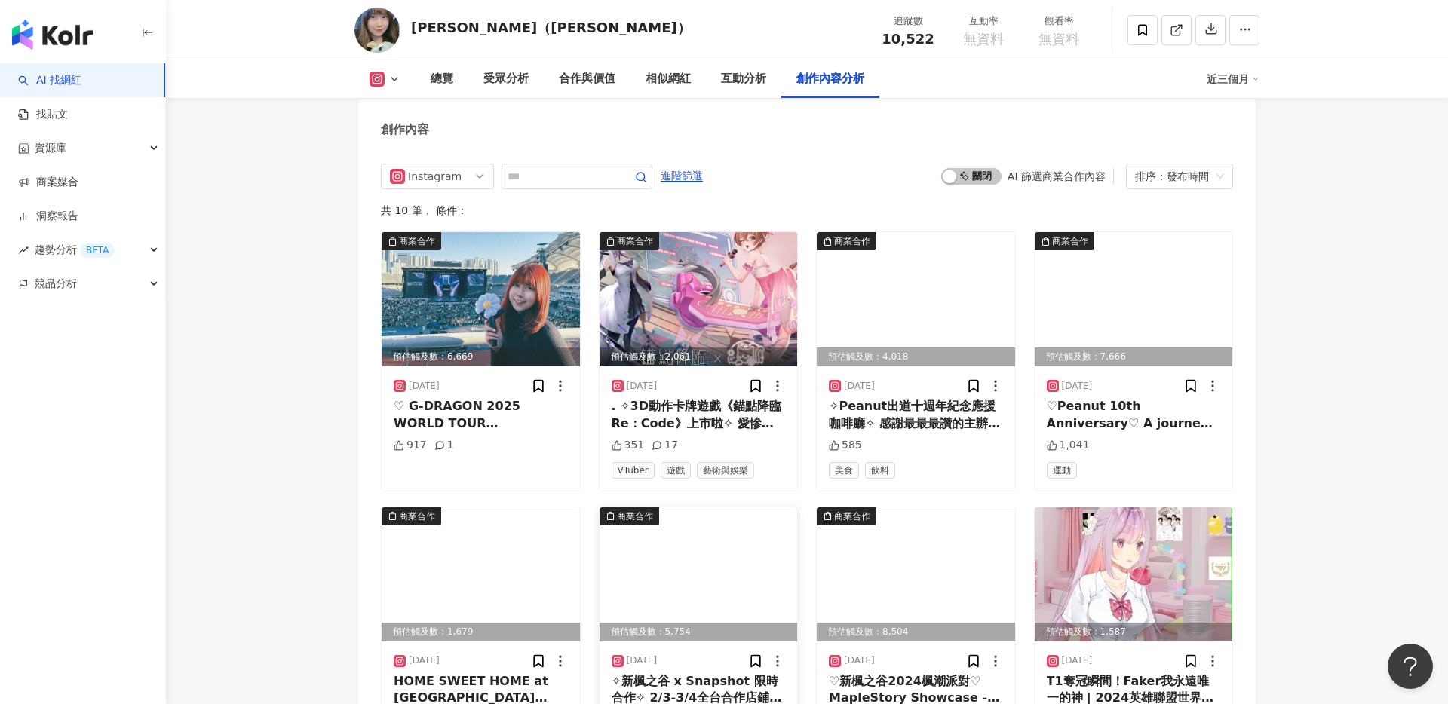
scroll to position [3709, 0]
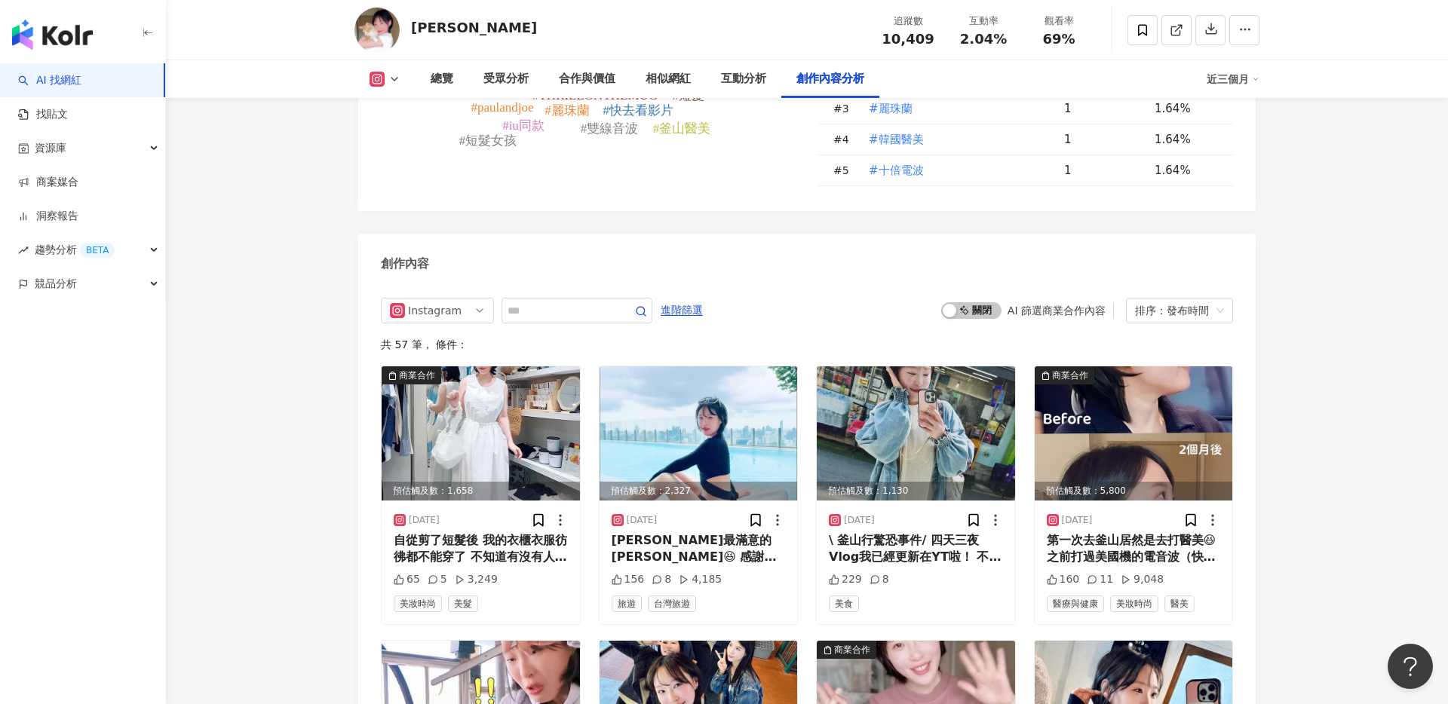
scroll to position [4376, 0]
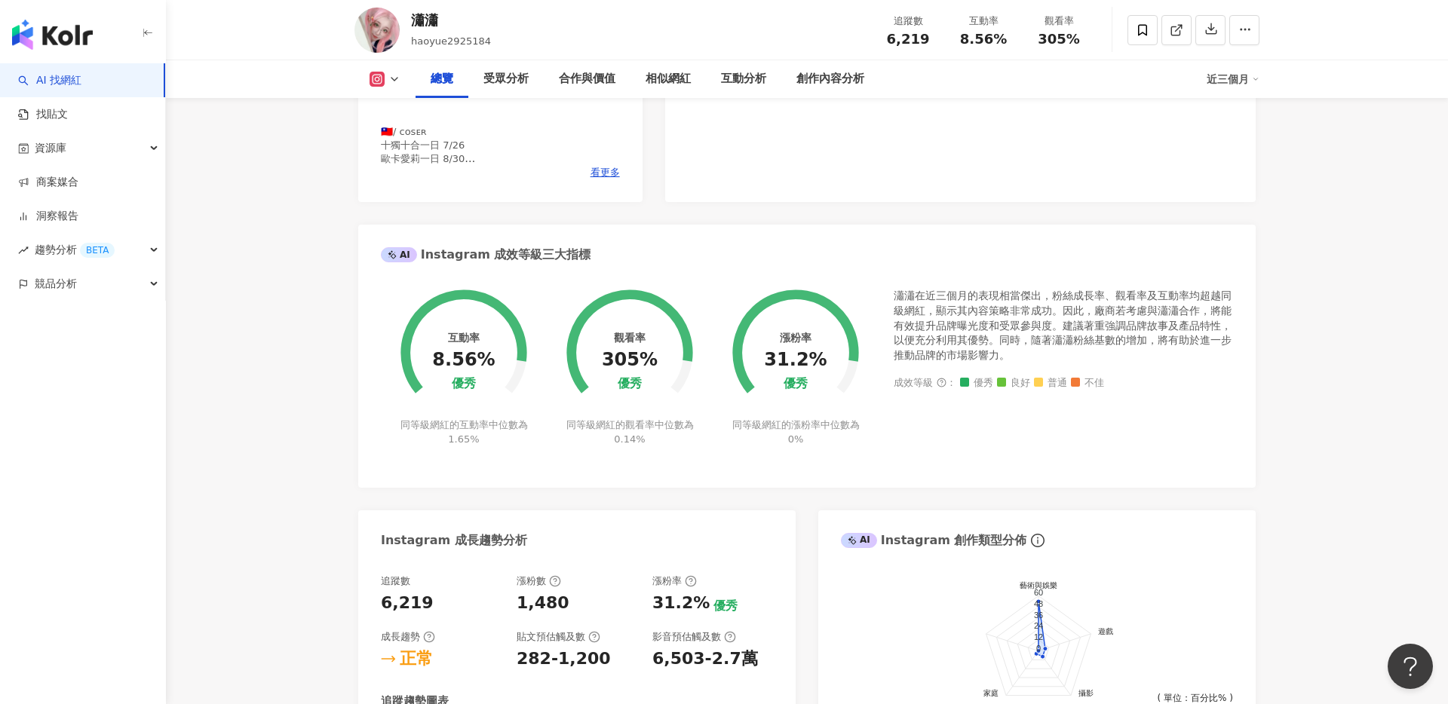
scroll to position [436, 0]
click at [604, 172] on span "看更多" at bounding box center [604, 174] width 29 height 14
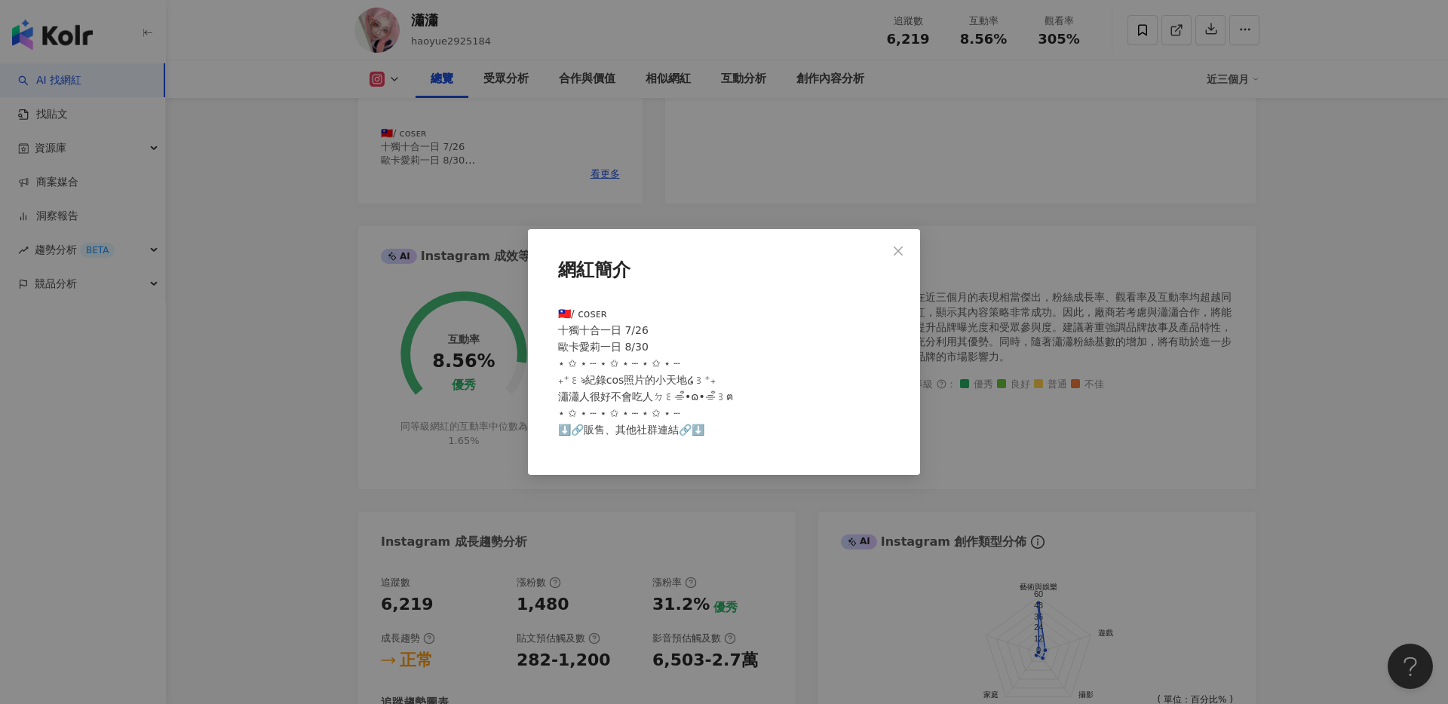
click at [610, 186] on div "網紅簡介 🇹🇼/ ᴄᴏꜱᴇʀ 十獨十合一日 7/26 歐卡愛莉一日 8/30 ⋆ ✩ ⋆ ┄ ⋆ ✩ ⋆ ┄ ⋆ ✩ ⋆ ┄ ₊⁺꒰ঌ紀錄cos照片的小天地໒…" at bounding box center [724, 352] width 1448 height 704
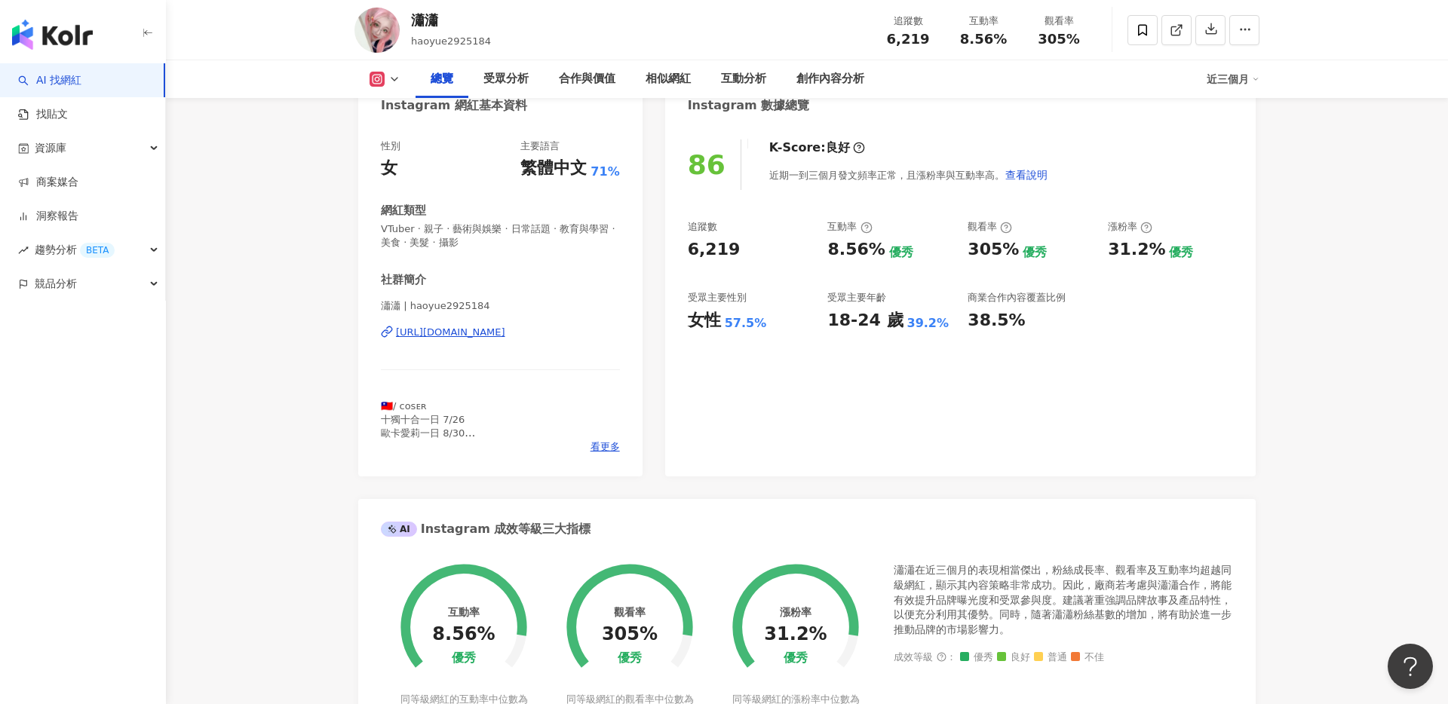
scroll to position [8, 0]
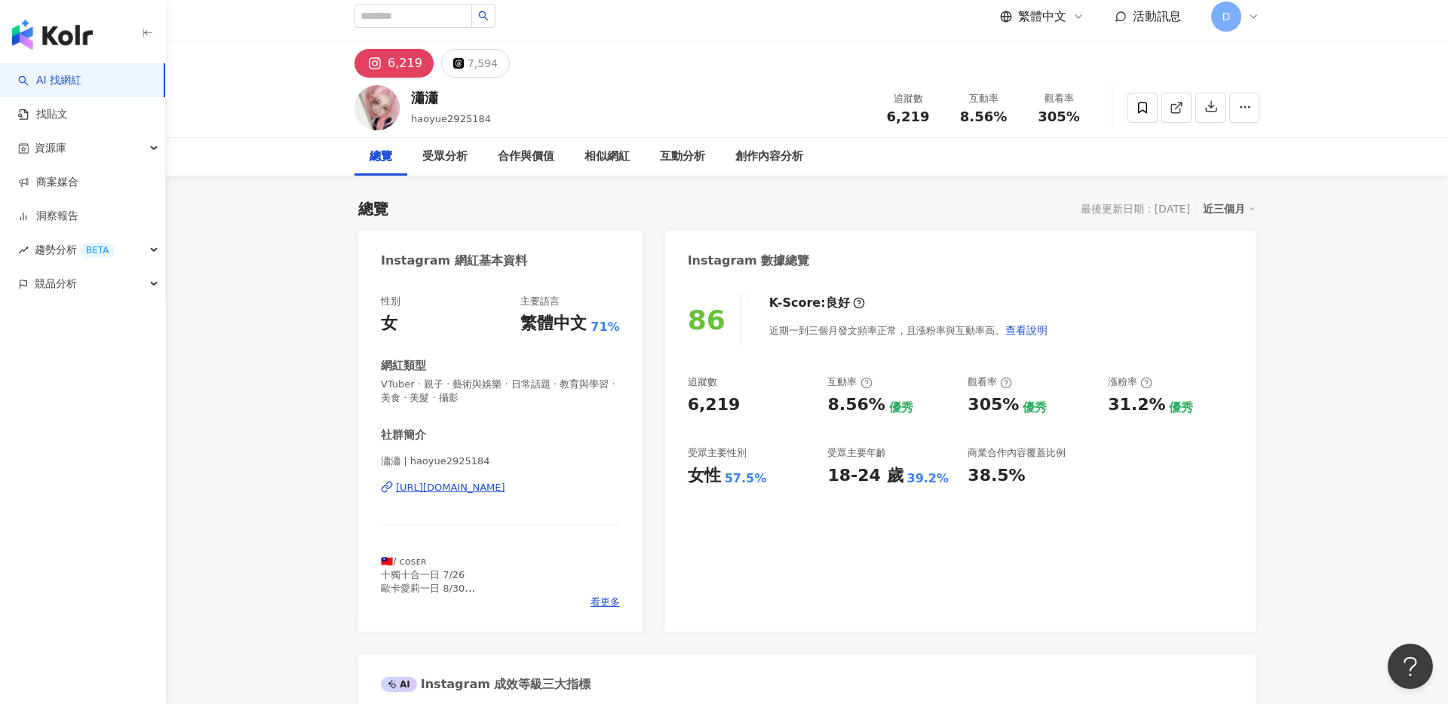
click at [478, 492] on div "https://www.instagram.com/haoyue2925184/" at bounding box center [450, 488] width 109 height 14
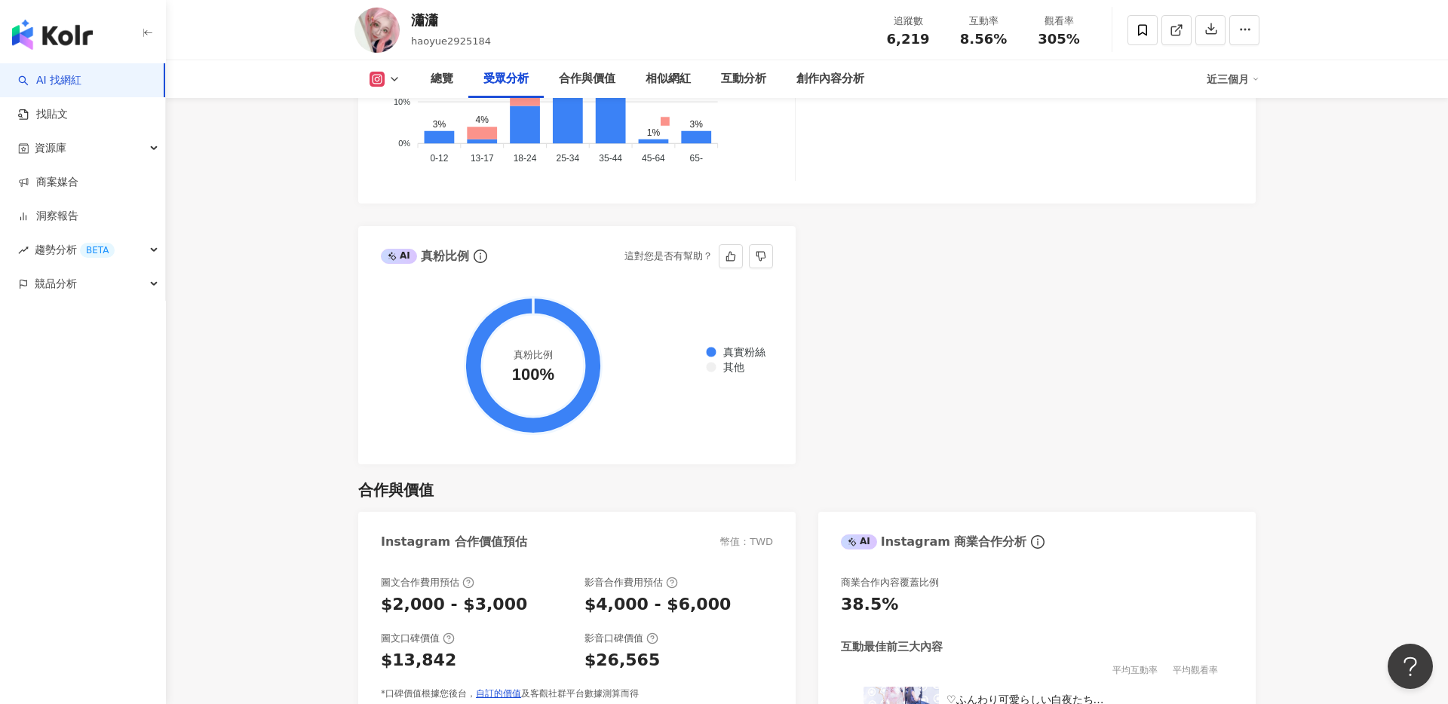
scroll to position [1757, 0]
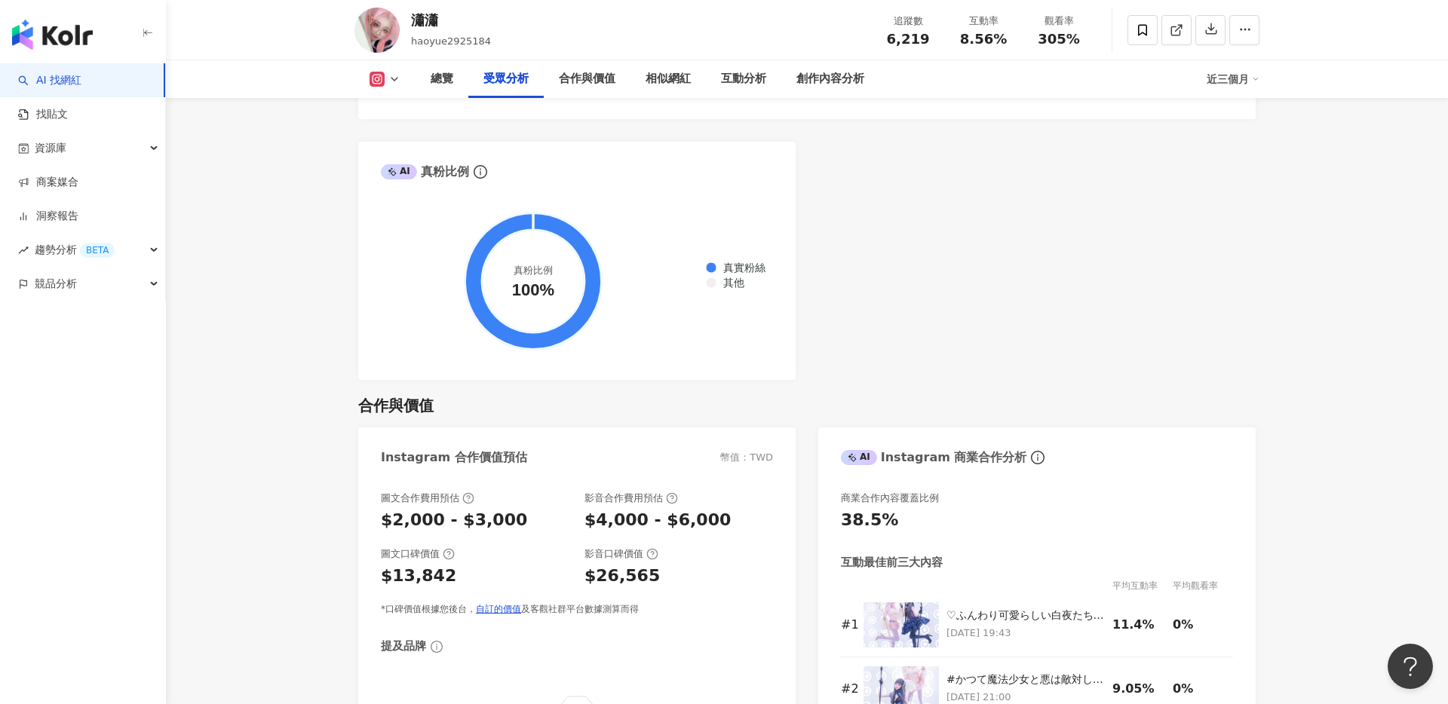
click at [1227, 81] on div "近三個月" at bounding box center [1232, 79] width 53 height 24
click at [1235, 134] on link "近六個月" at bounding box center [1239, 142] width 42 height 17
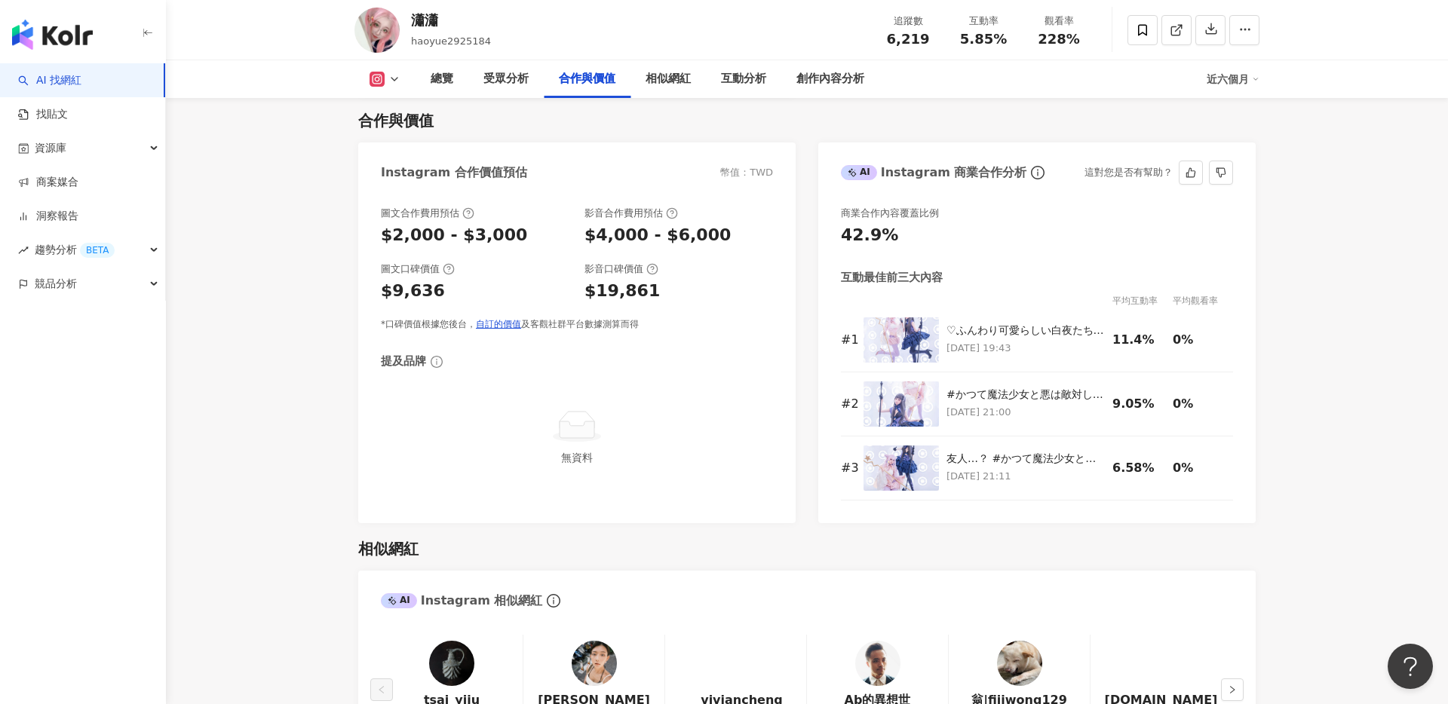
scroll to position [2082, 0]
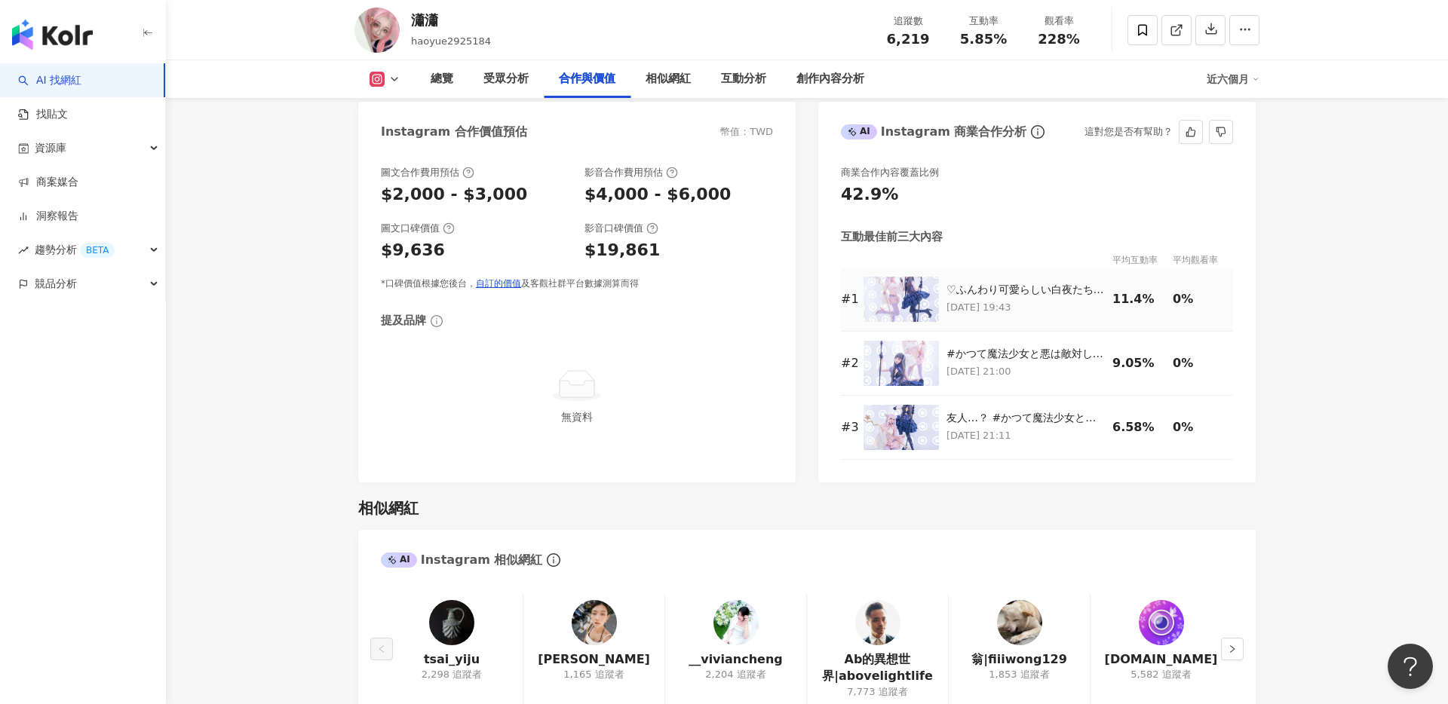
click at [957, 298] on div "♡ふんわり可愛らしい白夜たち♡ 🖤 @usagi_tw 🤍 @haoyue2925184 📷 @zxc7733956 ◇━━━━━━━━━━━━━━━━━━━…" at bounding box center [1025, 300] width 158 height 34
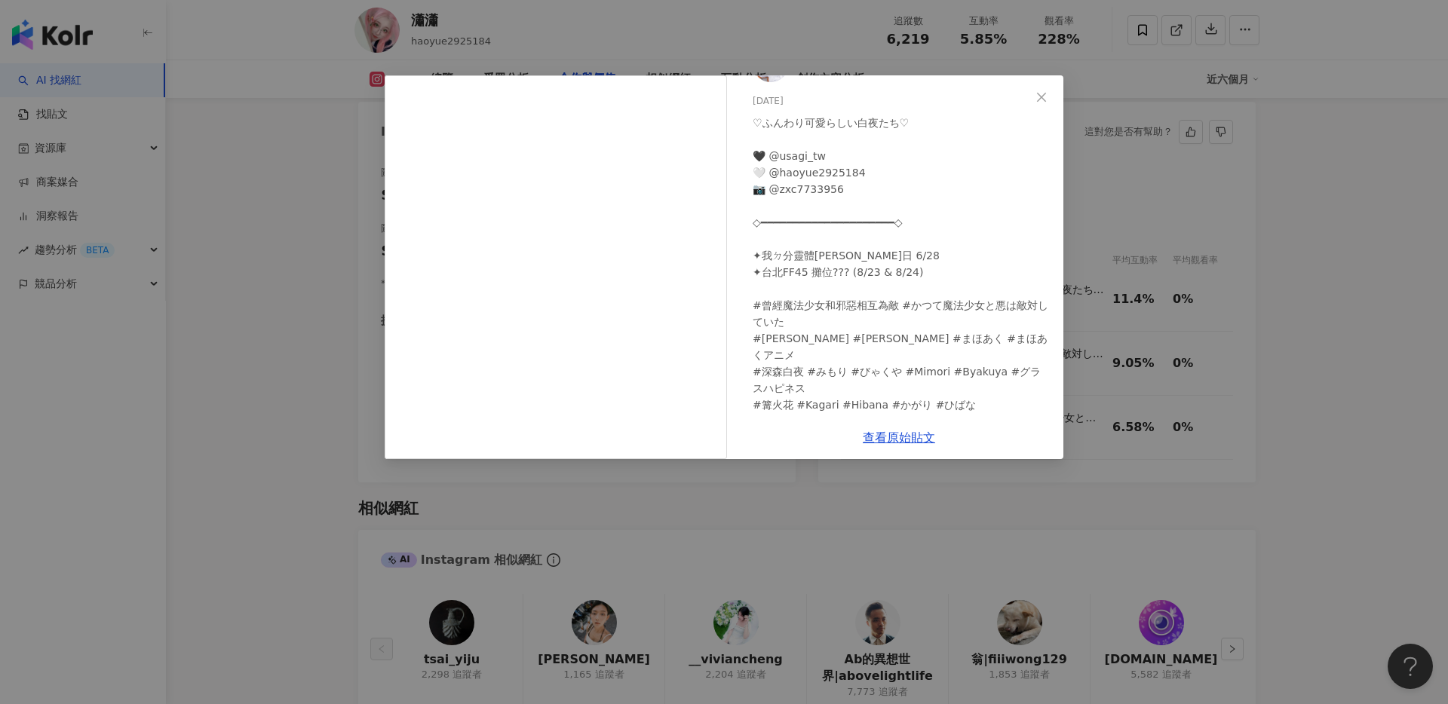
scroll to position [44, 0]
click at [1201, 309] on div "Usagi羽咲 2025/6/23 ♡ふんわり可愛らしい白夜たち♡ 🖤 @usagi_tw 🤍 @haoyue2925184 📷 @zxc7733956 ◇━…" at bounding box center [724, 352] width 1448 height 704
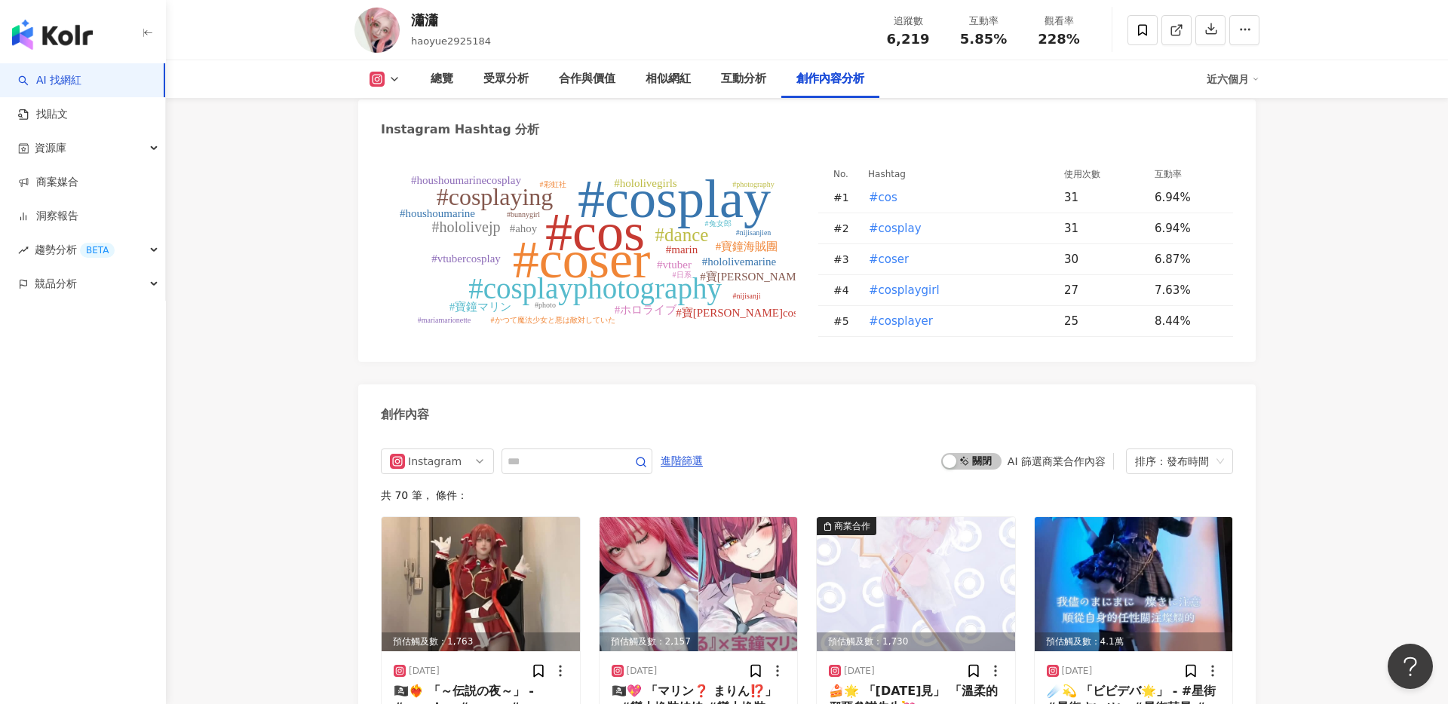
scroll to position [4318, 0]
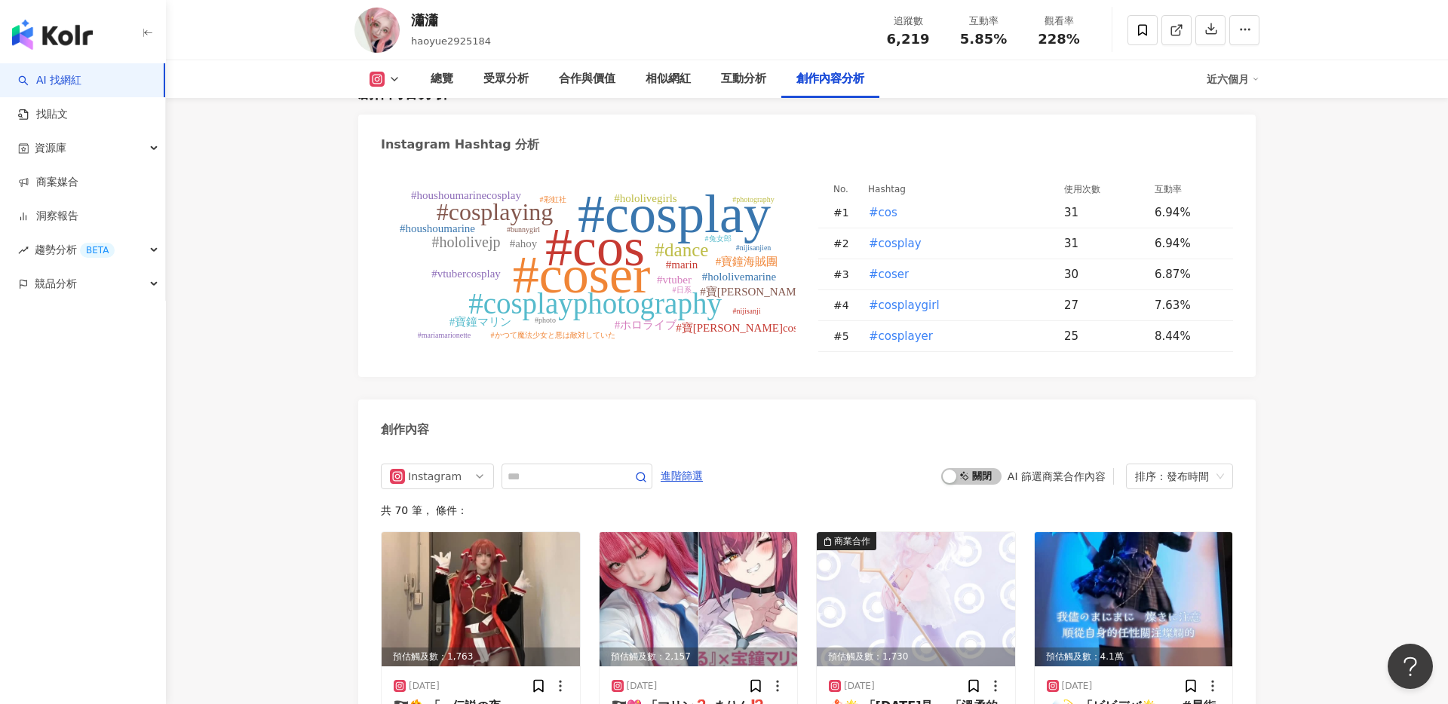
click at [647, 192] on tspan "#hololivegirls" at bounding box center [645, 198] width 63 height 12
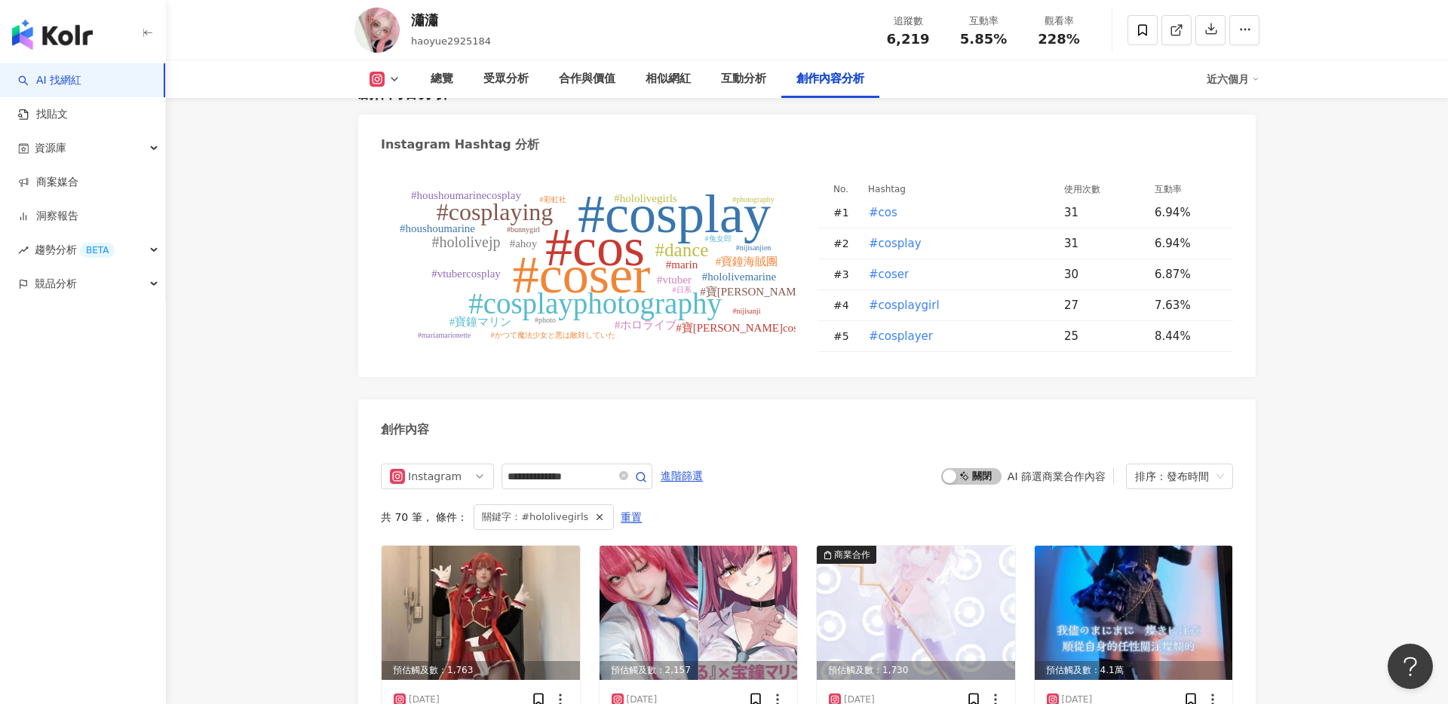
type input "**********"
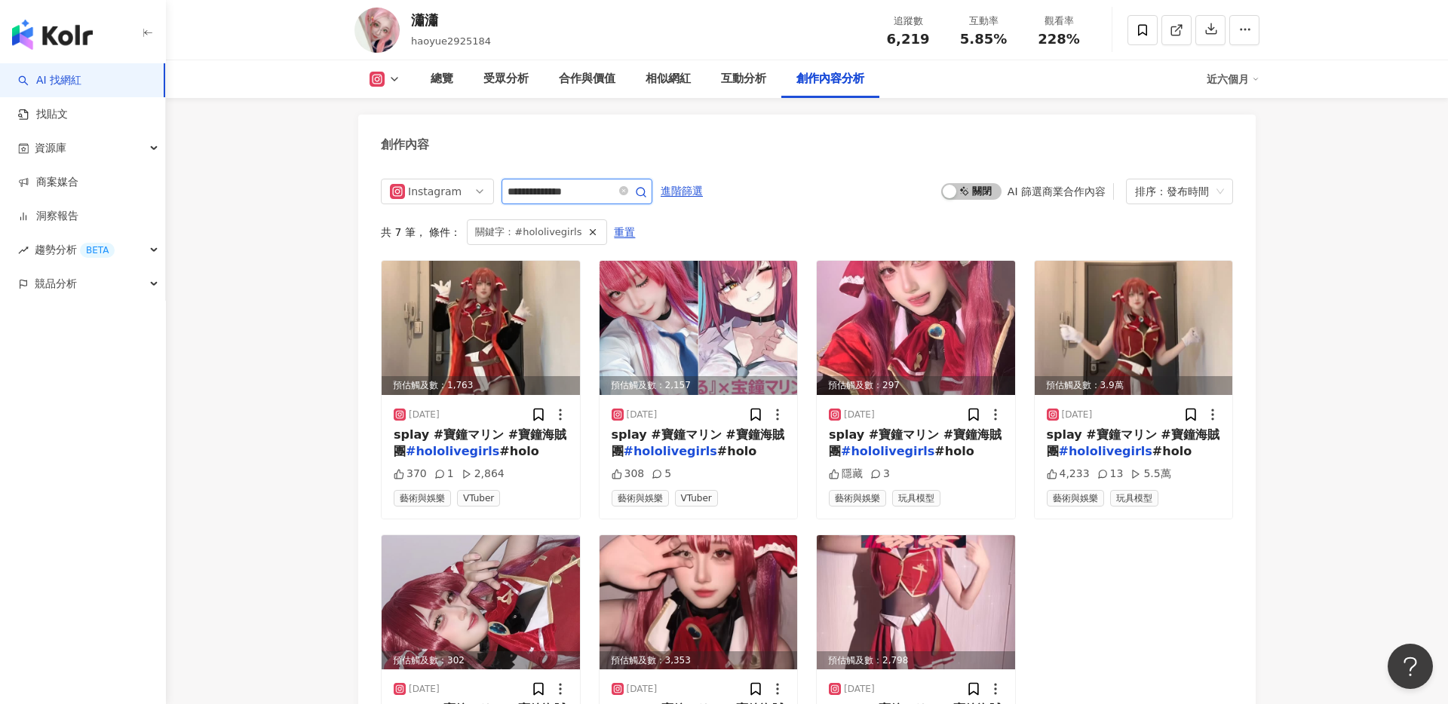
click at [602, 182] on input "**********" at bounding box center [560, 191] width 106 height 18
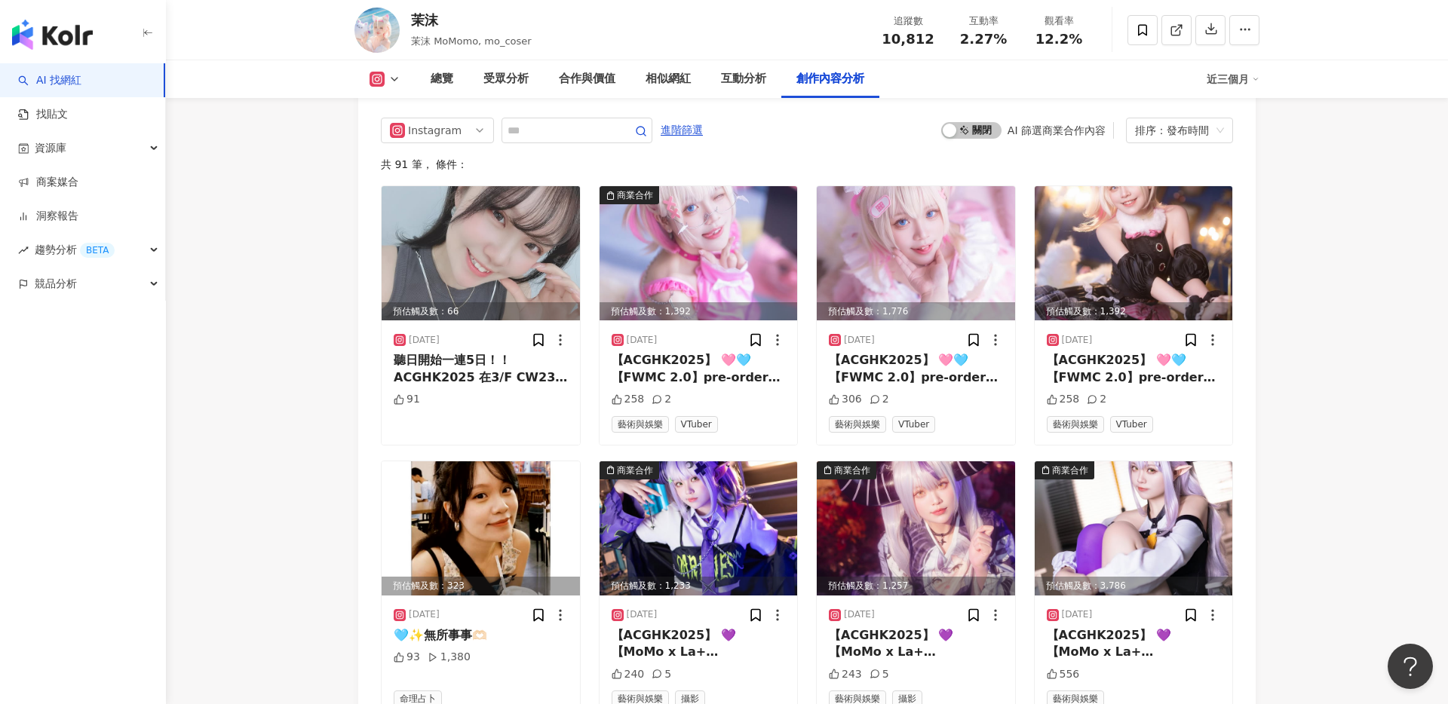
scroll to position [4648, 0]
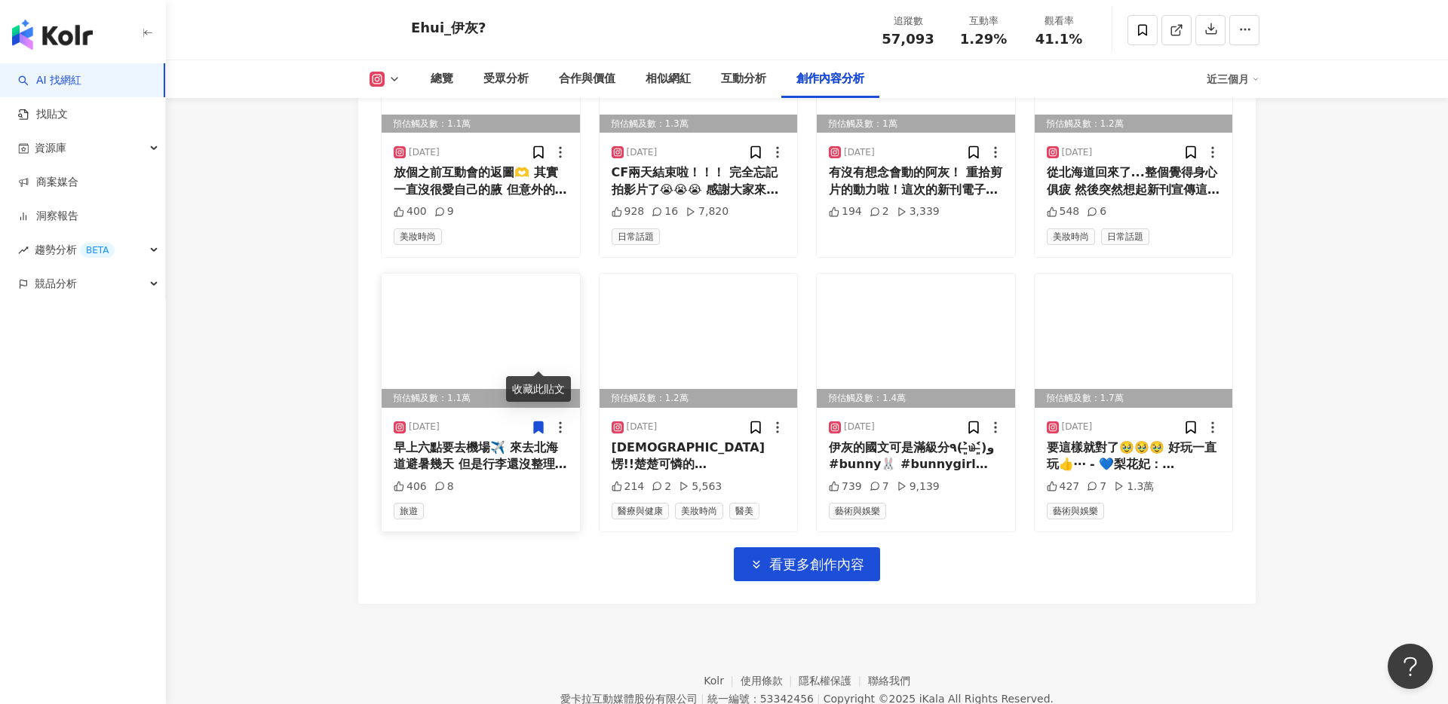
scroll to position [5013, 0]
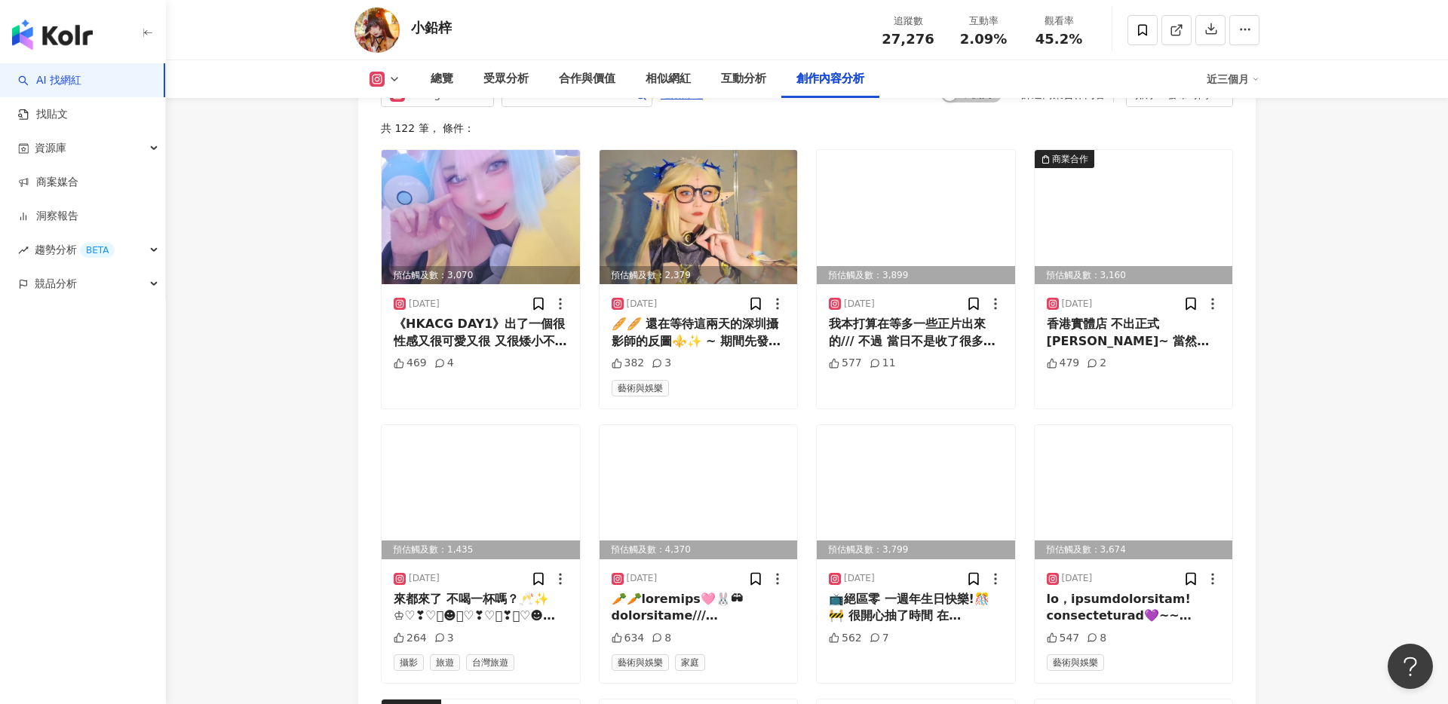
scroll to position [4721, 0]
